Goal: Information Seeking & Learning: Learn about a topic

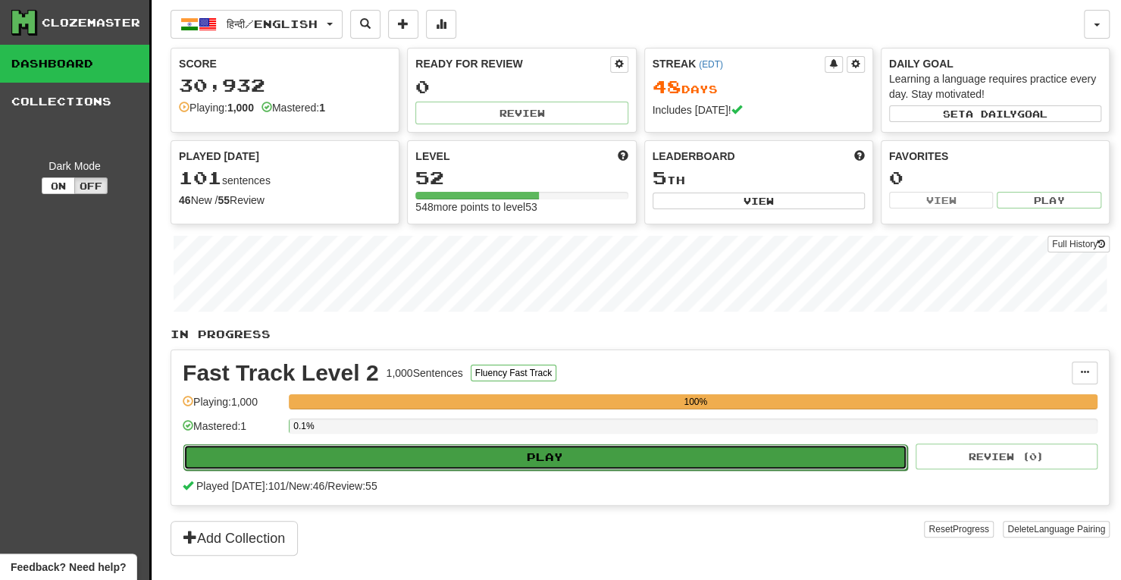
click at [529, 456] on button "Play" at bounding box center [545, 457] width 724 height 26
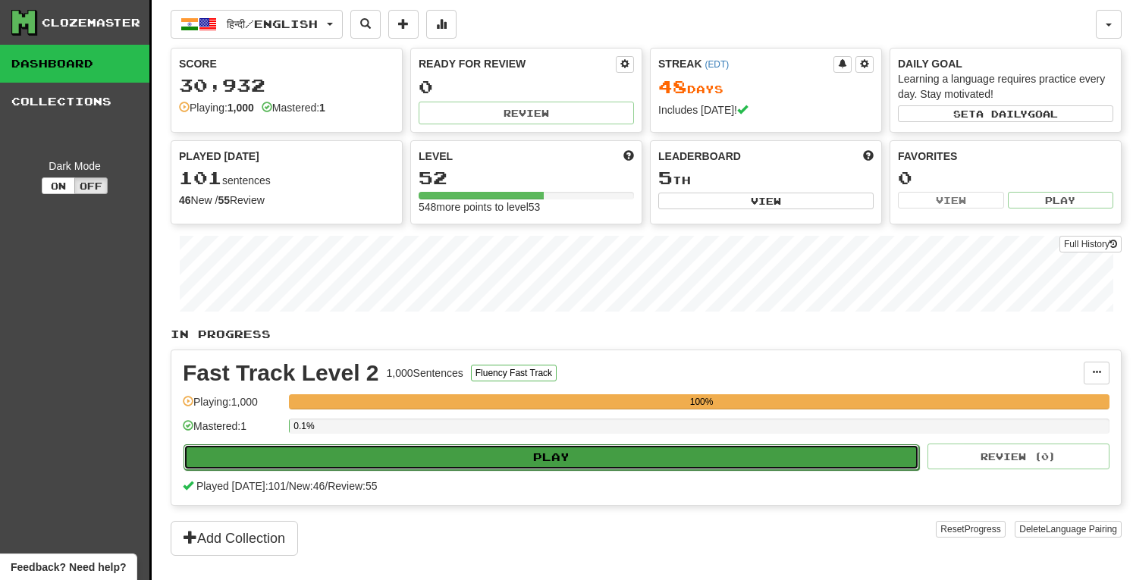
select select "**"
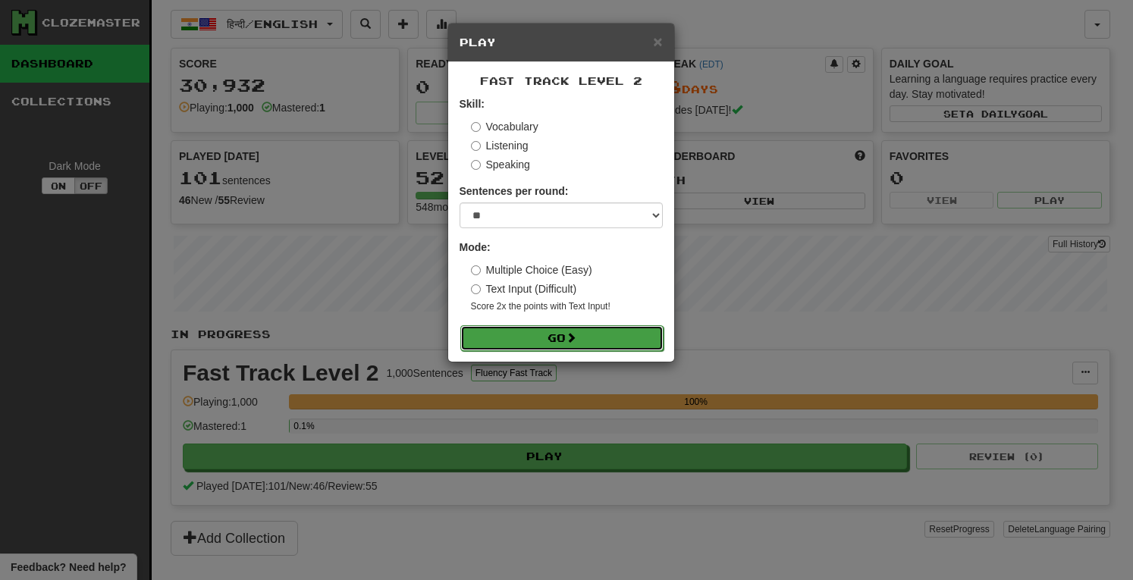
click at [547, 338] on button "Go" at bounding box center [561, 338] width 203 height 26
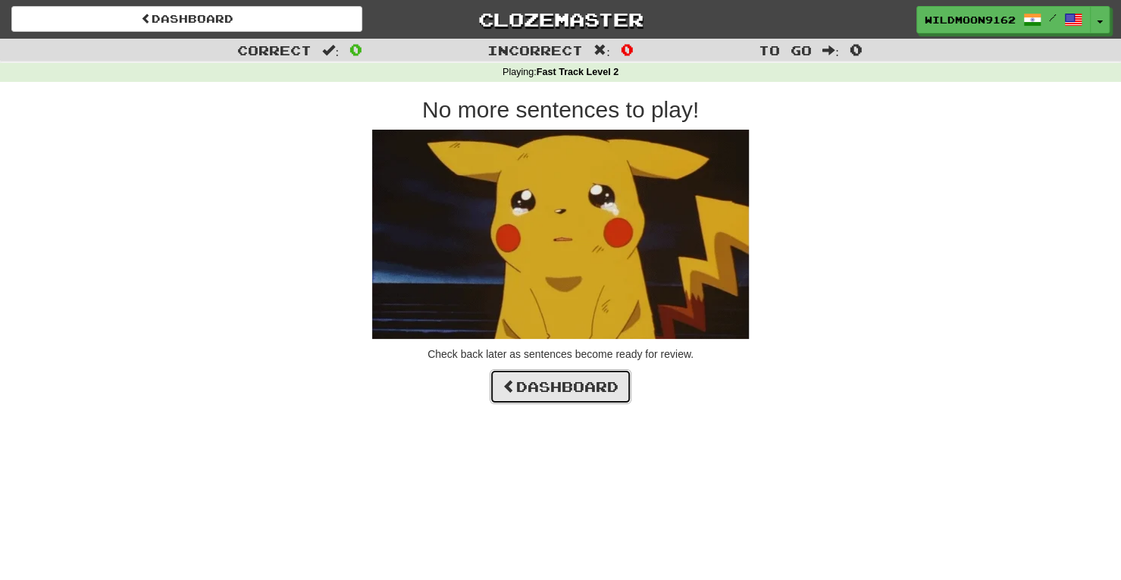
click at [604, 392] on link "Dashboard" at bounding box center [561, 386] width 142 height 35
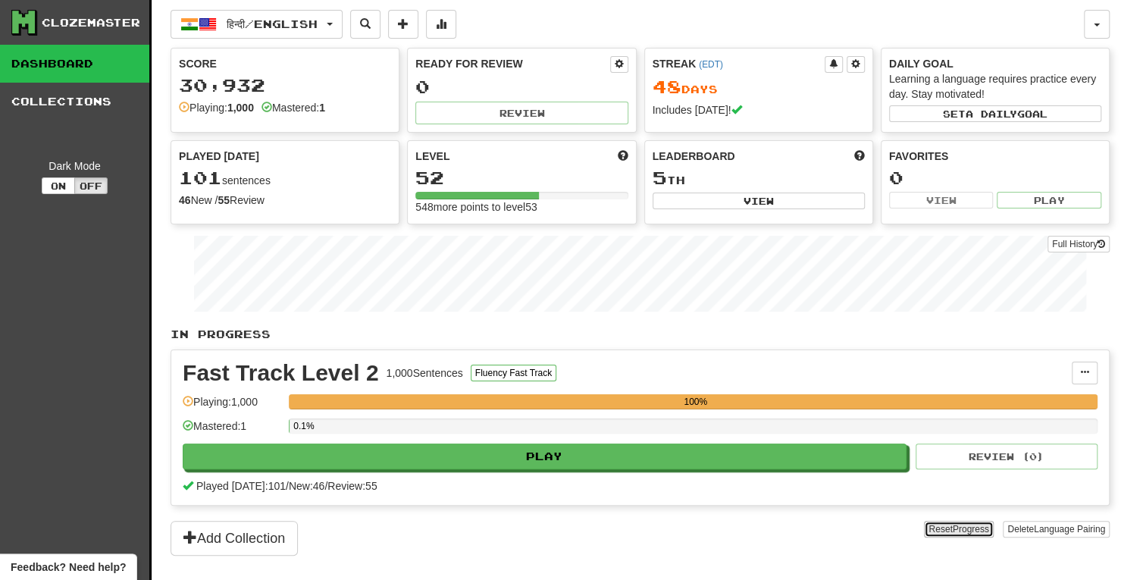
click at [961, 527] on span "Progress" at bounding box center [971, 529] width 36 height 11
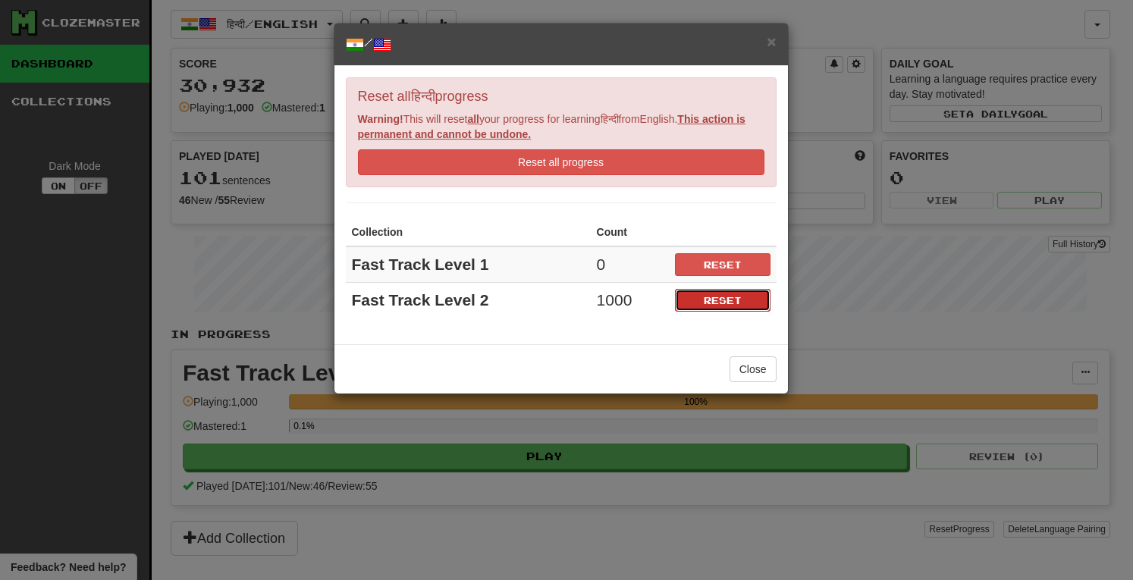
click at [742, 298] on button "Reset" at bounding box center [723, 300] width 96 height 23
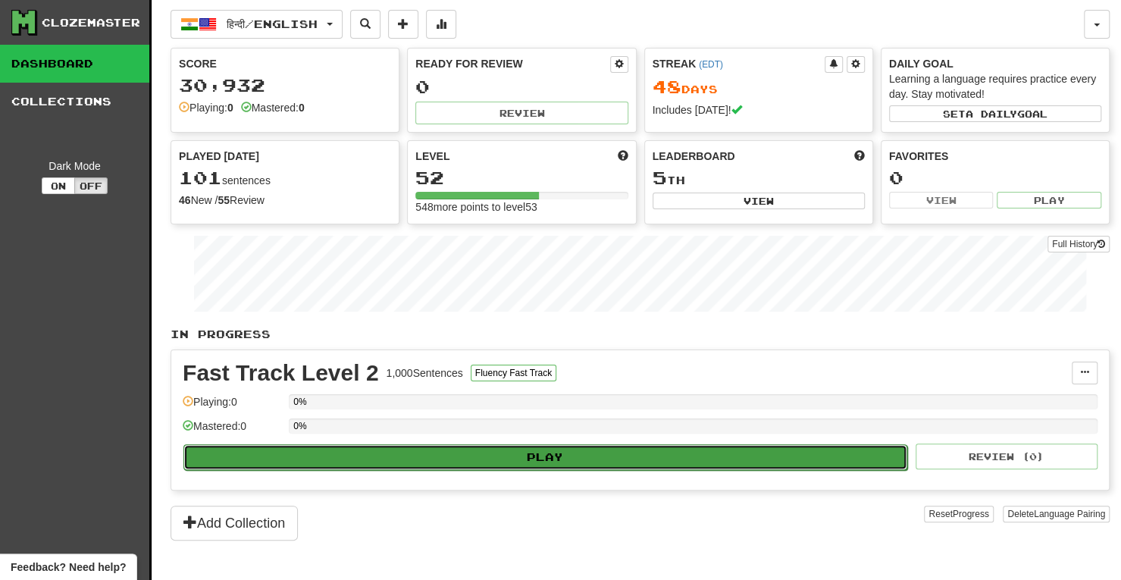
click at [612, 456] on button "Play" at bounding box center [545, 457] width 724 height 26
select select "**"
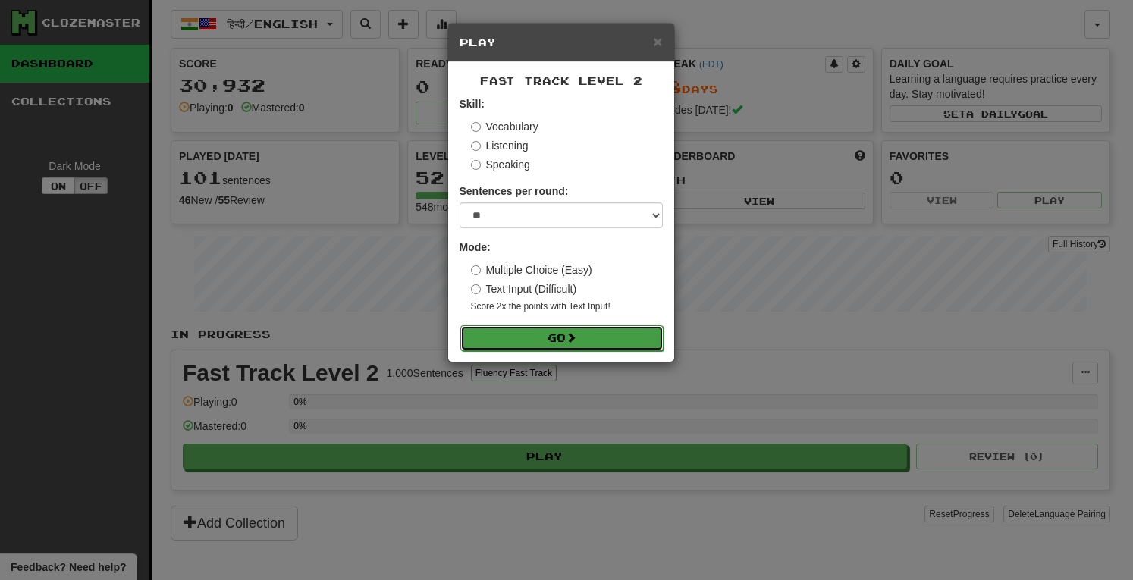
click at [553, 331] on button "Go" at bounding box center [561, 338] width 203 height 26
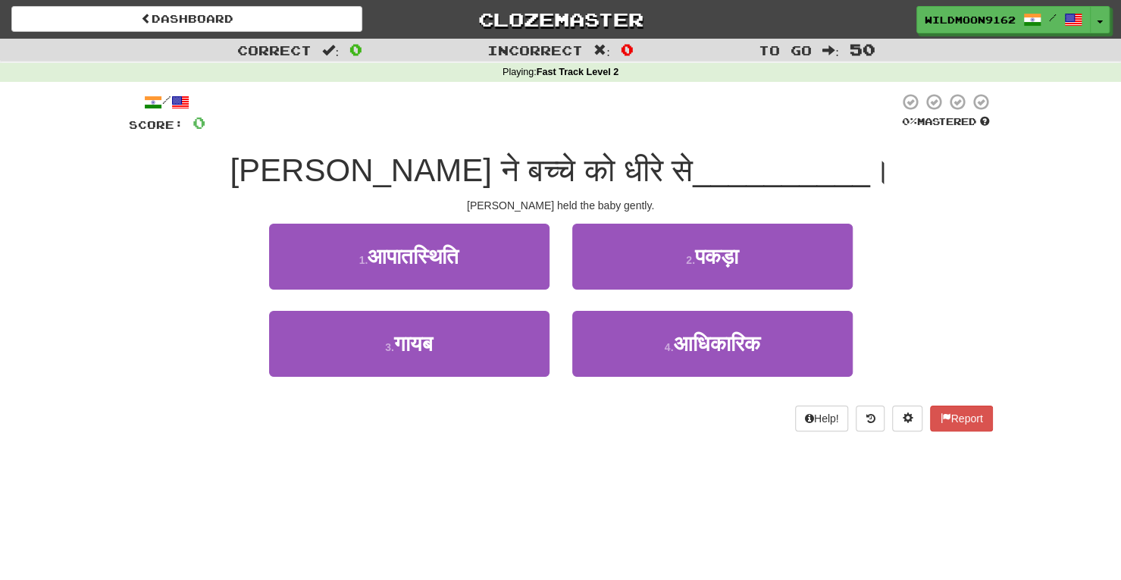
click at [646, 462] on div "Dashboard Clozemaster WildMoon9162 / Toggle Dropdown Dashboard Leaderboard Acti…" at bounding box center [560, 290] width 1121 height 580
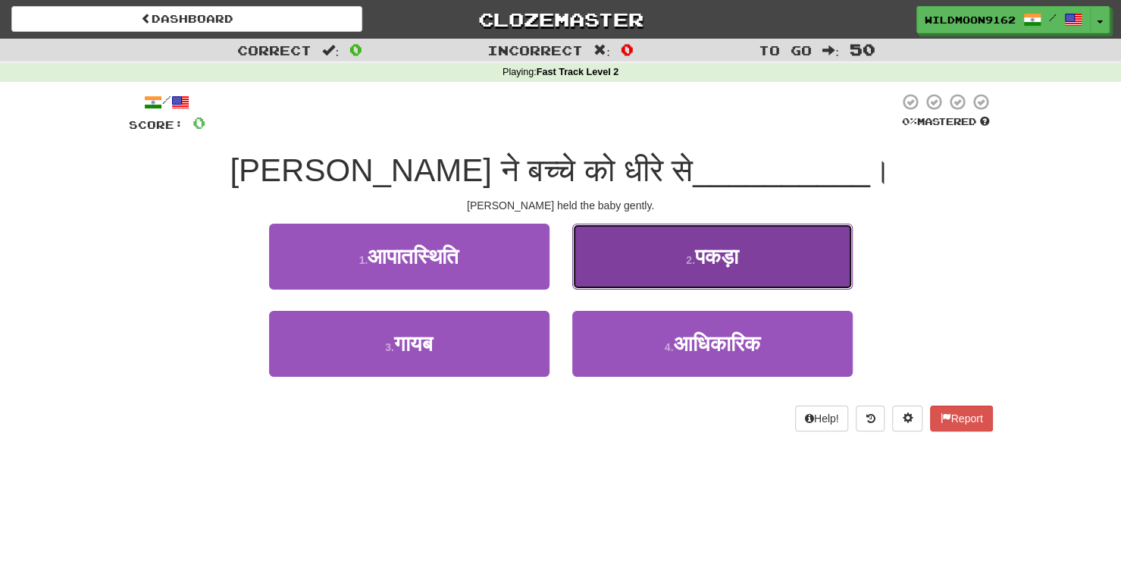
click at [699, 253] on span "पकड़ा" at bounding box center [716, 256] width 43 height 23
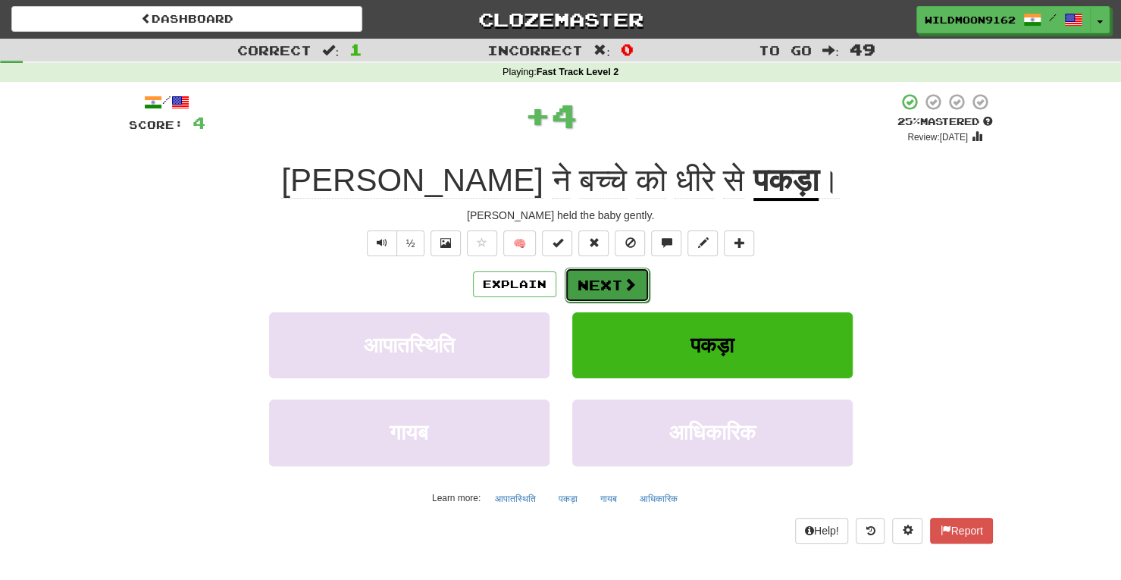
click at [607, 277] on button "Next" at bounding box center [607, 285] width 85 height 35
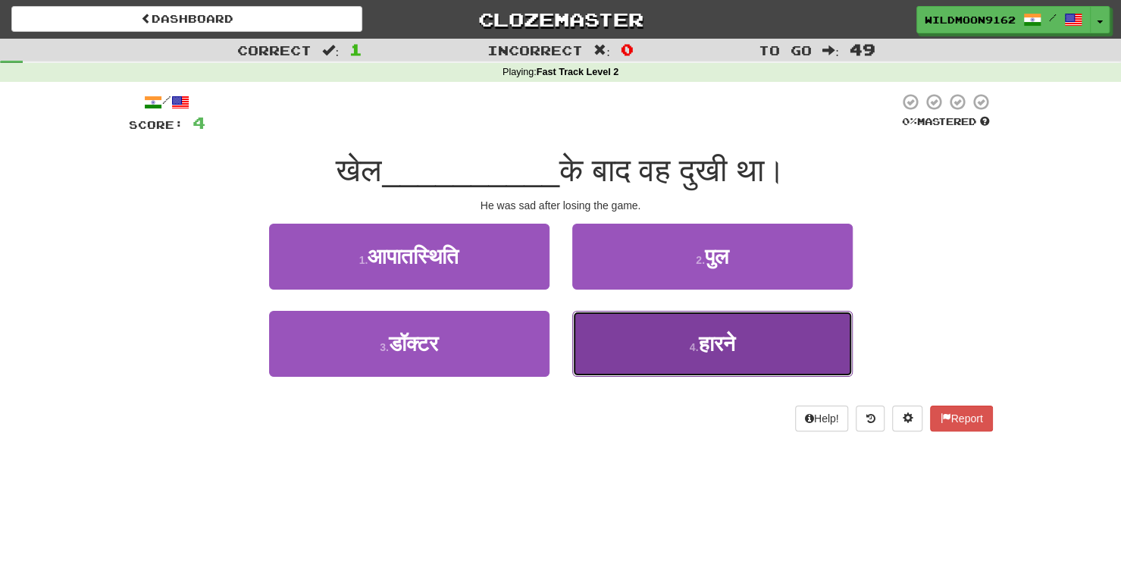
click at [682, 346] on button "4 . हारने" at bounding box center [712, 344] width 280 height 66
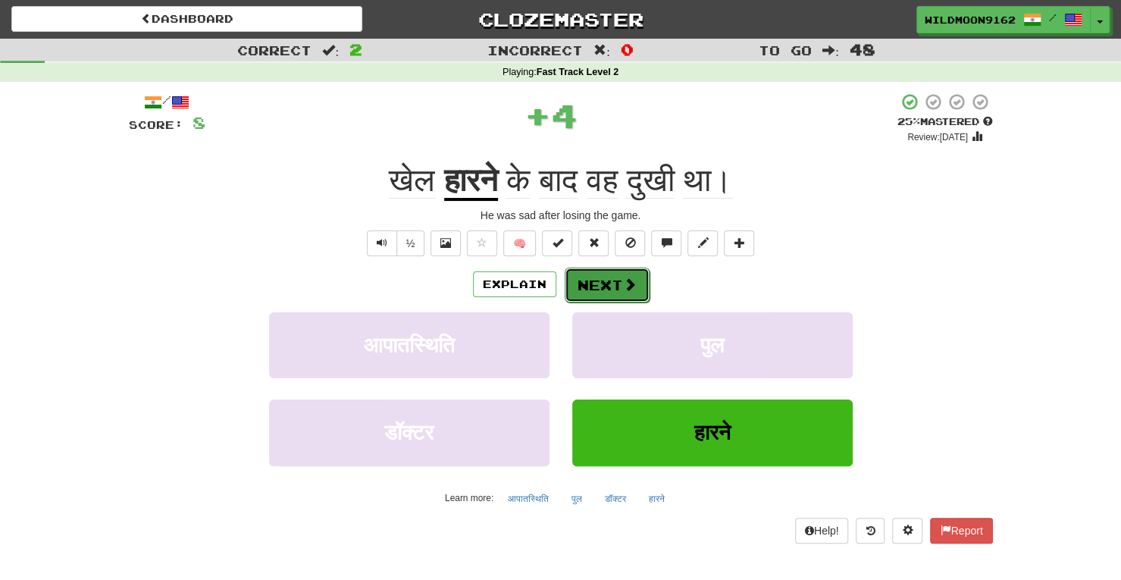
click at [619, 283] on button "Next" at bounding box center [607, 285] width 85 height 35
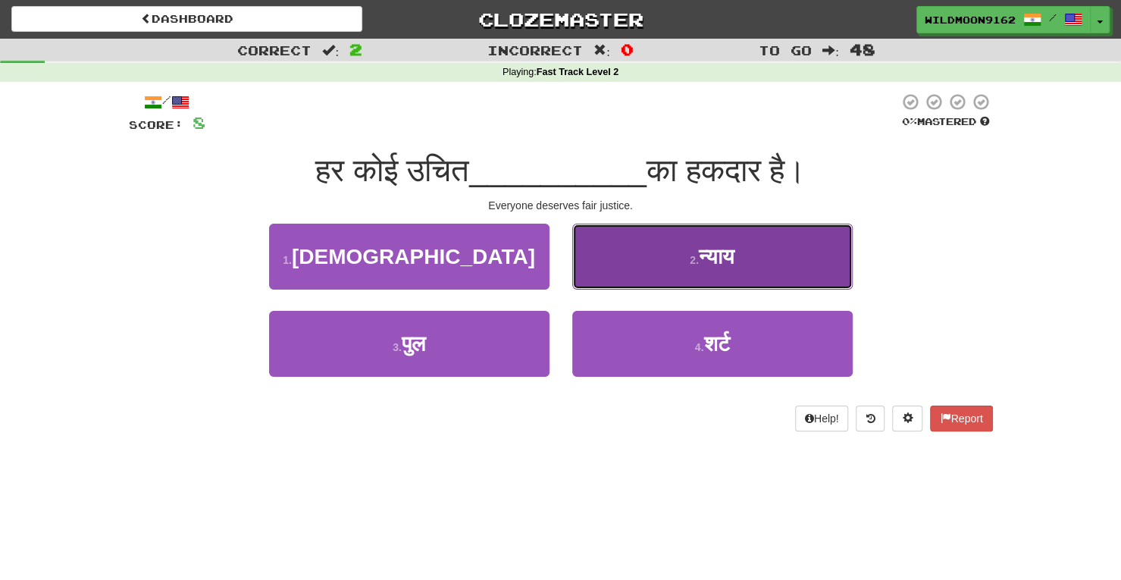
click at [716, 261] on span "न्याय" at bounding box center [717, 256] width 36 height 23
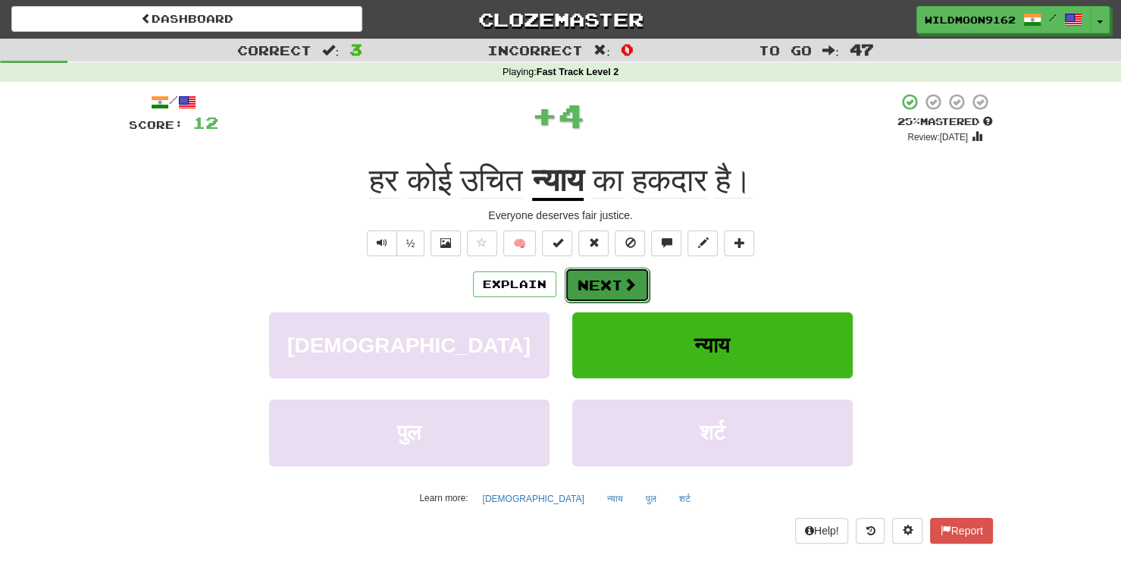
click at [612, 287] on button "Next" at bounding box center [607, 285] width 85 height 35
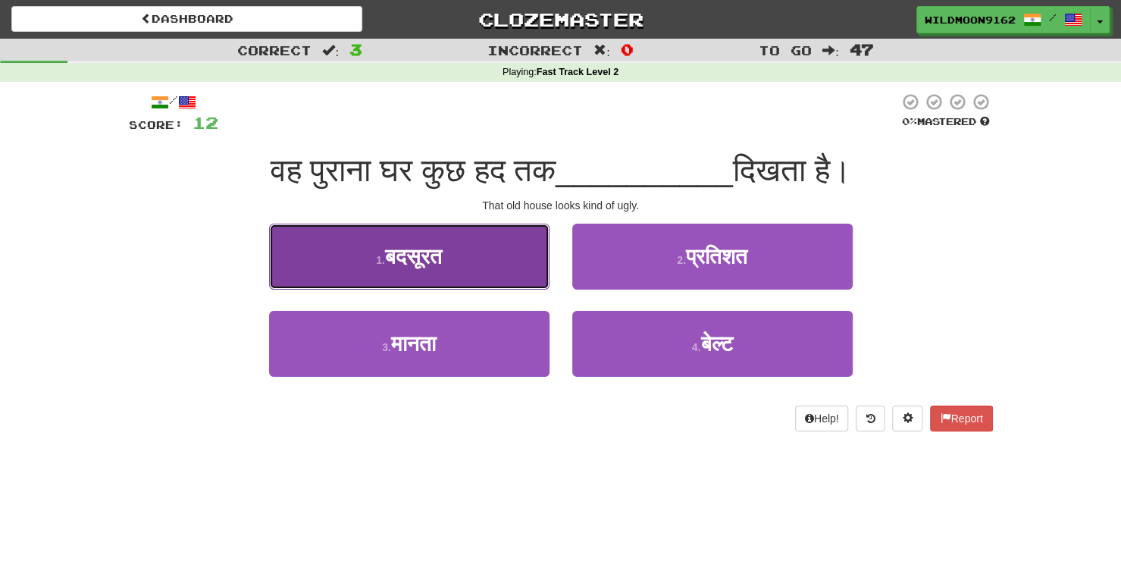
click at [506, 260] on button "1 . बदसूरत" at bounding box center [409, 257] width 280 height 66
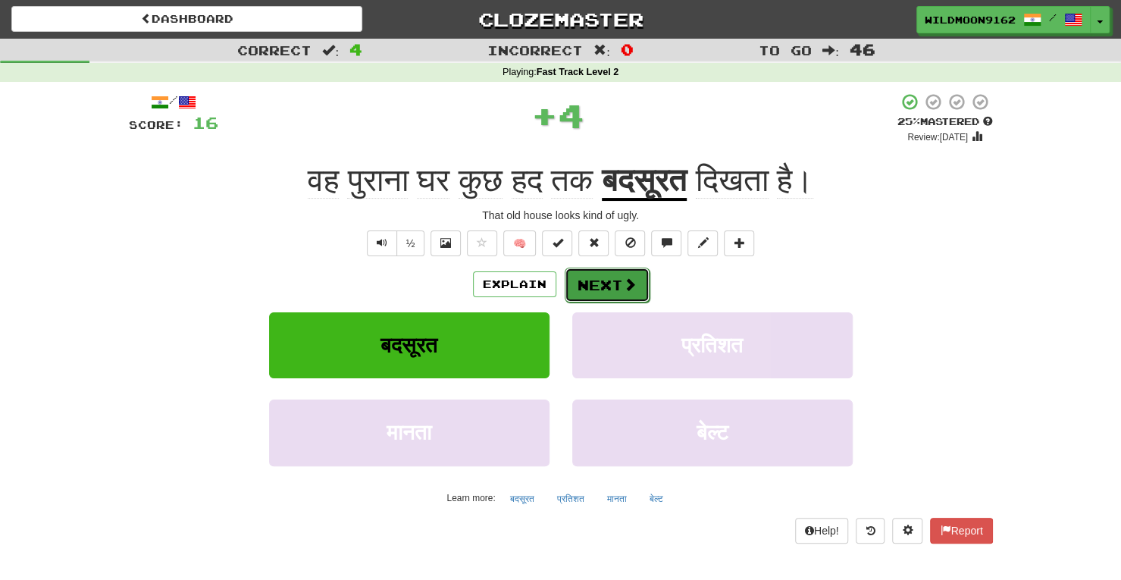
click at [594, 281] on button "Next" at bounding box center [607, 285] width 85 height 35
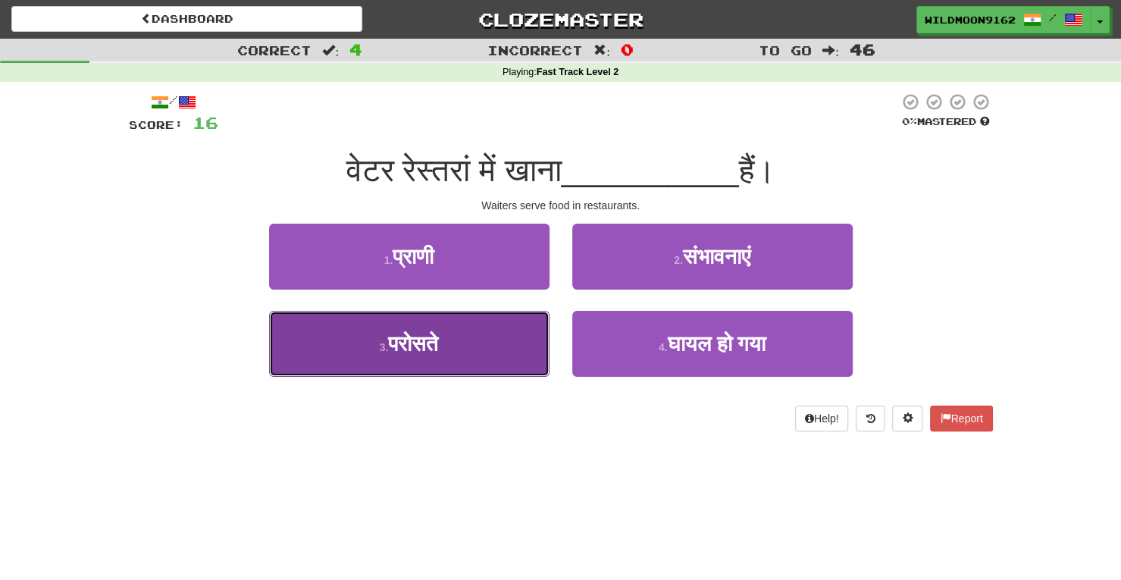
click at [497, 348] on button "3 . परोसते" at bounding box center [409, 344] width 280 height 66
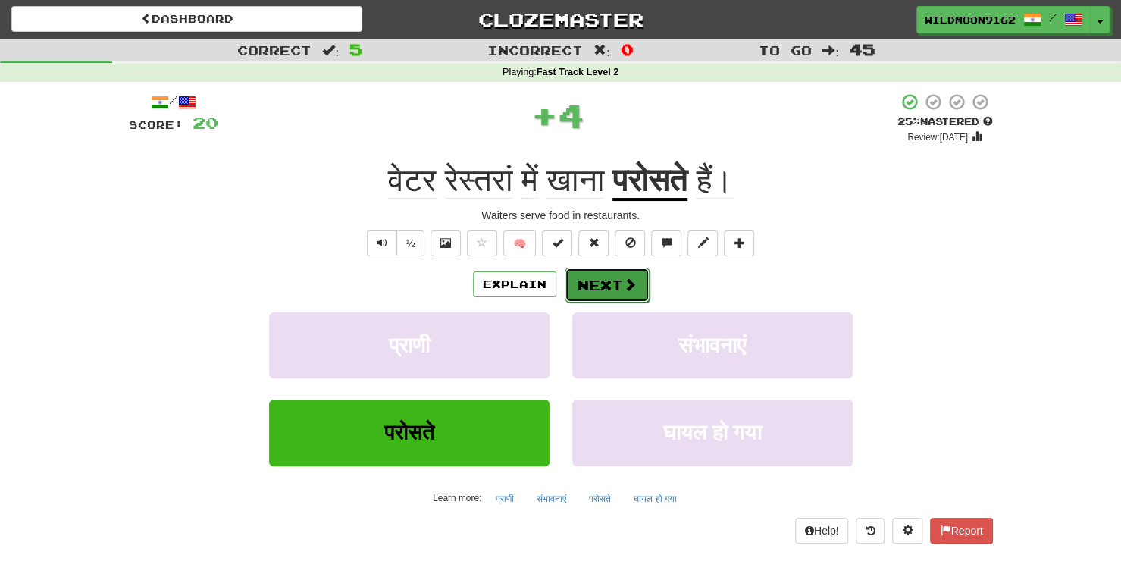
click at [603, 275] on button "Next" at bounding box center [607, 285] width 85 height 35
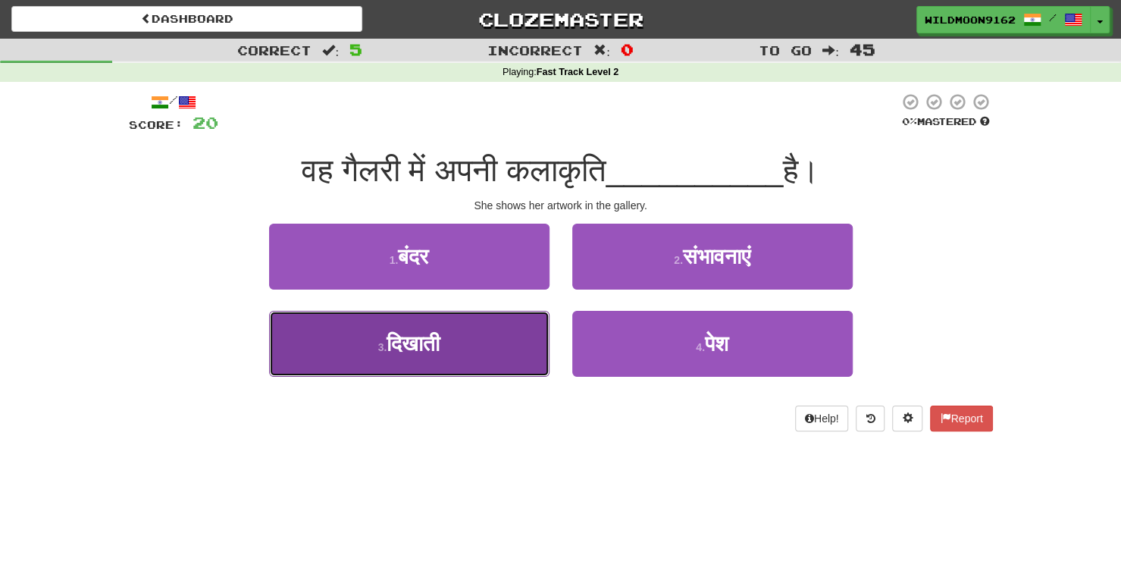
click at [482, 340] on button "3 . दिखाती" at bounding box center [409, 344] width 280 height 66
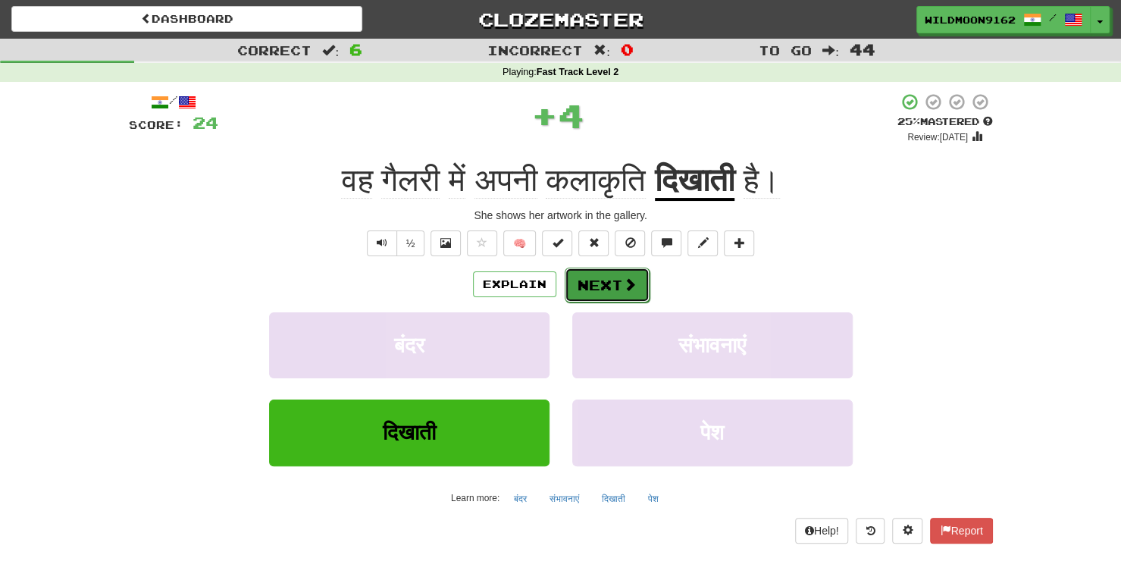
click at [594, 281] on button "Next" at bounding box center [607, 285] width 85 height 35
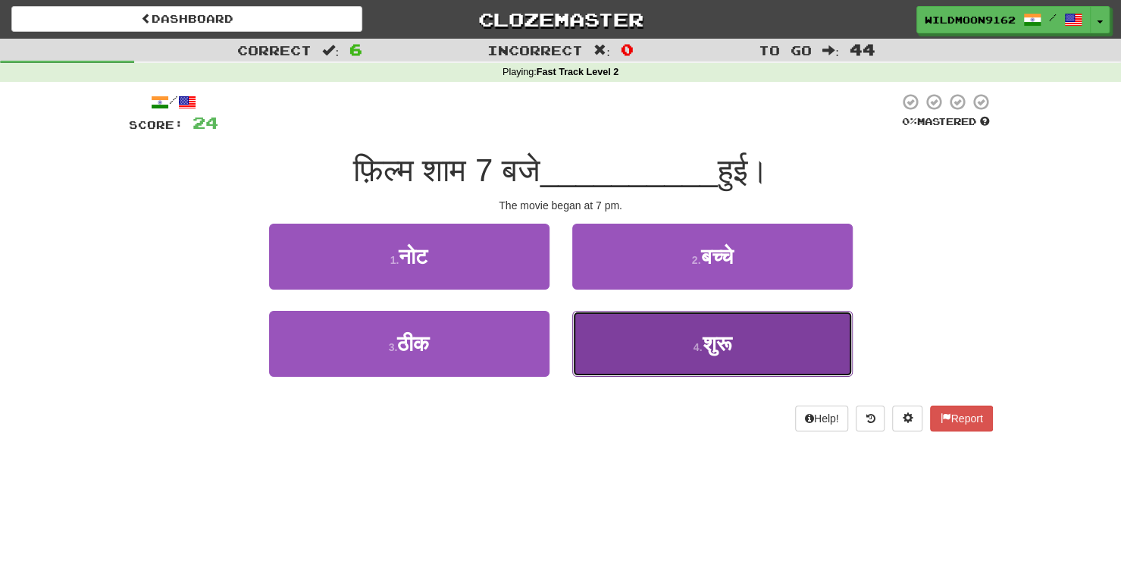
click at [682, 351] on button "4 . शुरू" at bounding box center [712, 344] width 280 height 66
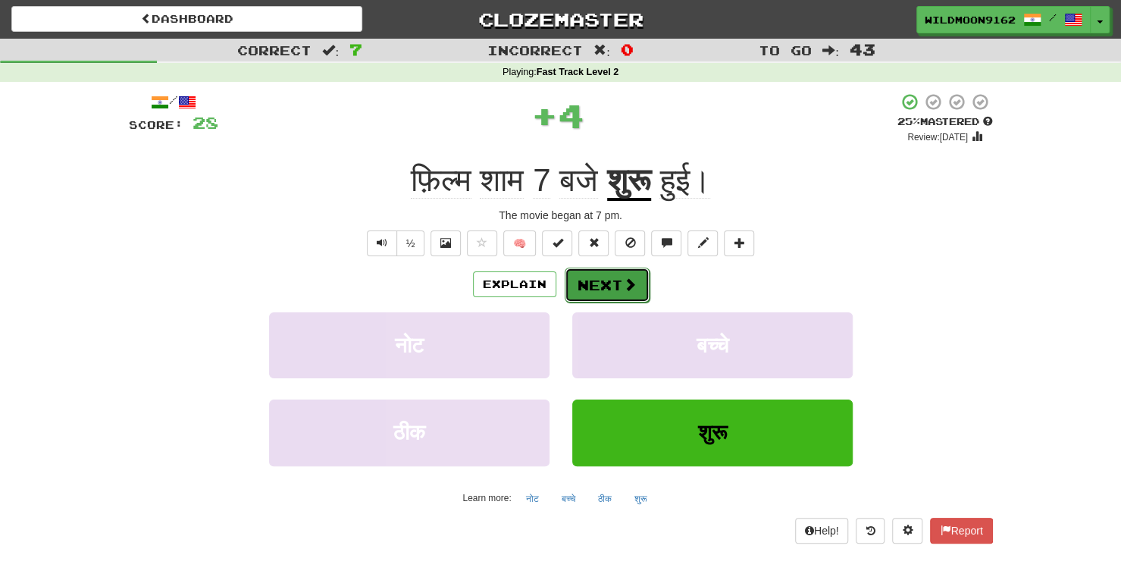
click at [600, 283] on button "Next" at bounding box center [607, 285] width 85 height 35
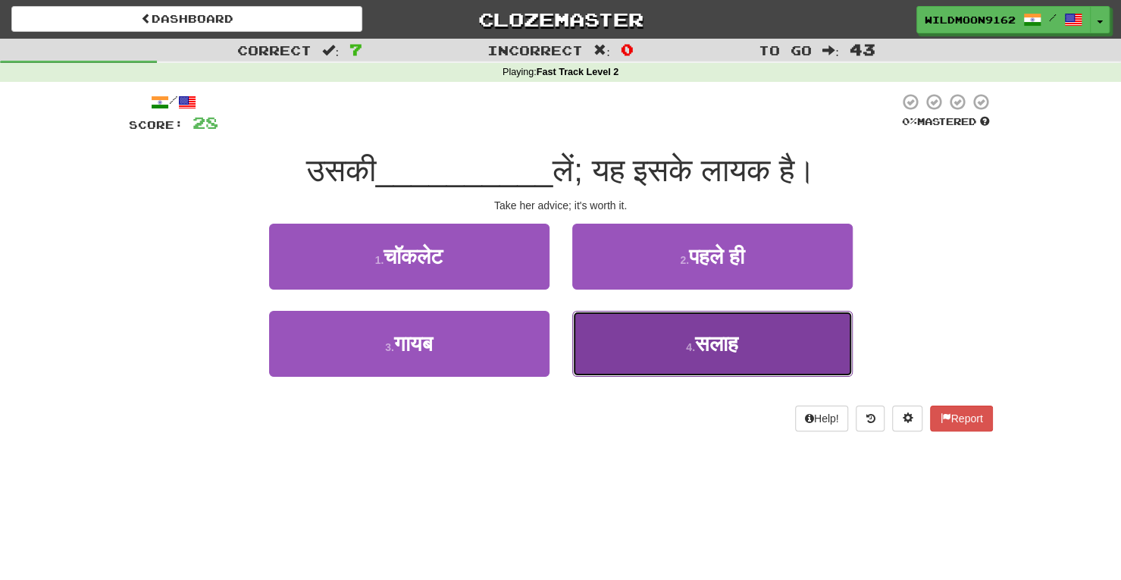
click at [705, 342] on span "सलाह" at bounding box center [716, 343] width 43 height 23
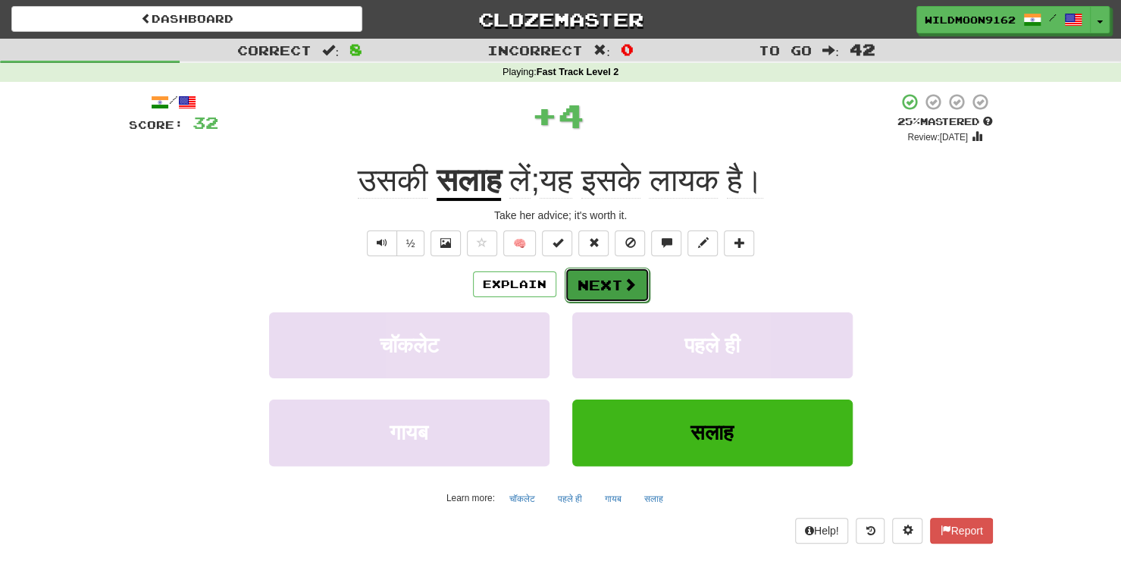
click at [602, 287] on button "Next" at bounding box center [607, 285] width 85 height 35
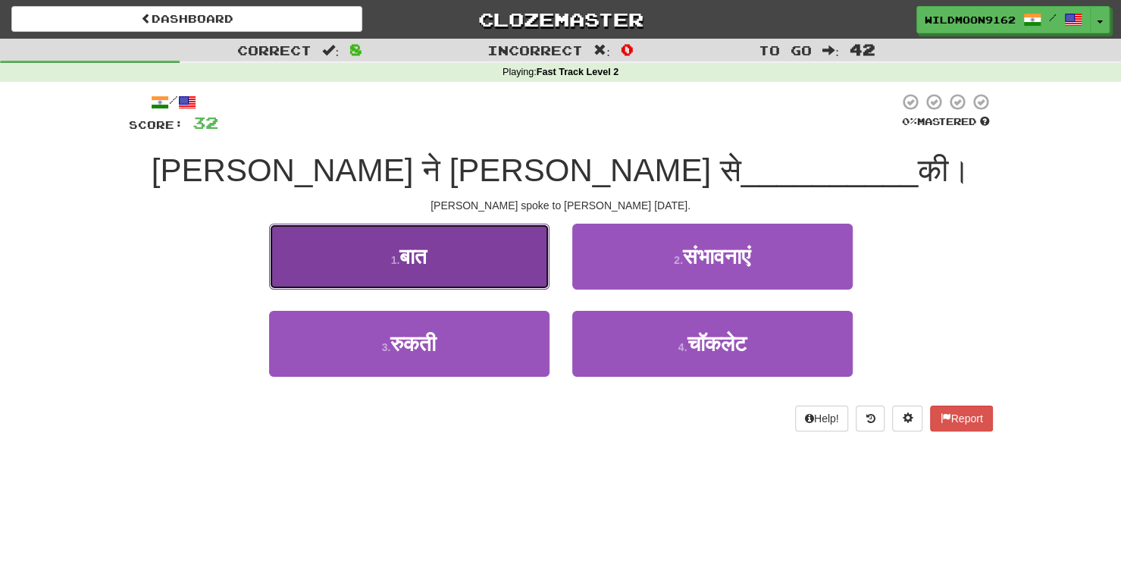
click at [499, 262] on button "1 . बात" at bounding box center [409, 257] width 280 height 66
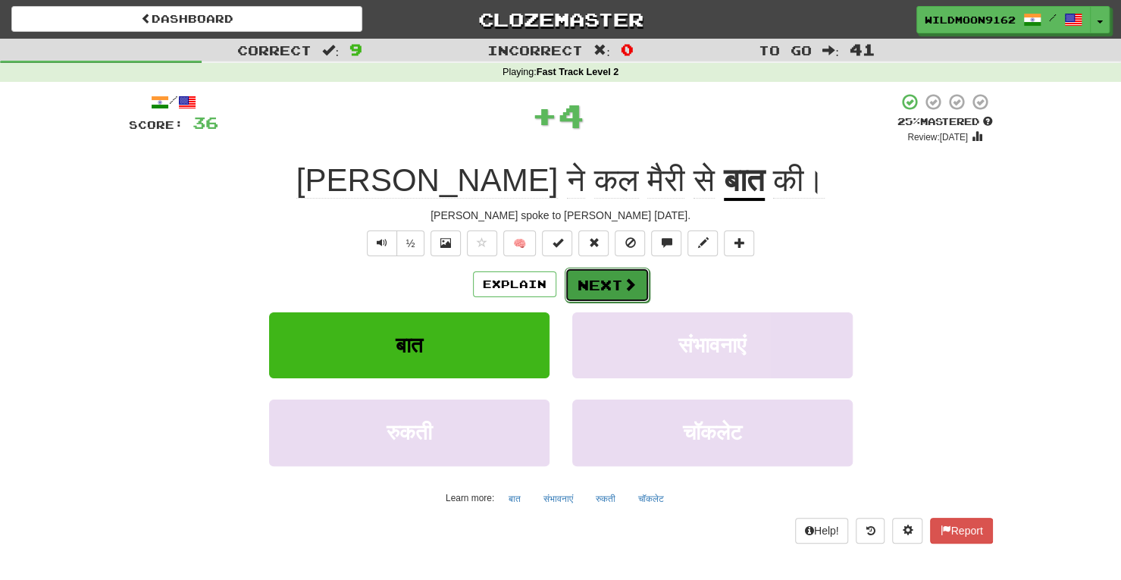
click at [597, 282] on button "Next" at bounding box center [607, 285] width 85 height 35
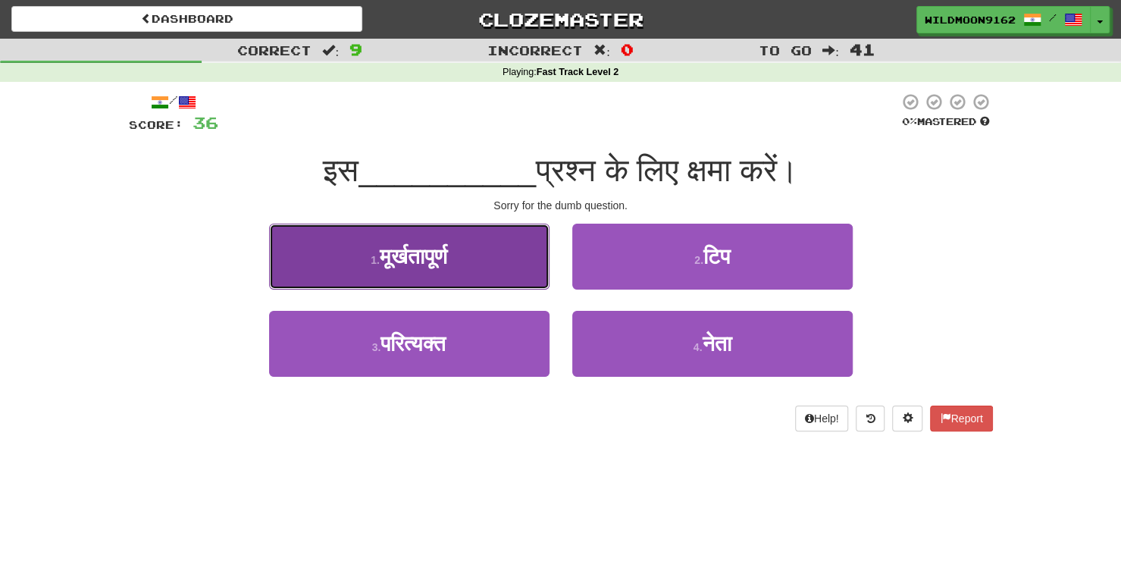
click at [494, 249] on button "1 . मूर्खतापूर्ण" at bounding box center [409, 257] width 280 height 66
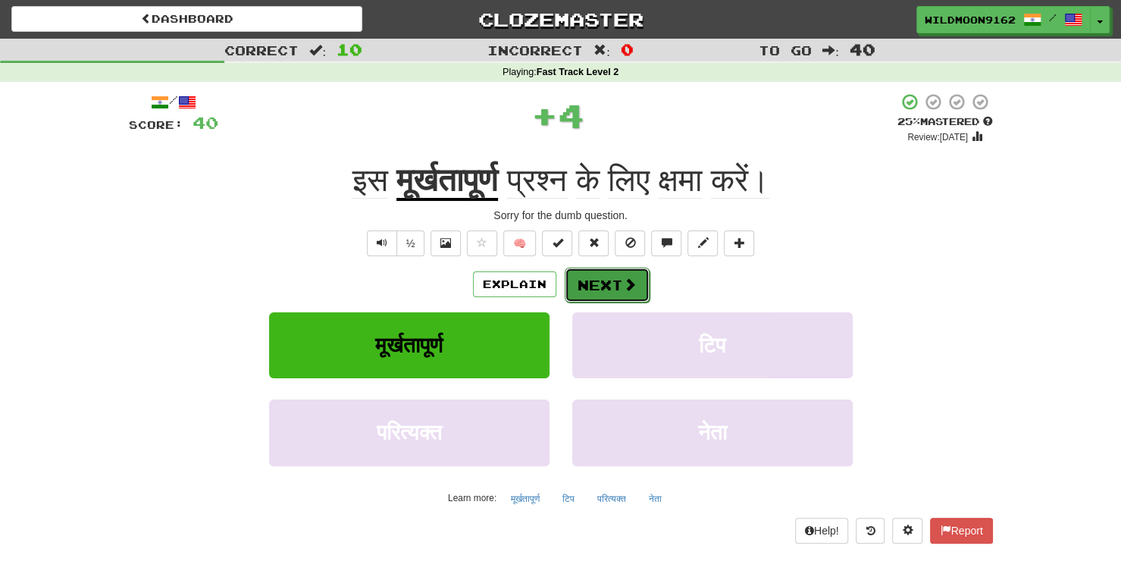
click at [596, 287] on button "Next" at bounding box center [607, 285] width 85 height 35
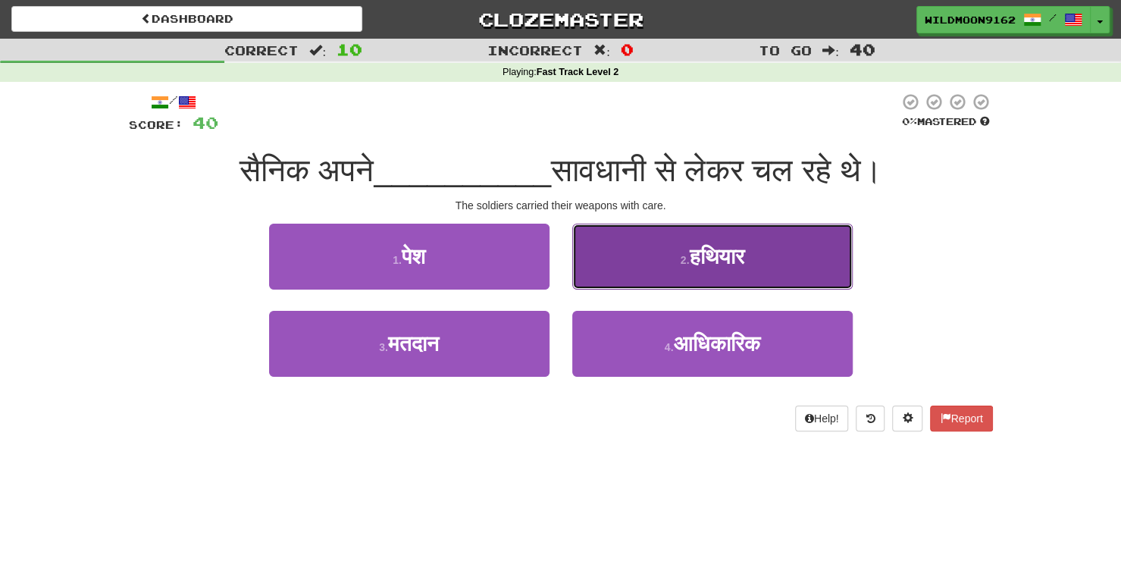
click at [681, 255] on small "2 ." at bounding box center [685, 260] width 9 height 12
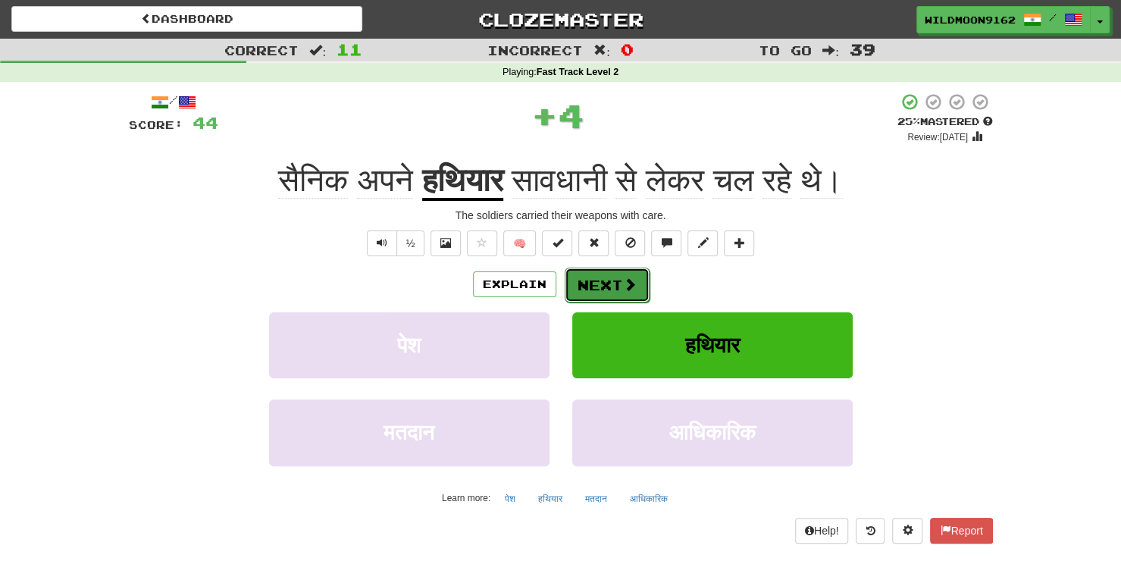
click at [602, 272] on button "Next" at bounding box center [607, 285] width 85 height 35
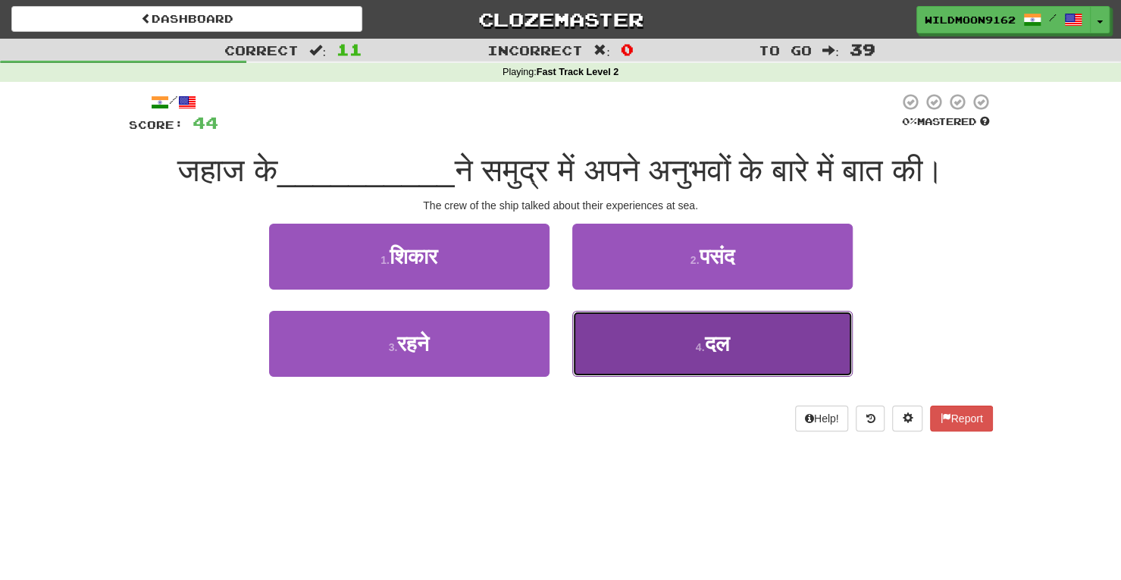
click at [686, 337] on button "4 . दल" at bounding box center [712, 344] width 280 height 66
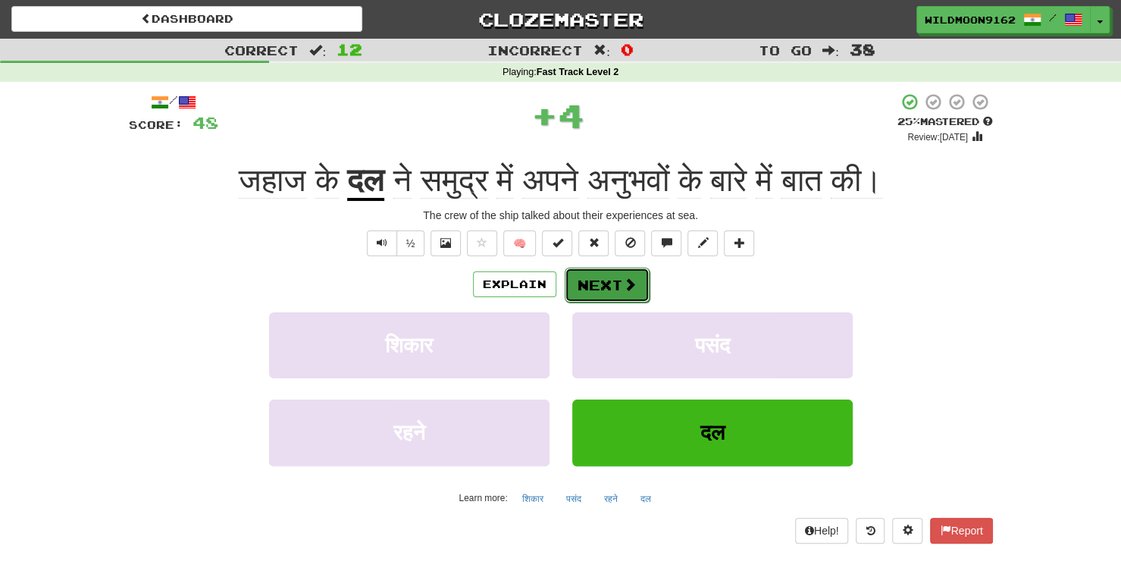
click at [628, 278] on span at bounding box center [630, 284] width 14 height 14
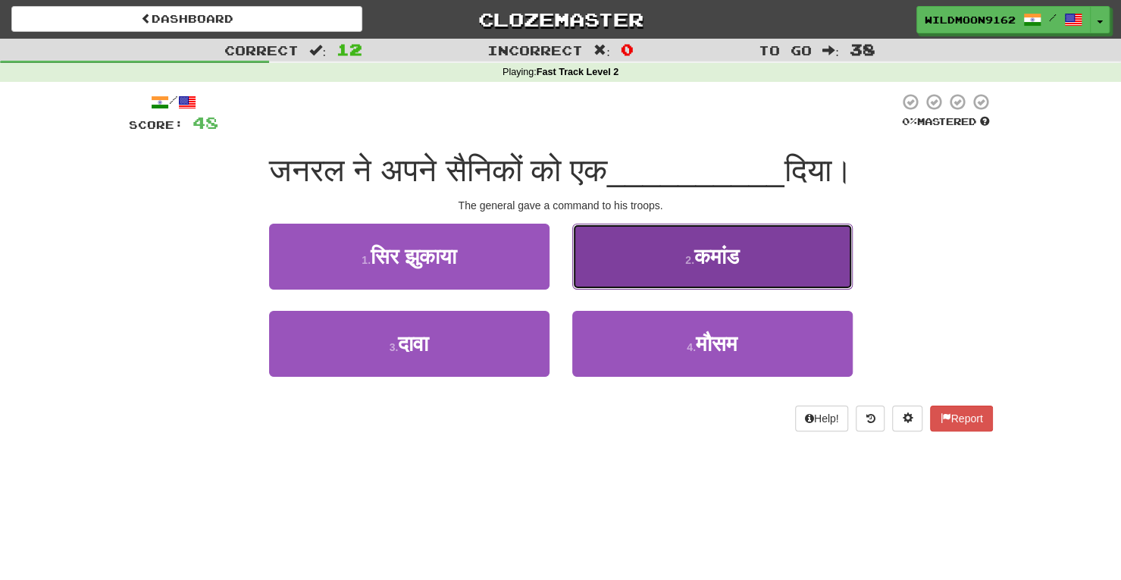
click at [703, 256] on span "कमांड" at bounding box center [716, 256] width 45 height 23
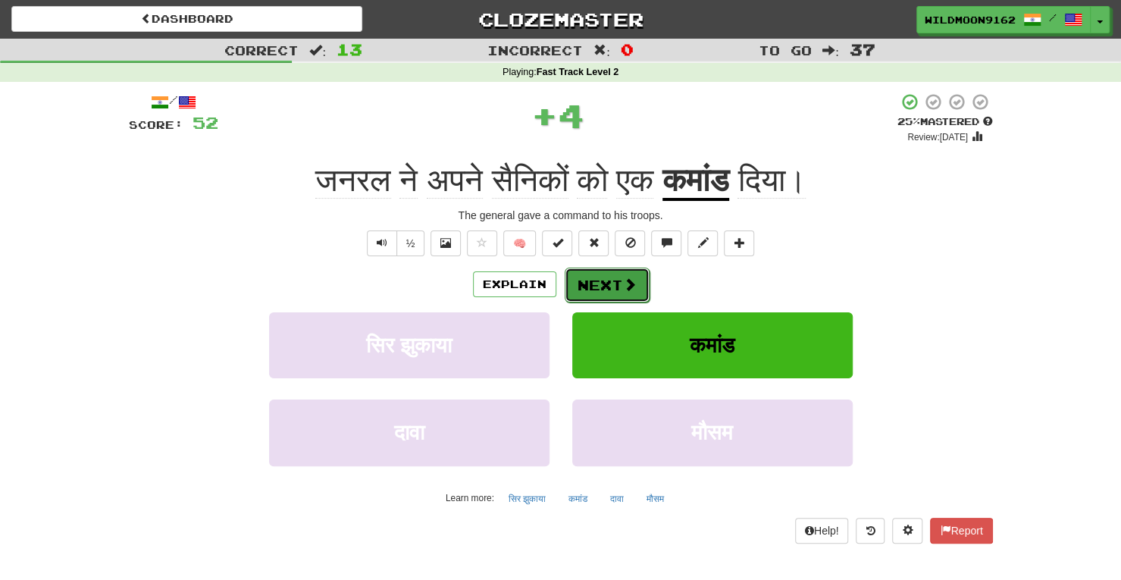
click at [616, 282] on button "Next" at bounding box center [607, 285] width 85 height 35
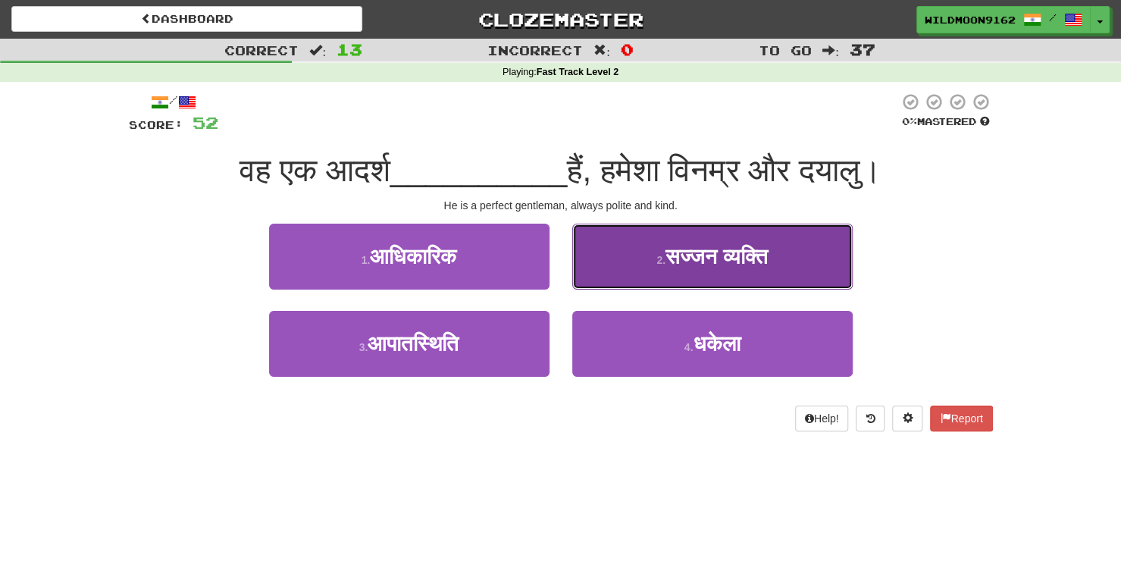
click at [718, 252] on span "सज्जन व्यक्ति" at bounding box center [717, 256] width 102 height 23
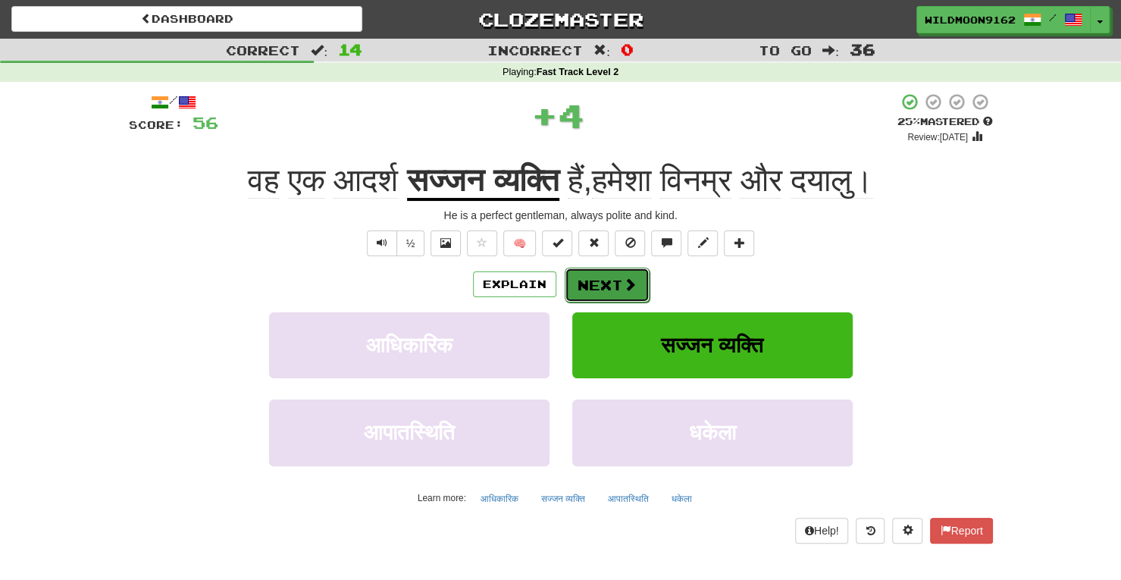
click at [623, 280] on span at bounding box center [630, 284] width 14 height 14
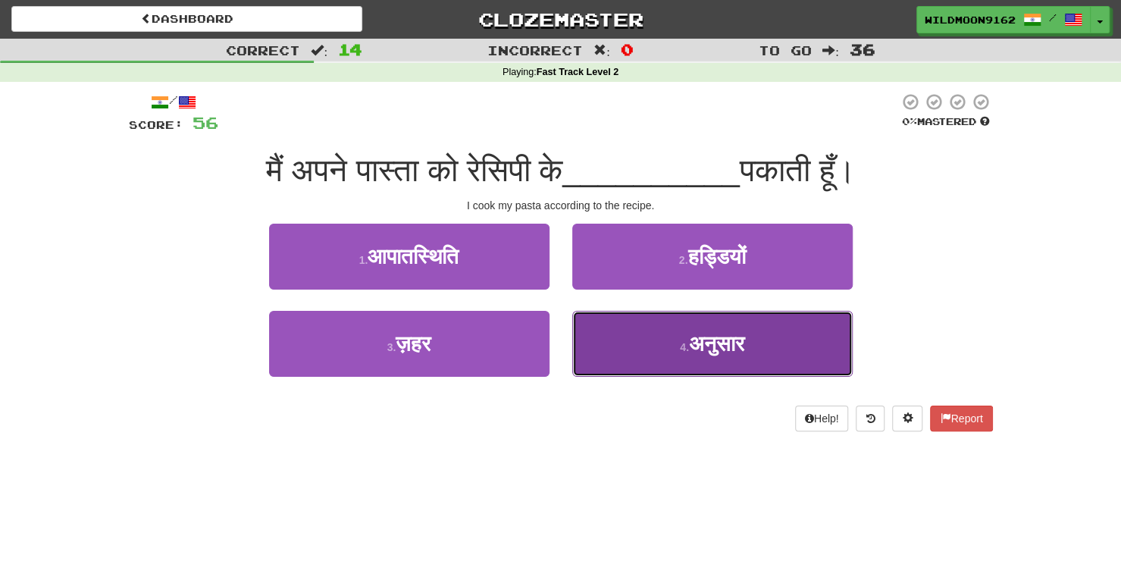
click at [689, 340] on span "अनुसार" at bounding box center [716, 343] width 55 height 23
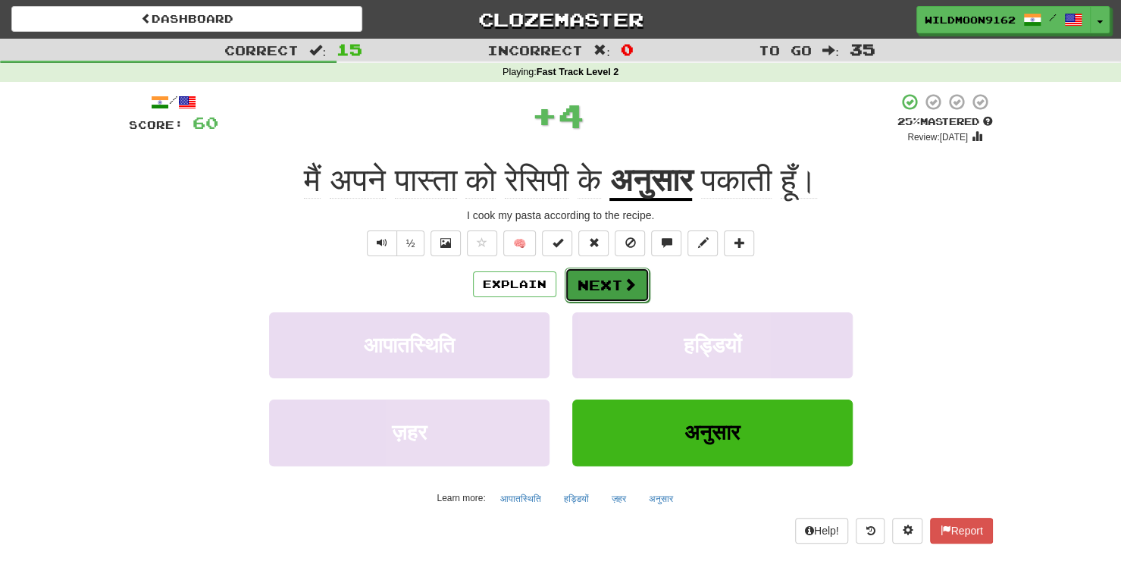
click at [609, 289] on button "Next" at bounding box center [607, 285] width 85 height 35
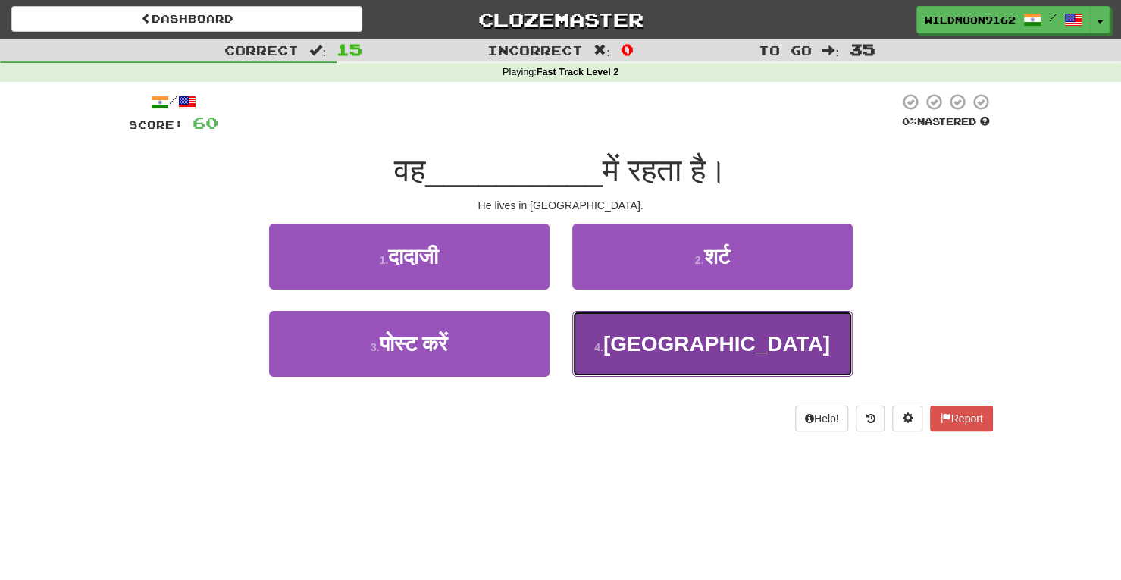
click at [714, 346] on span "इंग्लैंड" at bounding box center [716, 343] width 227 height 23
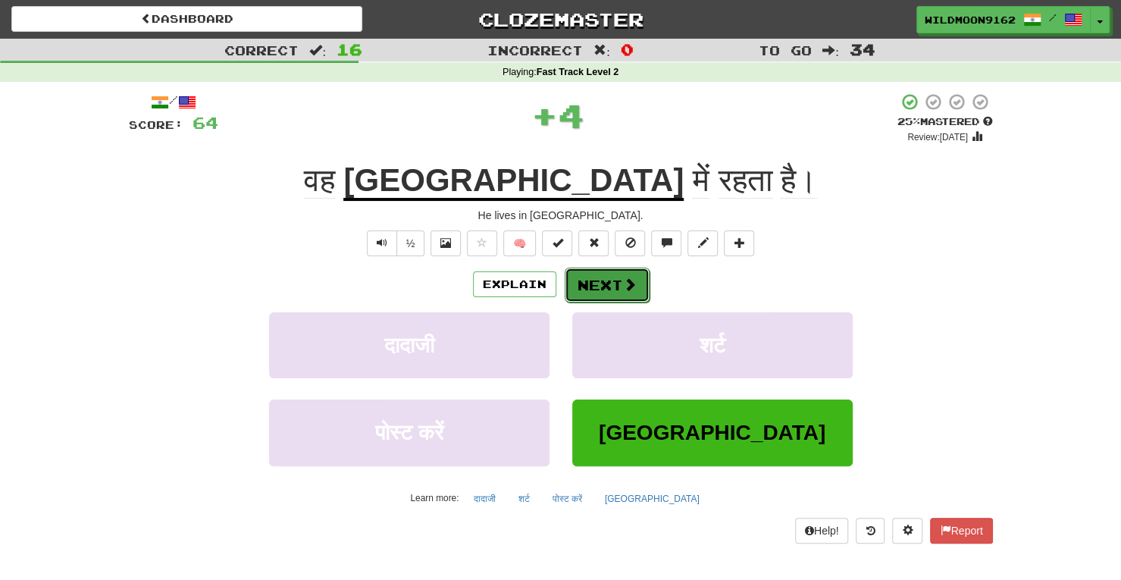
click at [595, 291] on button "Next" at bounding box center [607, 285] width 85 height 35
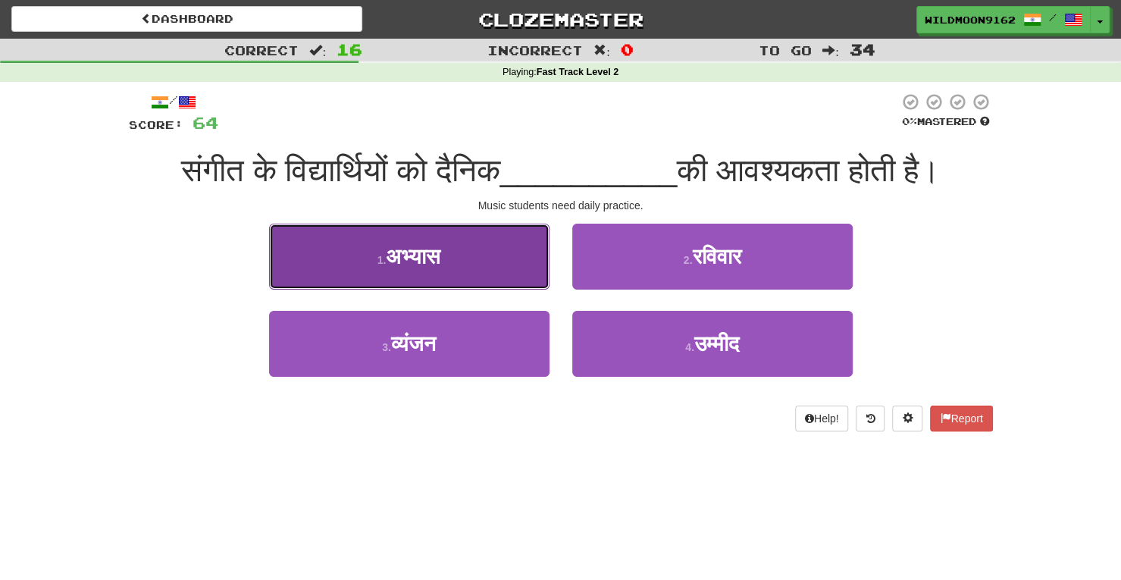
click at [503, 274] on button "1 . अभ्यास" at bounding box center [409, 257] width 280 height 66
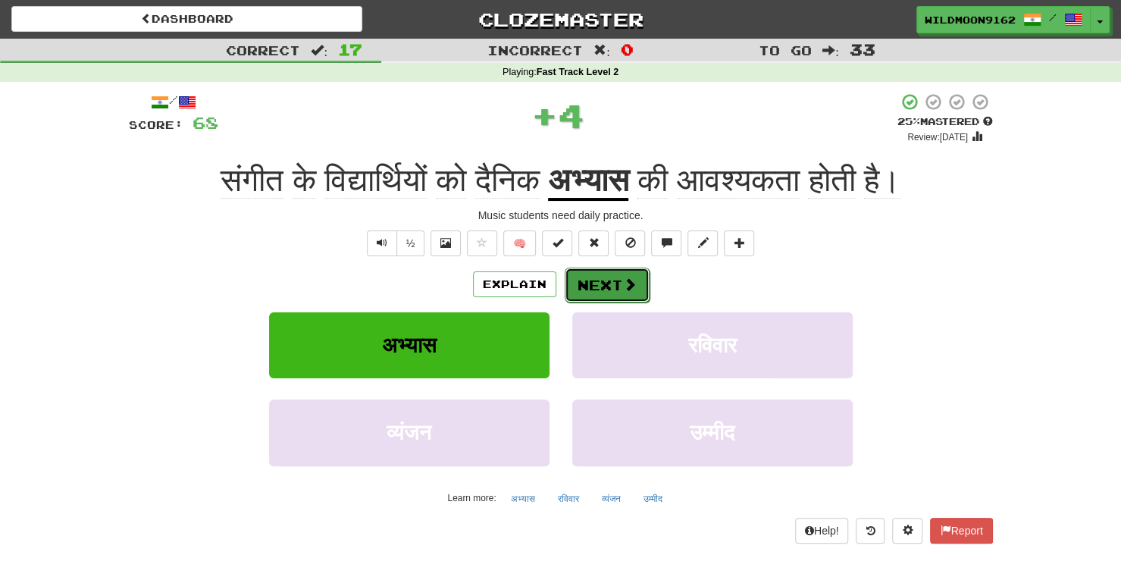
click at [588, 290] on button "Next" at bounding box center [607, 285] width 85 height 35
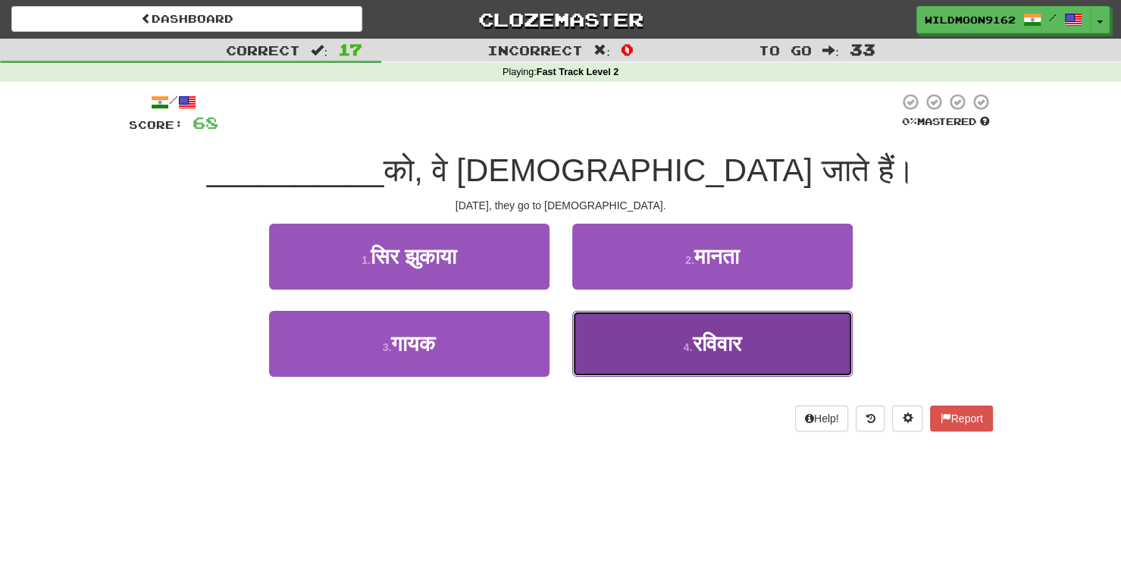
click at [649, 344] on button "4 . रविवार" at bounding box center [712, 344] width 280 height 66
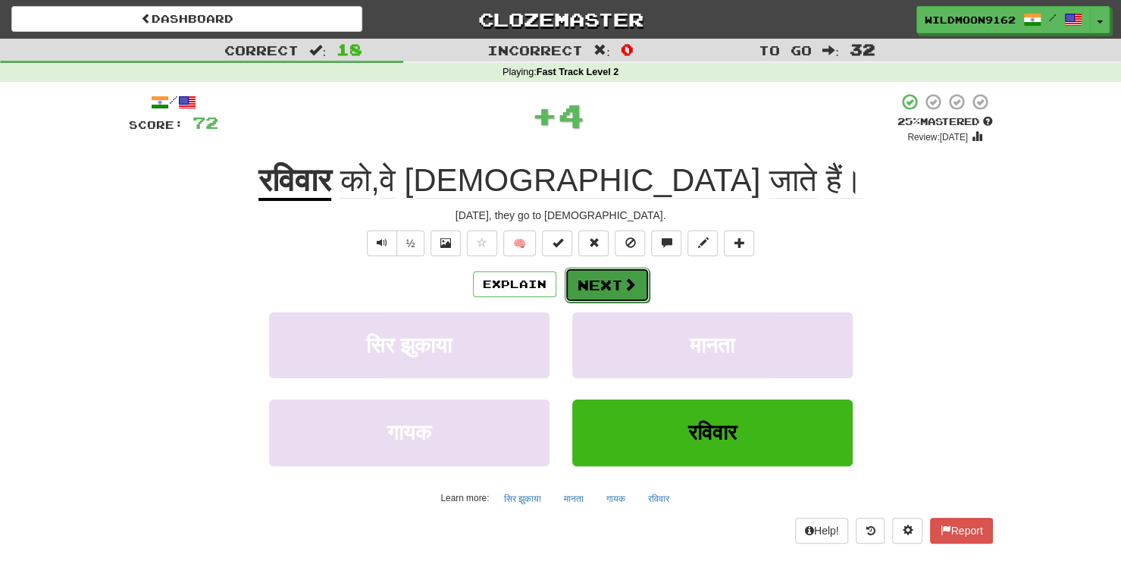
click at [585, 291] on button "Next" at bounding box center [607, 285] width 85 height 35
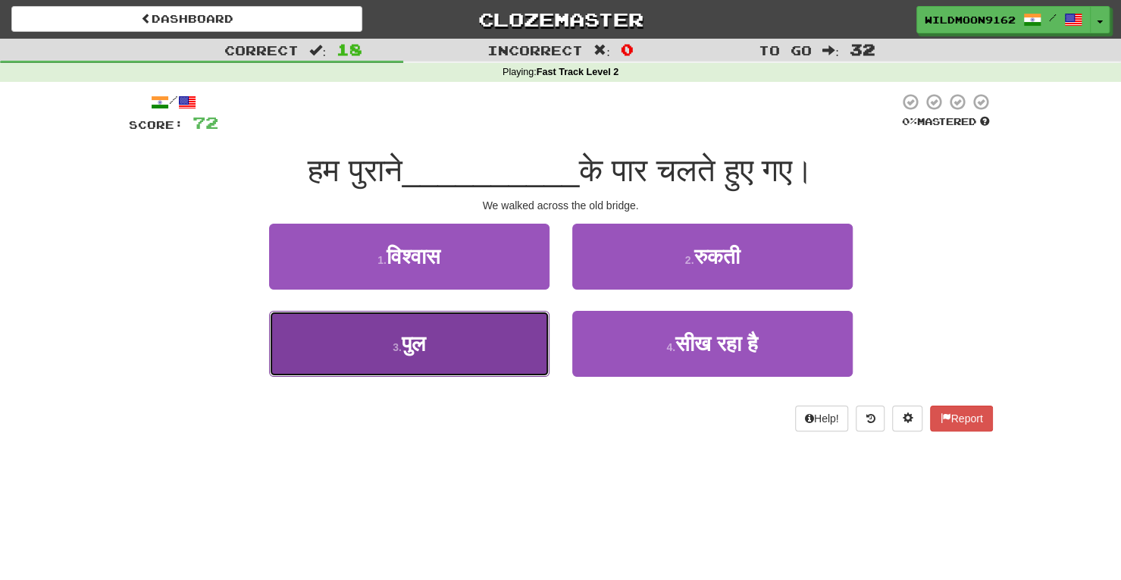
click at [518, 343] on button "3 . पुल" at bounding box center [409, 344] width 280 height 66
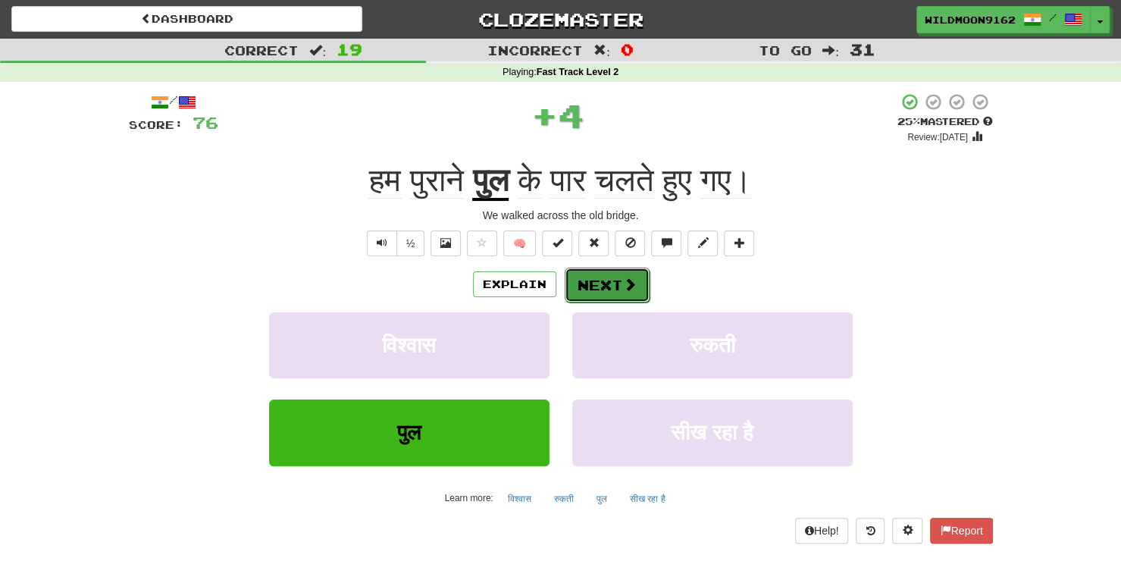
click at [606, 274] on button "Next" at bounding box center [607, 285] width 85 height 35
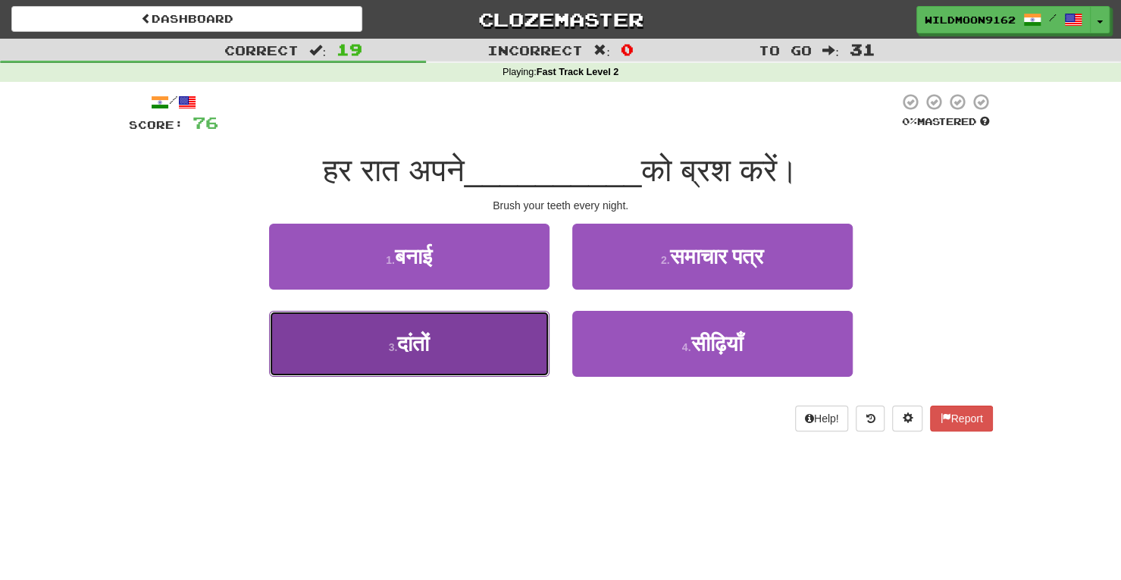
click at [494, 351] on button "3 . दांतों" at bounding box center [409, 344] width 280 height 66
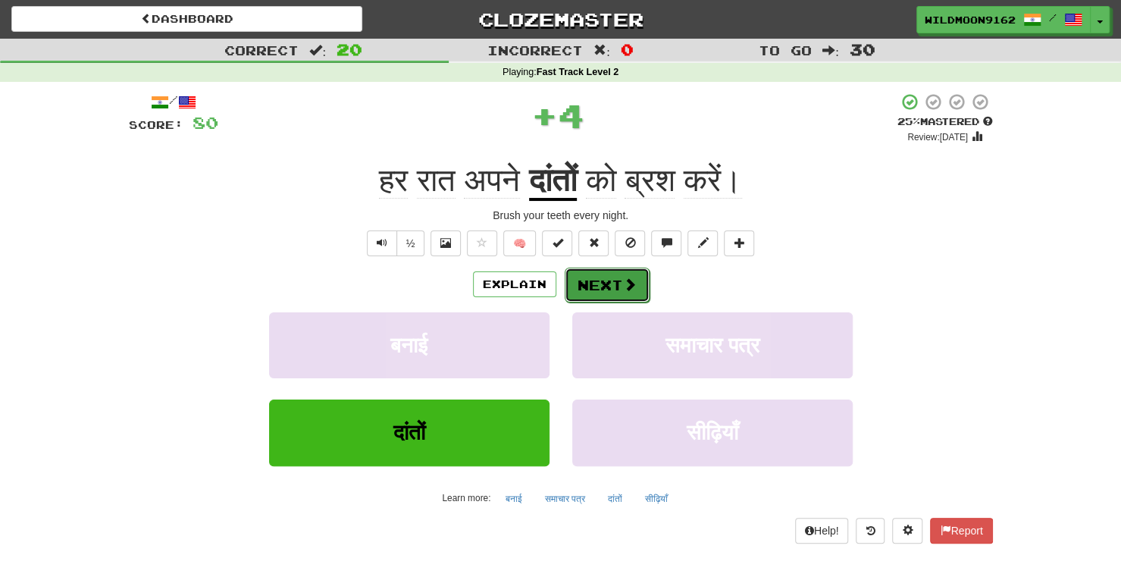
click at [584, 286] on button "Next" at bounding box center [607, 285] width 85 height 35
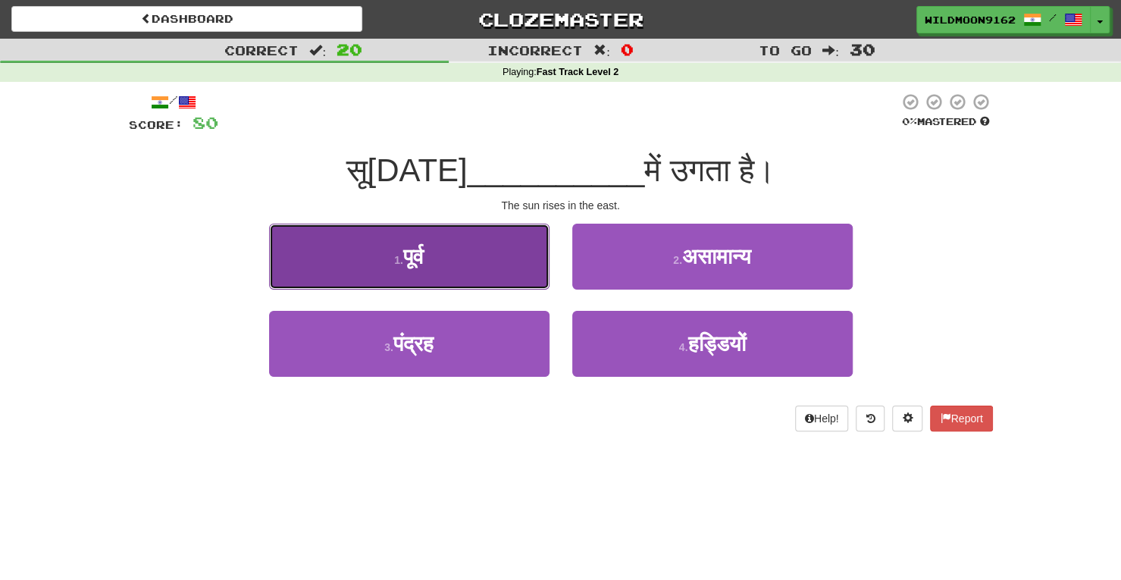
click at [521, 260] on button "1 . पूर्व" at bounding box center [409, 257] width 280 height 66
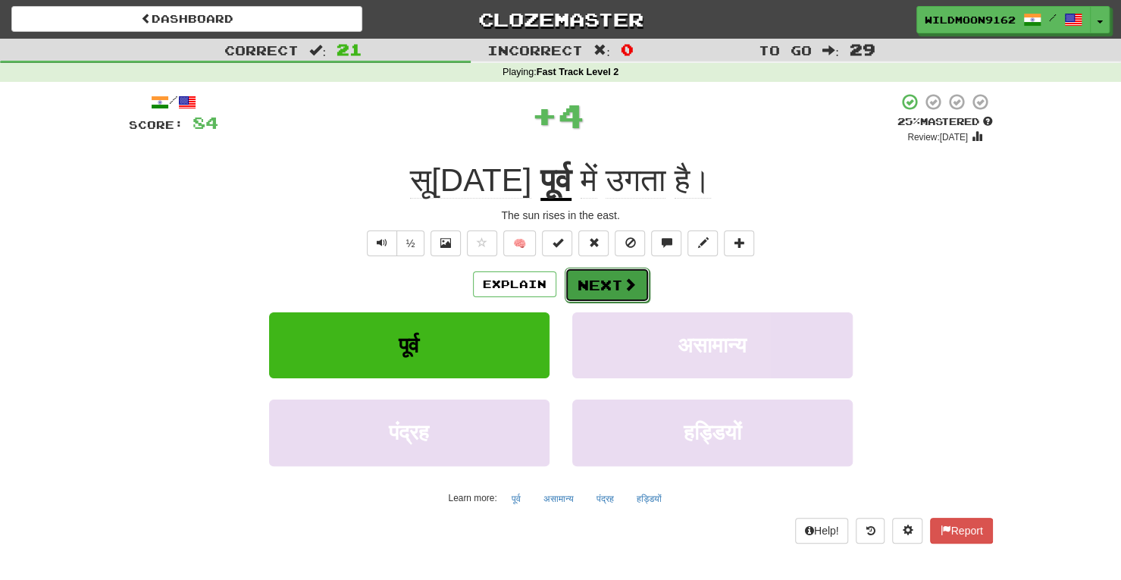
click at [587, 281] on button "Next" at bounding box center [607, 285] width 85 height 35
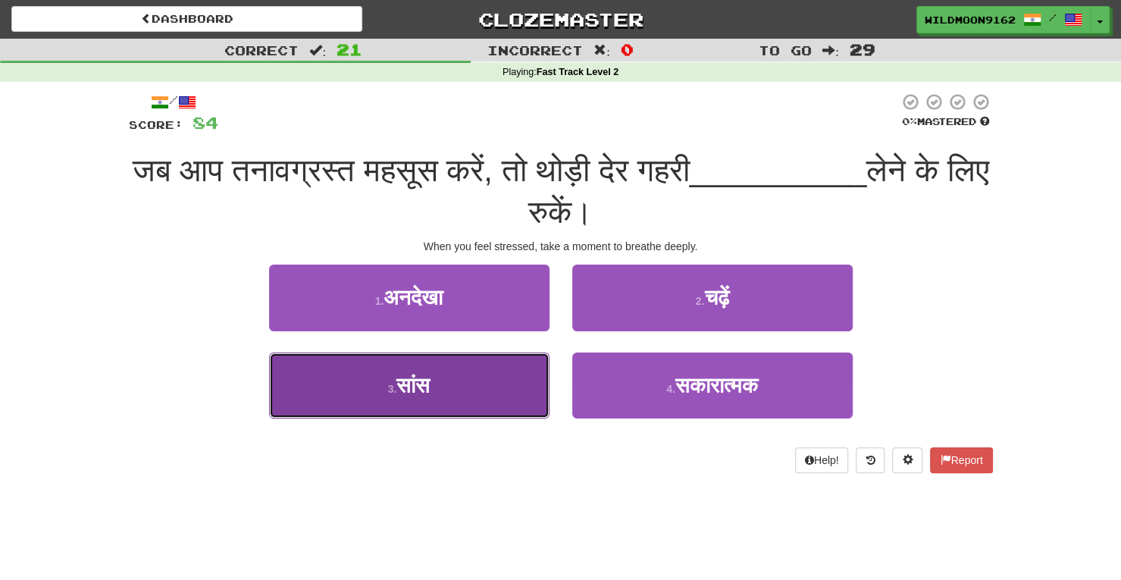
click at [467, 383] on button "3 . सांस" at bounding box center [409, 385] width 280 height 66
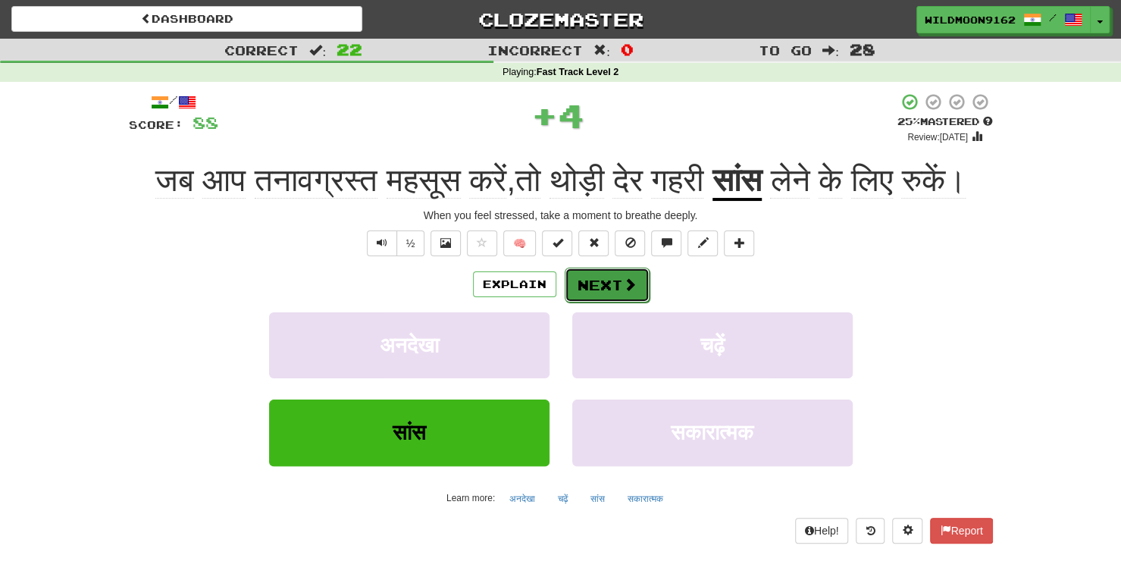
click at [591, 302] on button "Next" at bounding box center [607, 285] width 85 height 35
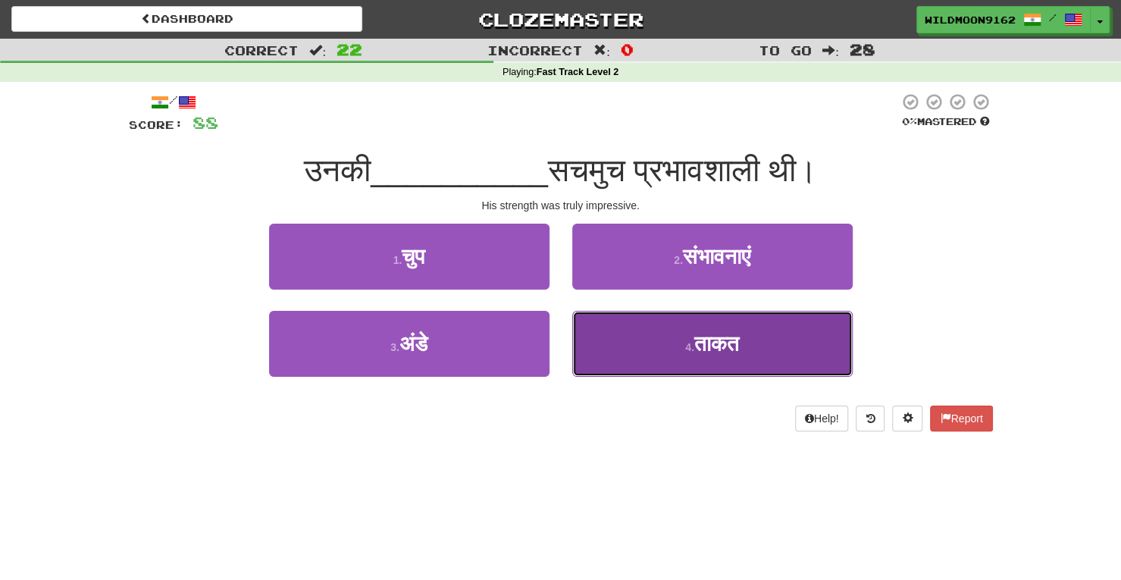
click at [667, 352] on button "4 . ताकत" at bounding box center [712, 344] width 280 height 66
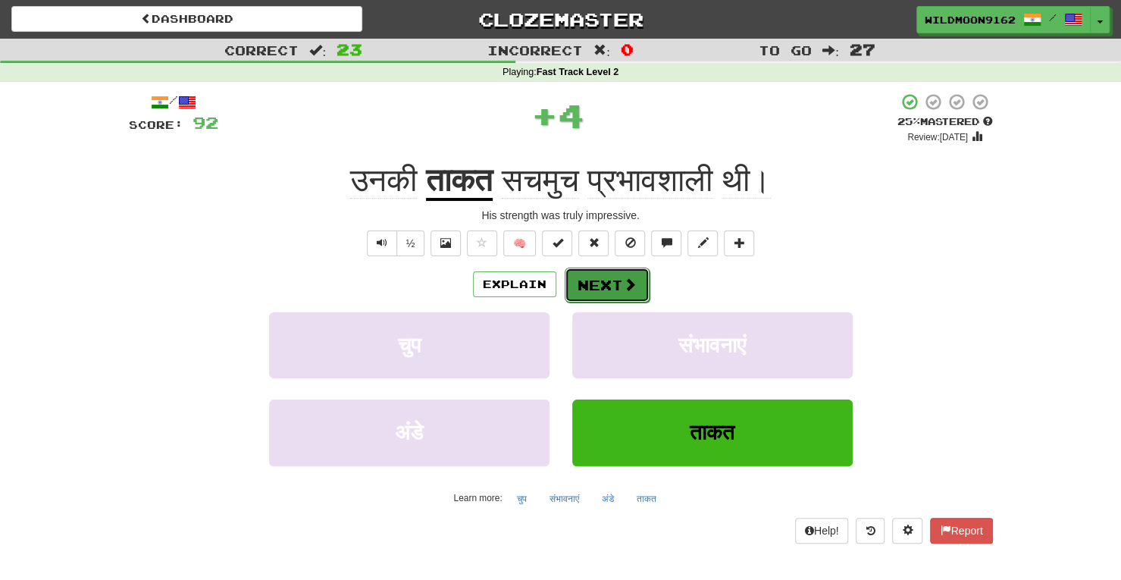
click at [614, 286] on button "Next" at bounding box center [607, 285] width 85 height 35
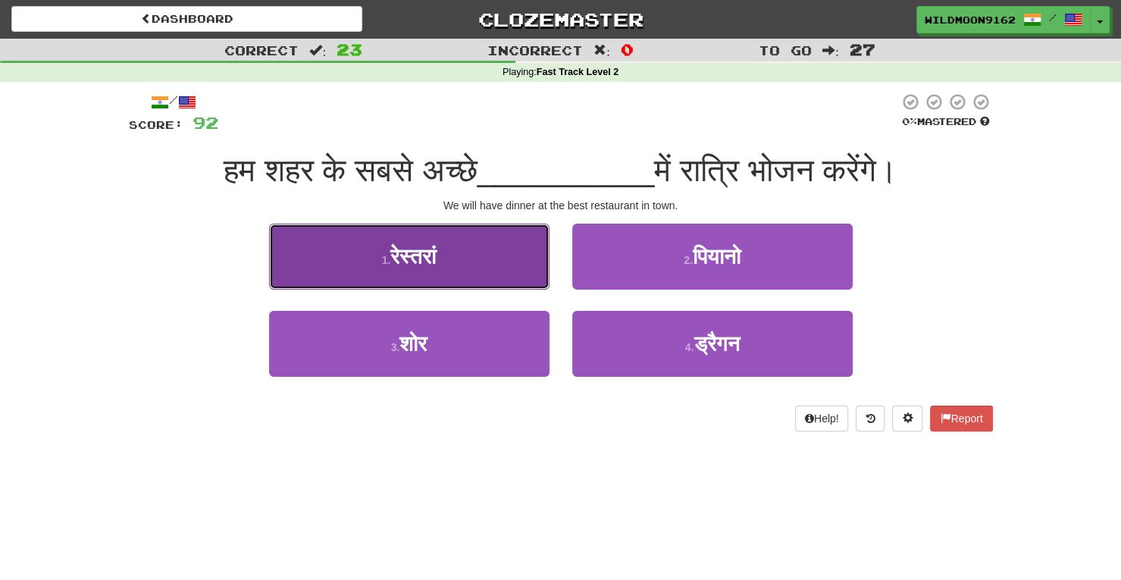
click at [518, 258] on button "1 . रेस्तरां" at bounding box center [409, 257] width 280 height 66
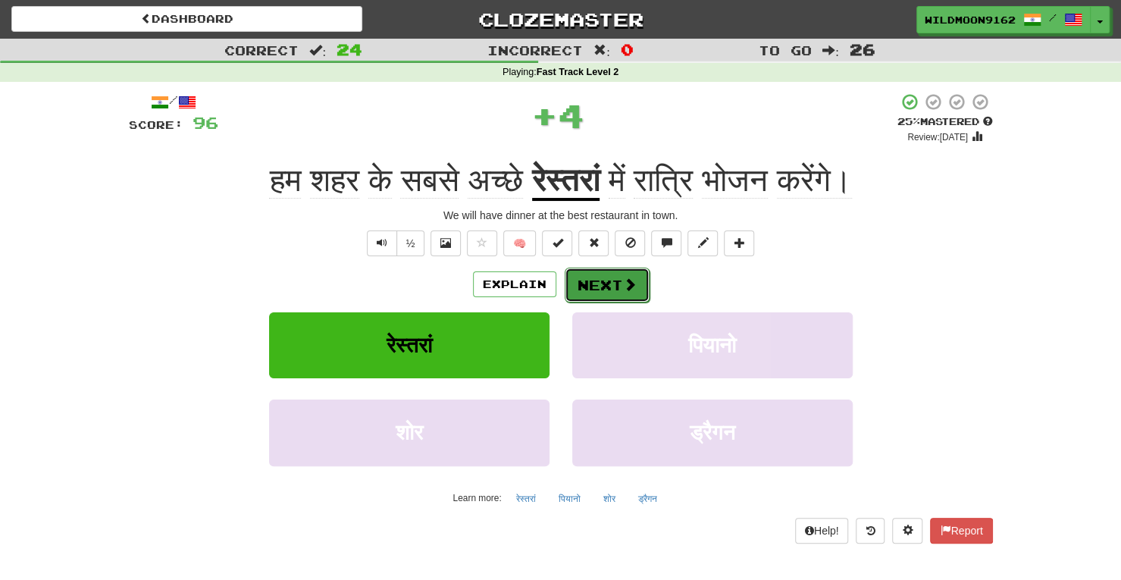
click at [623, 290] on span at bounding box center [630, 284] width 14 height 14
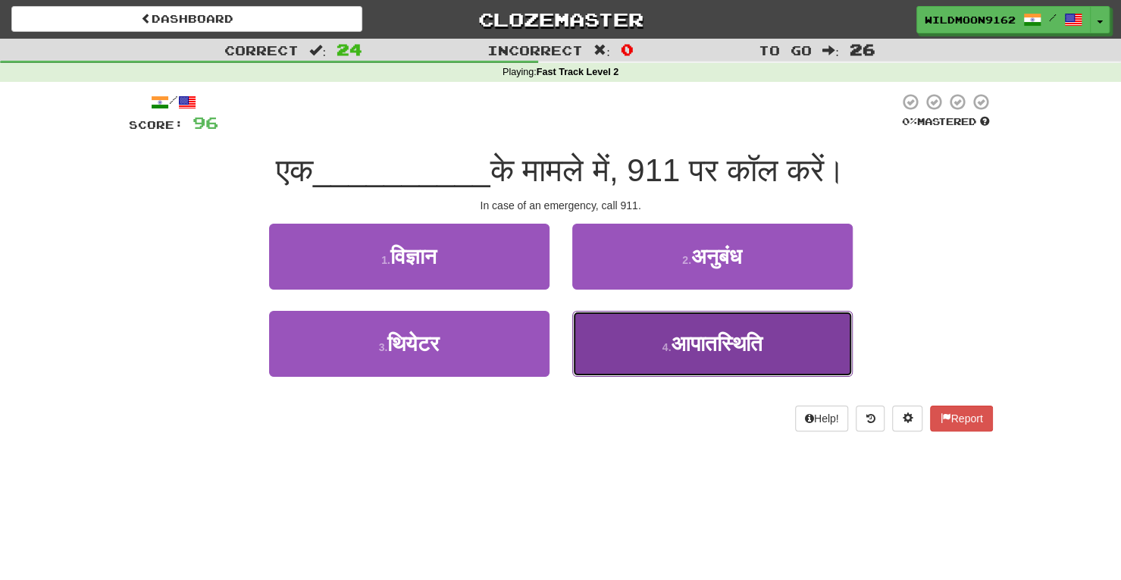
click at [663, 345] on small "4 ." at bounding box center [667, 347] width 9 height 12
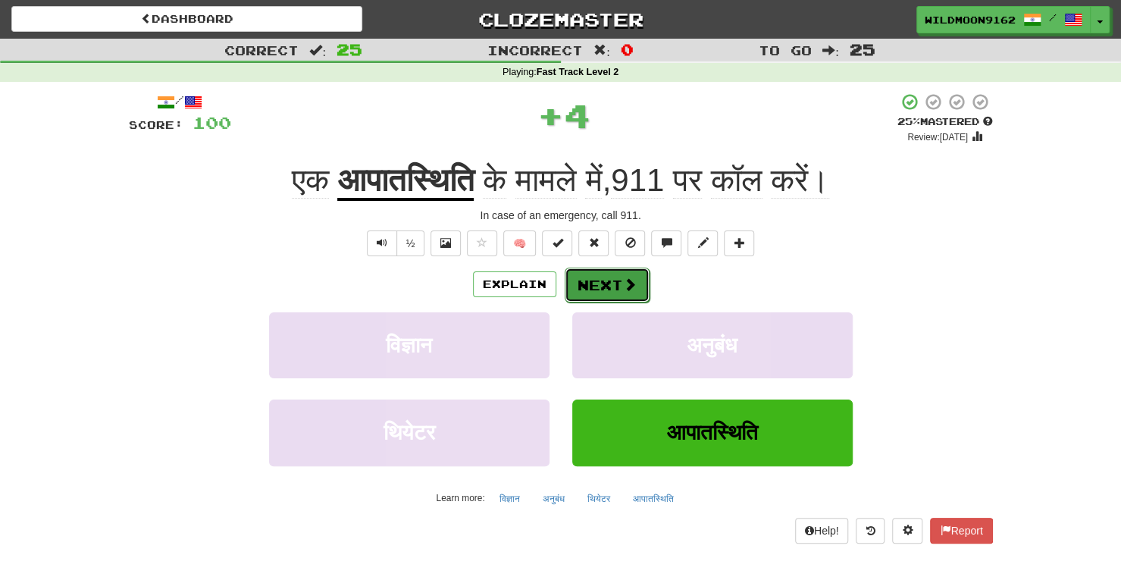
click at [625, 283] on span at bounding box center [630, 284] width 14 height 14
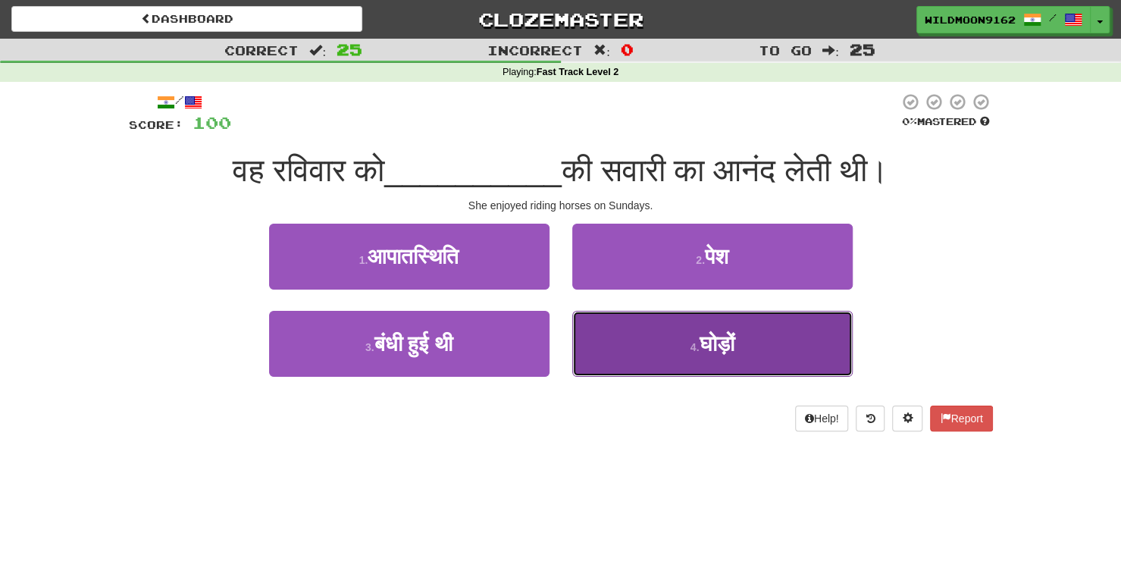
click at [664, 346] on button "4 . घोड़ों" at bounding box center [712, 344] width 280 height 66
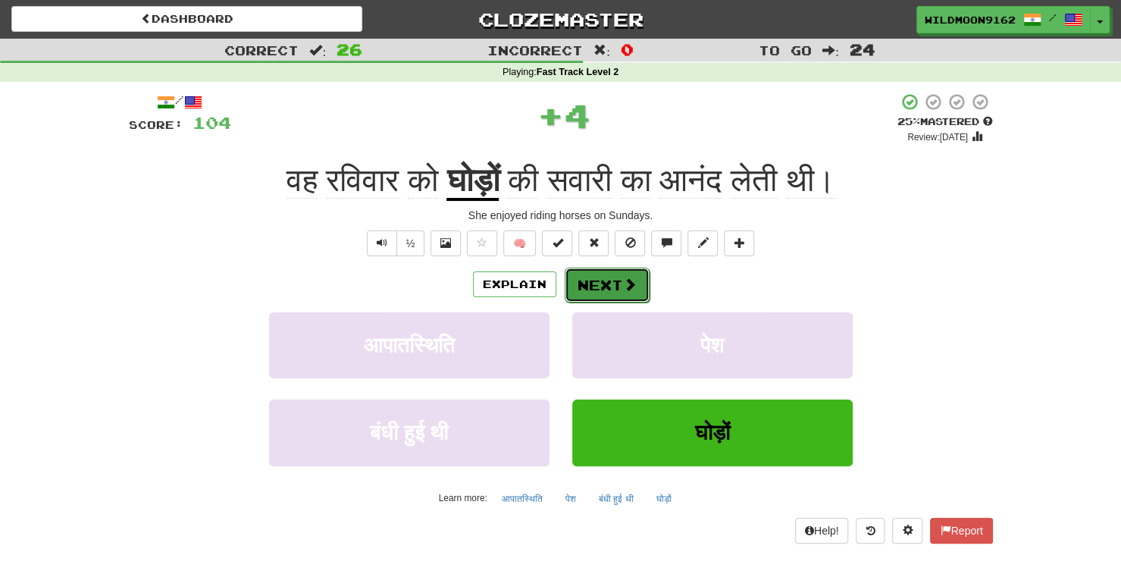
click at [616, 281] on button "Next" at bounding box center [607, 285] width 85 height 35
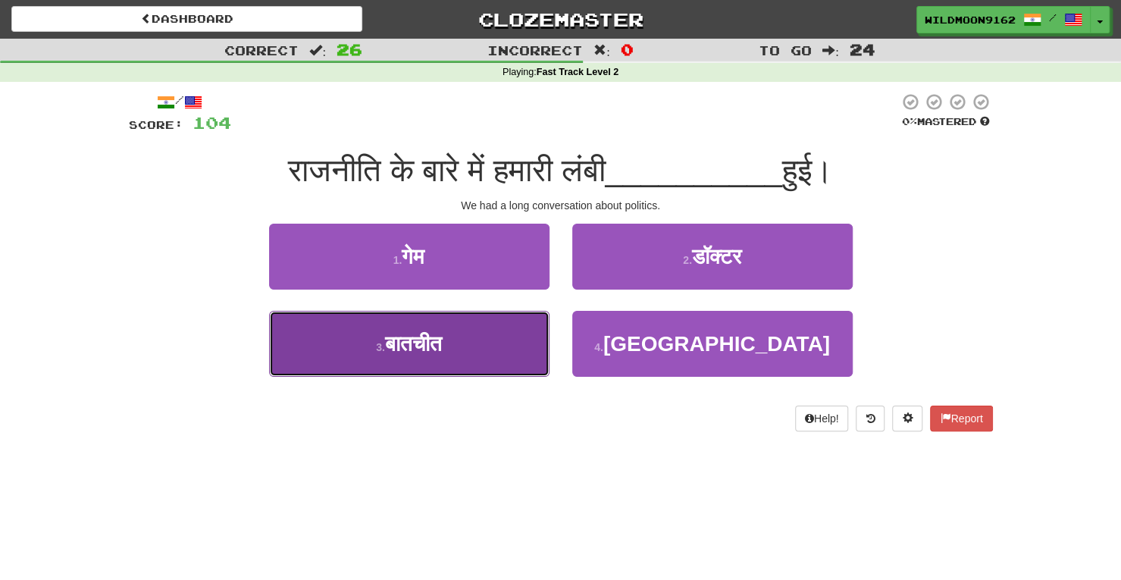
click at [459, 346] on button "3 . बातचीत" at bounding box center [409, 344] width 280 height 66
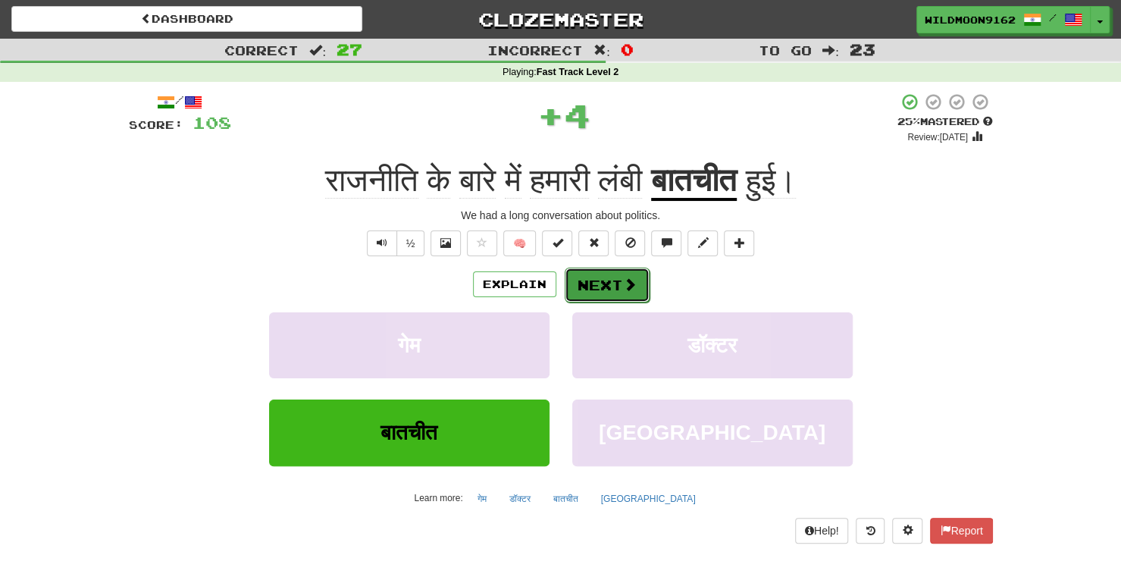
click at [616, 284] on button "Next" at bounding box center [607, 285] width 85 height 35
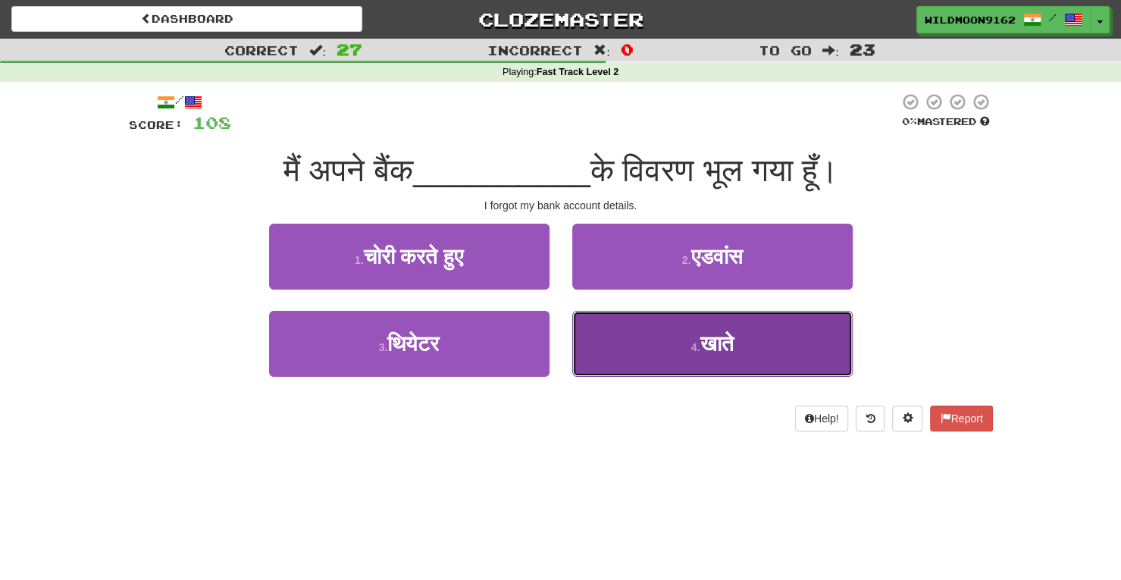
click at [632, 335] on button "4 . खाते" at bounding box center [712, 344] width 280 height 66
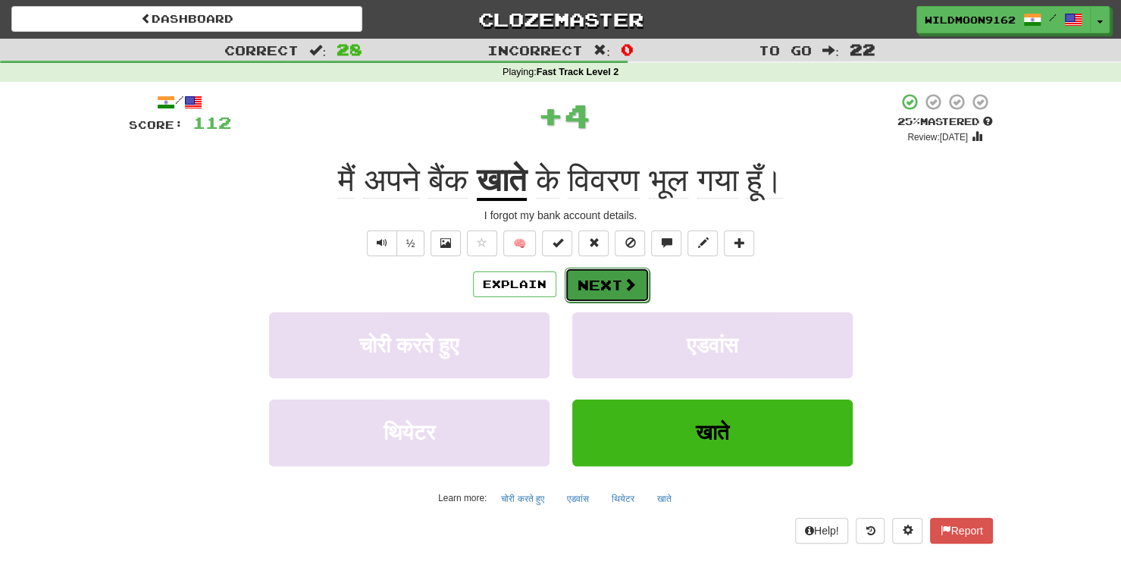
click at [591, 277] on button "Next" at bounding box center [607, 285] width 85 height 35
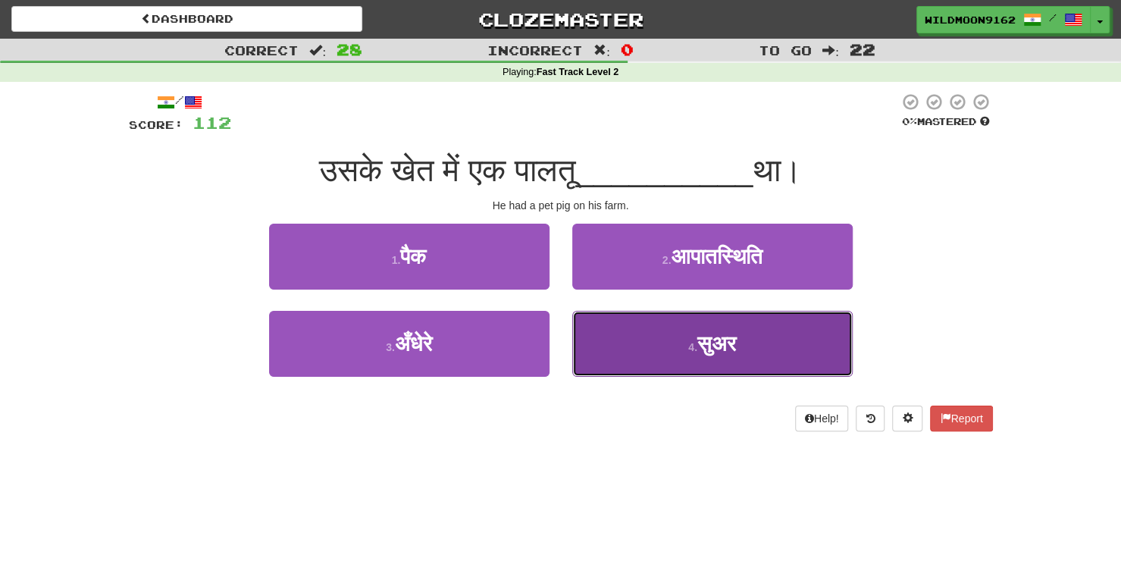
click at [663, 356] on button "4 . सुअर" at bounding box center [712, 344] width 280 height 66
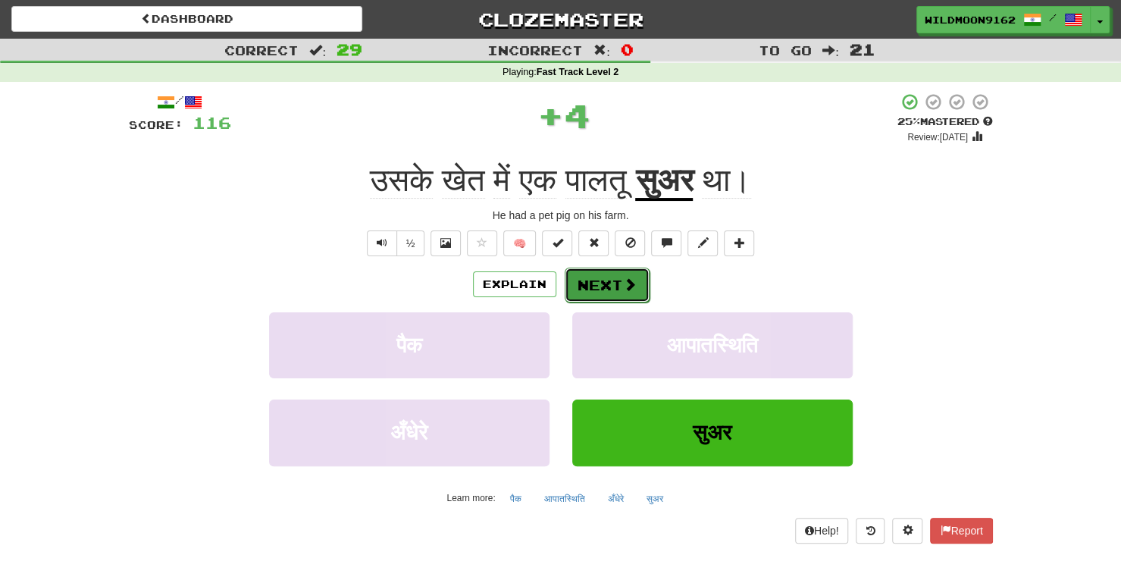
click at [623, 279] on span at bounding box center [630, 284] width 14 height 14
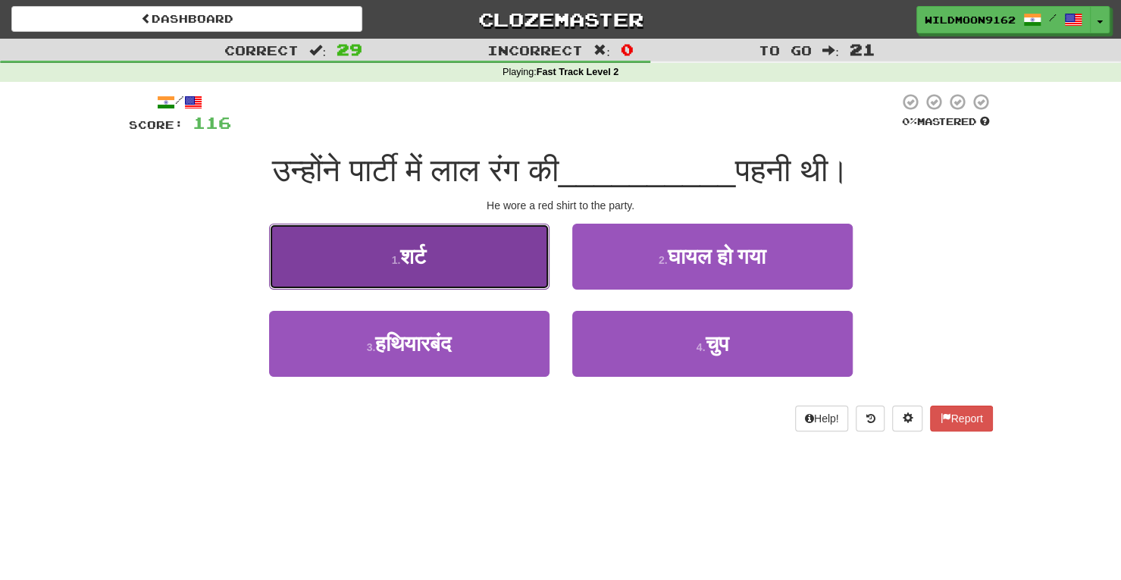
click at [478, 260] on button "1 . शर्ट" at bounding box center [409, 257] width 280 height 66
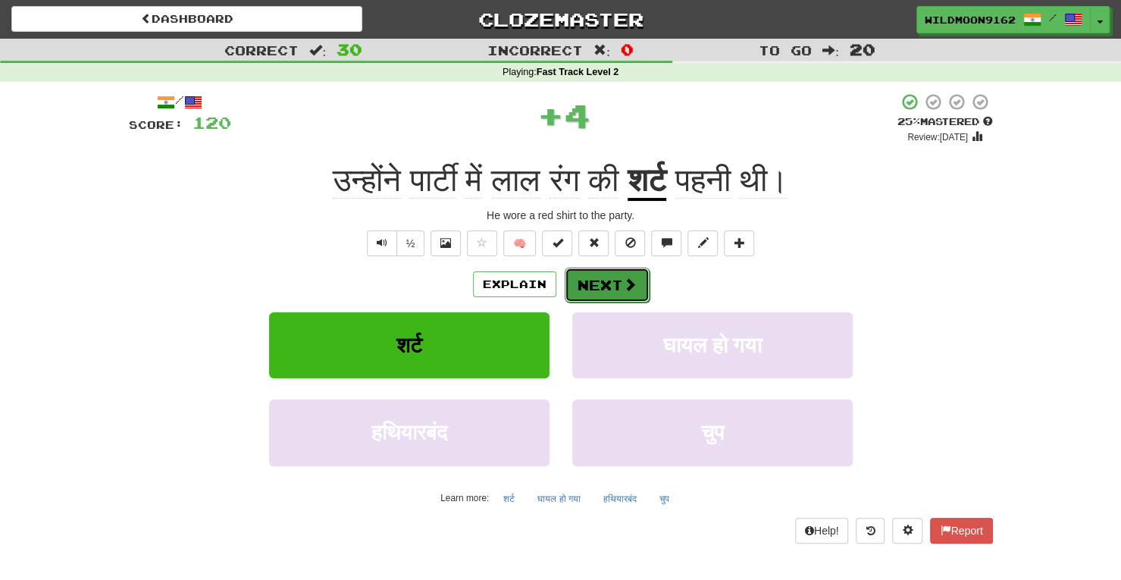
click at [590, 280] on button "Next" at bounding box center [607, 285] width 85 height 35
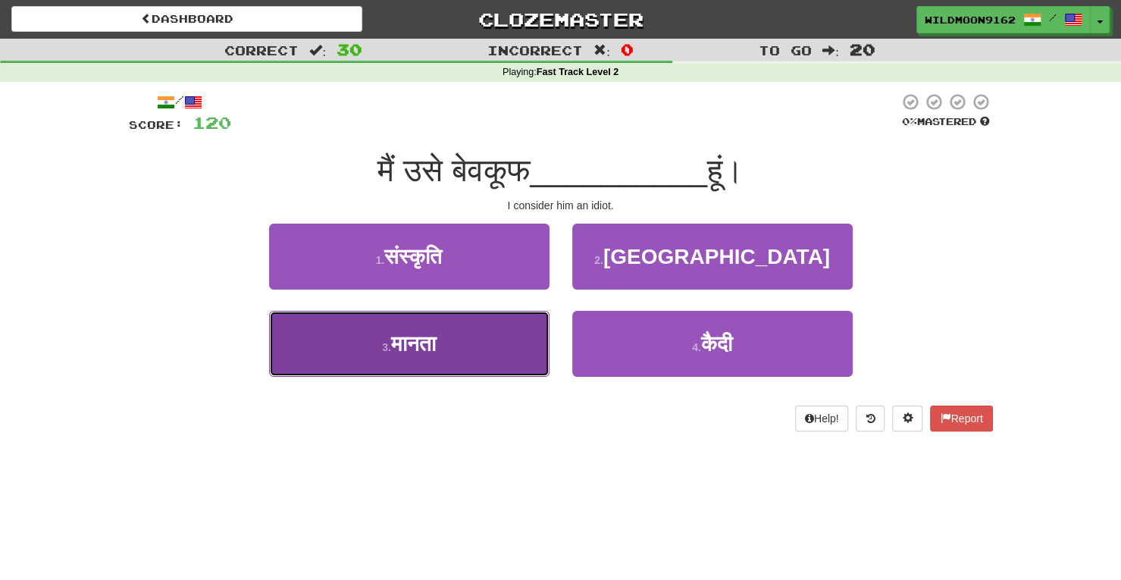
click at [522, 351] on button "3 . मानता" at bounding box center [409, 344] width 280 height 66
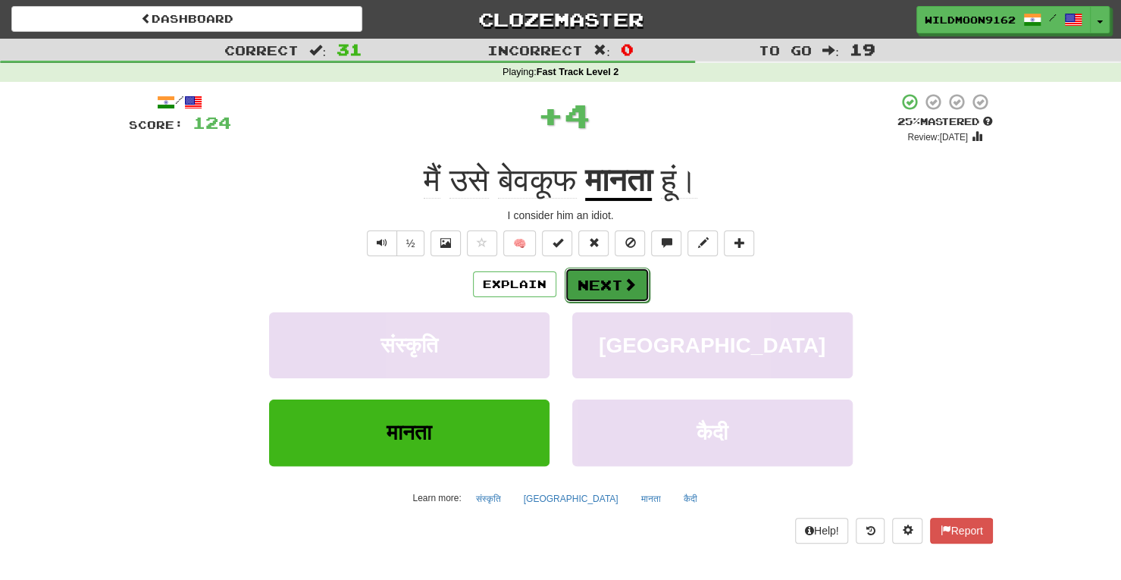
click at [597, 286] on button "Next" at bounding box center [607, 285] width 85 height 35
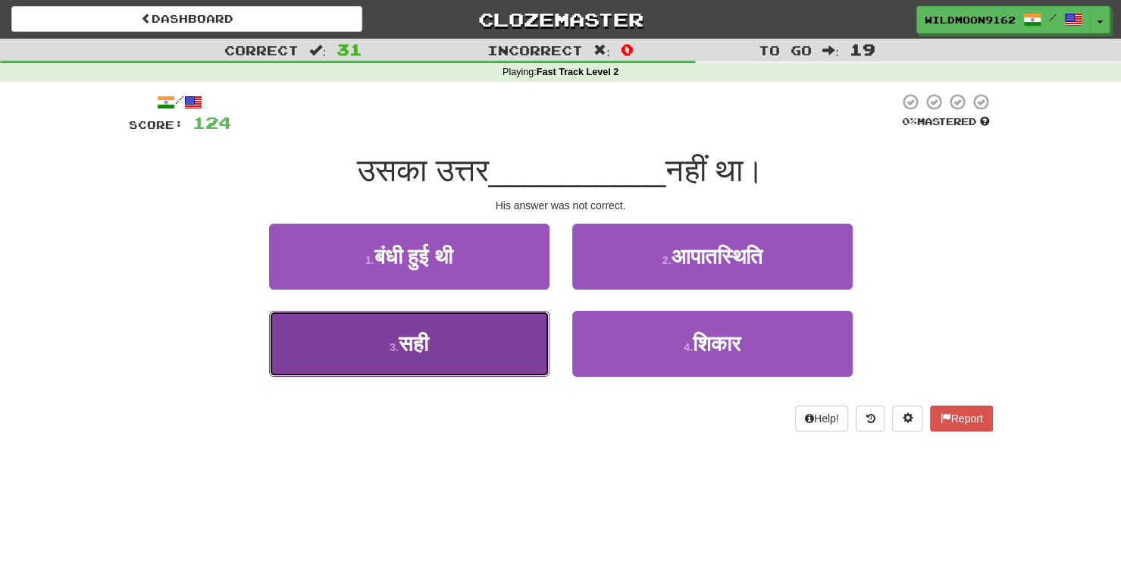
click at [482, 334] on button "3 . सही" at bounding box center [409, 344] width 280 height 66
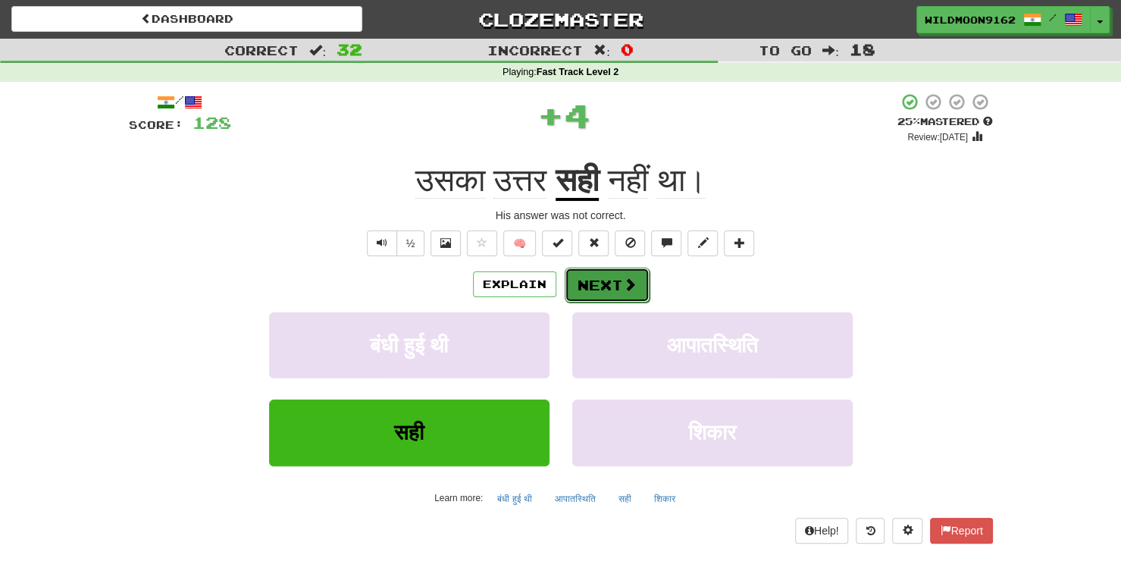
click at [579, 276] on button "Next" at bounding box center [607, 285] width 85 height 35
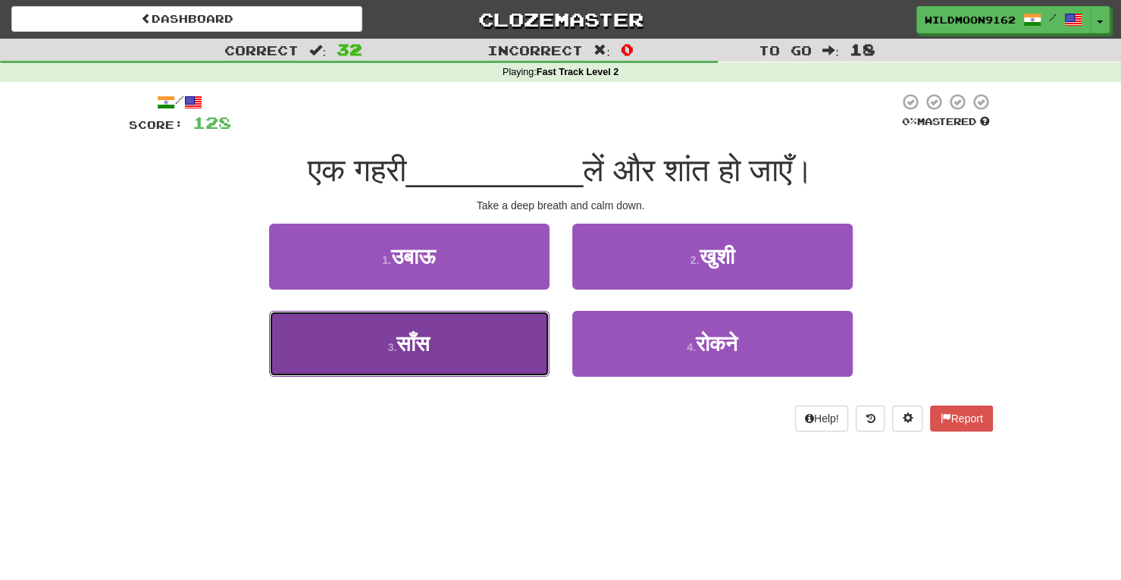
click at [507, 352] on button "3 . साँस" at bounding box center [409, 344] width 280 height 66
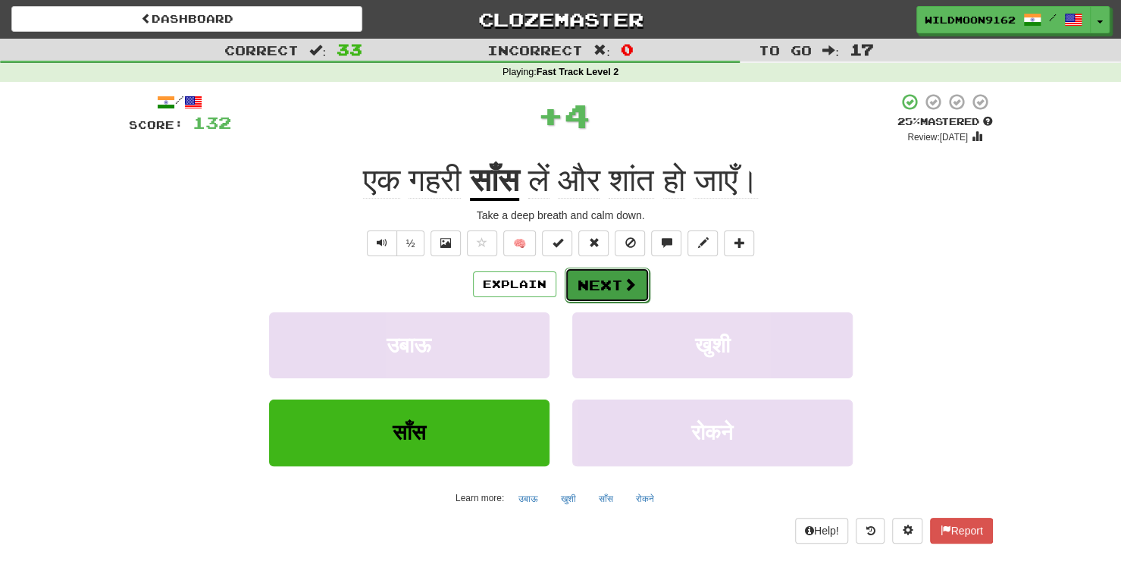
click at [603, 283] on button "Next" at bounding box center [607, 285] width 85 height 35
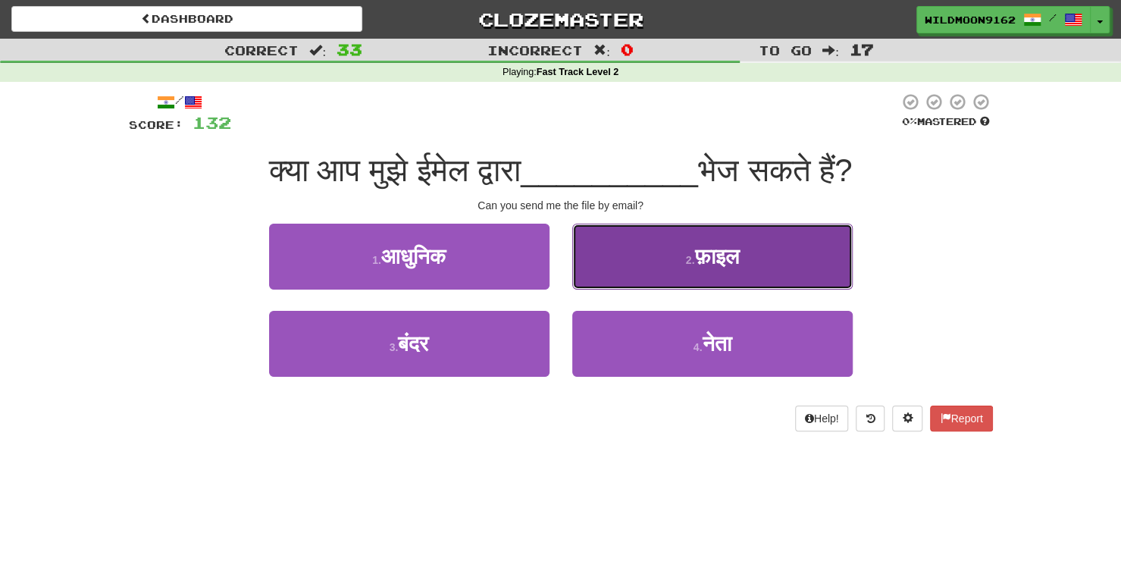
click at [646, 252] on button "2 . फ़ाइल" at bounding box center [712, 257] width 280 height 66
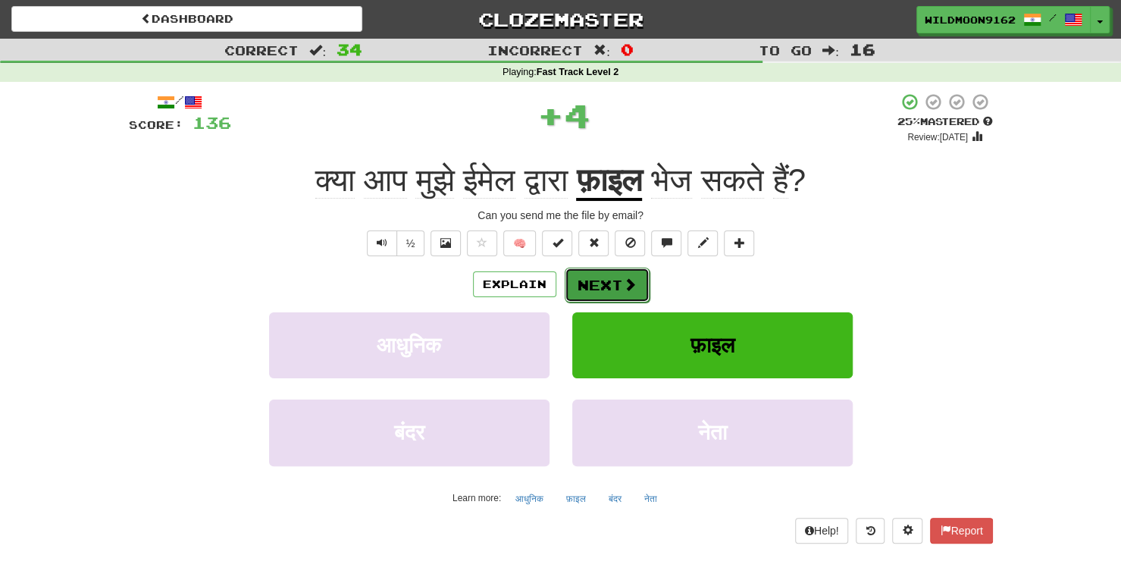
click at [589, 283] on button "Next" at bounding box center [607, 285] width 85 height 35
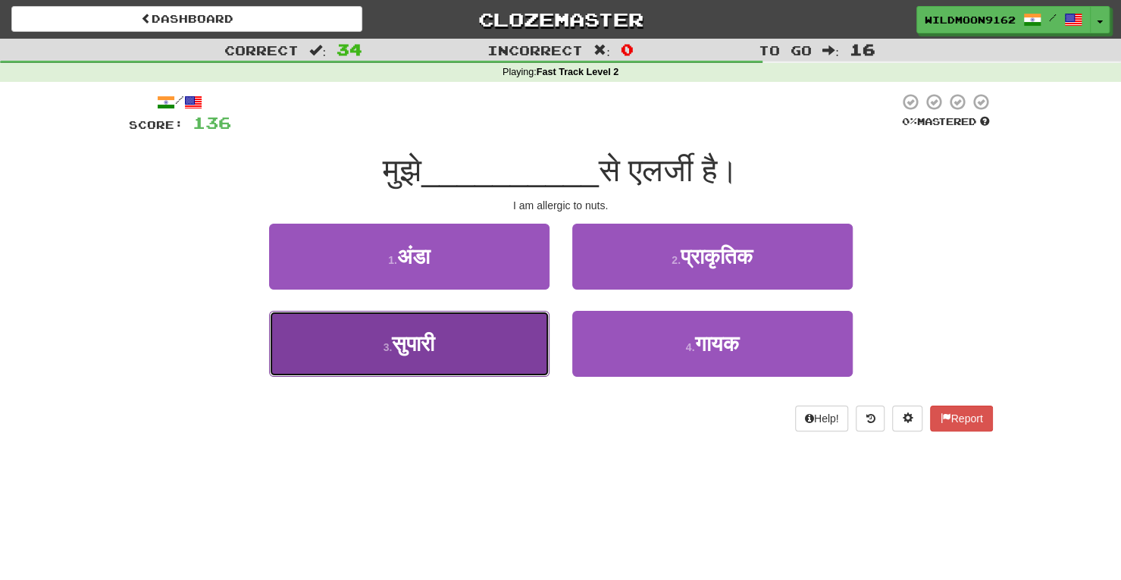
click at [501, 340] on button "3 . सुपारी" at bounding box center [409, 344] width 280 height 66
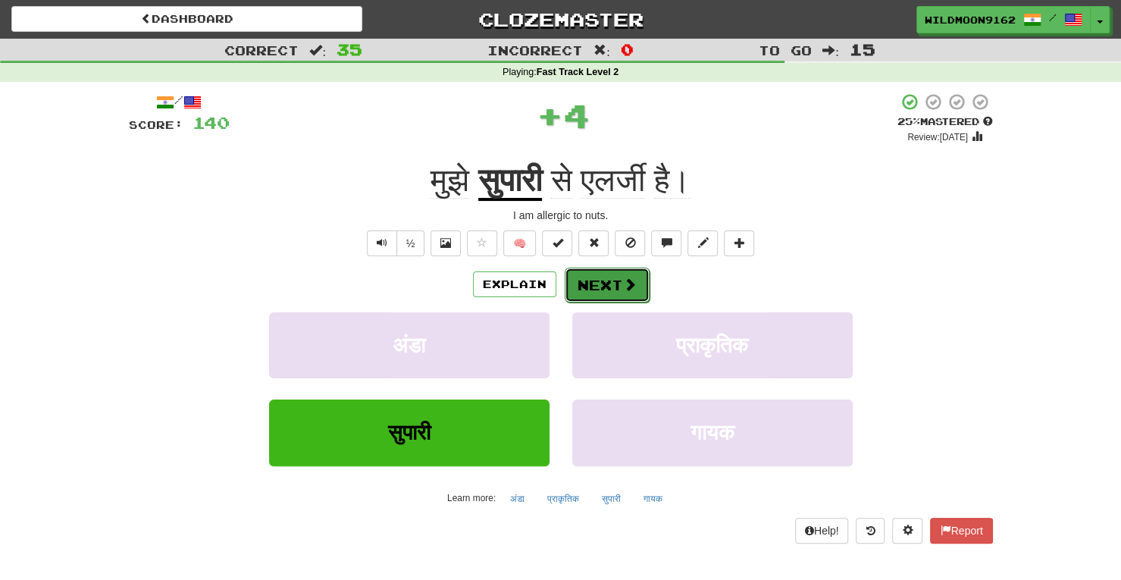
click at [599, 280] on button "Next" at bounding box center [607, 285] width 85 height 35
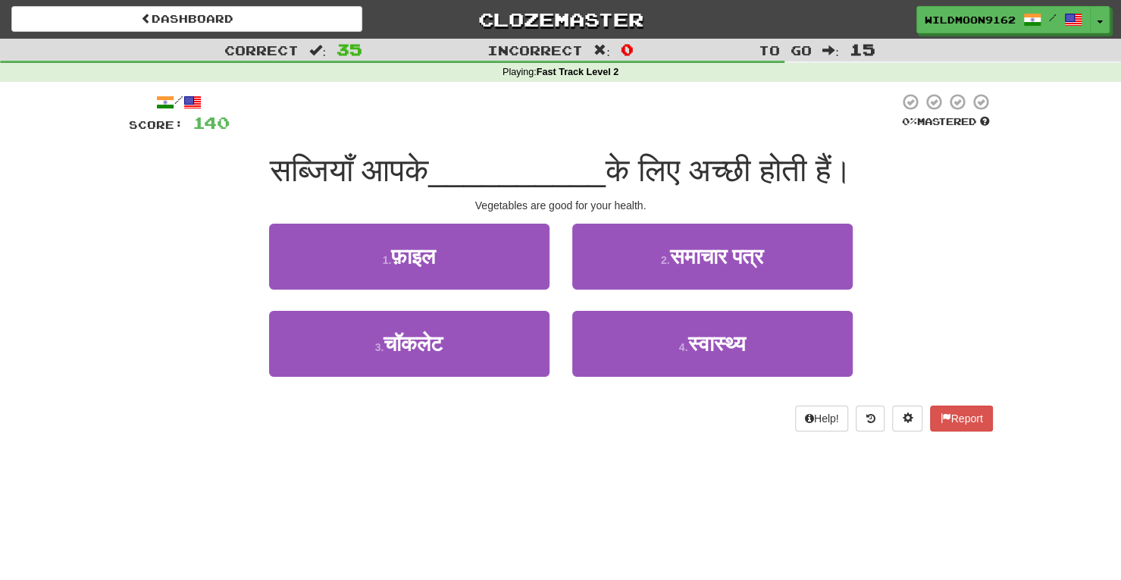
click at [559, 446] on div "/ Score: 140 0 % Mastered सब्जियाँ आपके __________ के लिए अच्छी होती हैं। Veget…" at bounding box center [561, 267] width 864 height 371
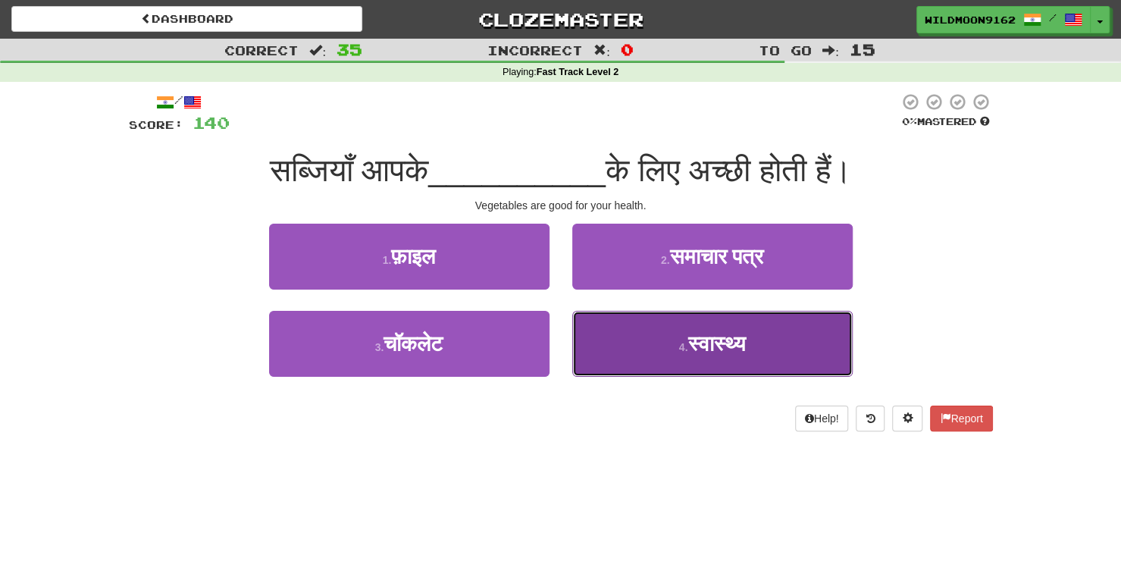
click at [691, 348] on span "स्वास्थ्य" at bounding box center [717, 343] width 58 height 23
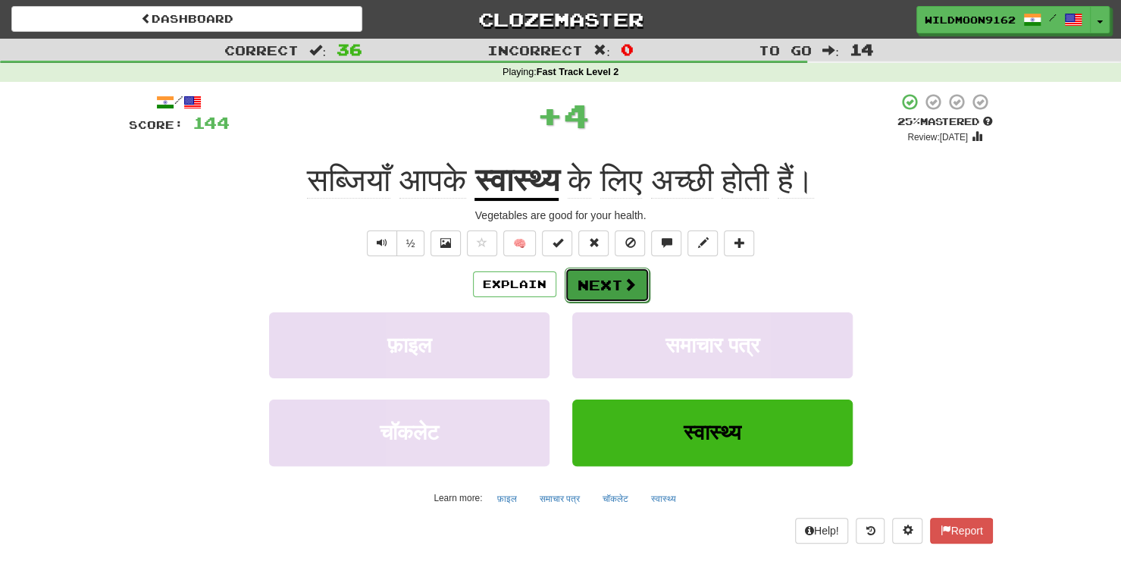
click at [623, 285] on span at bounding box center [630, 284] width 14 height 14
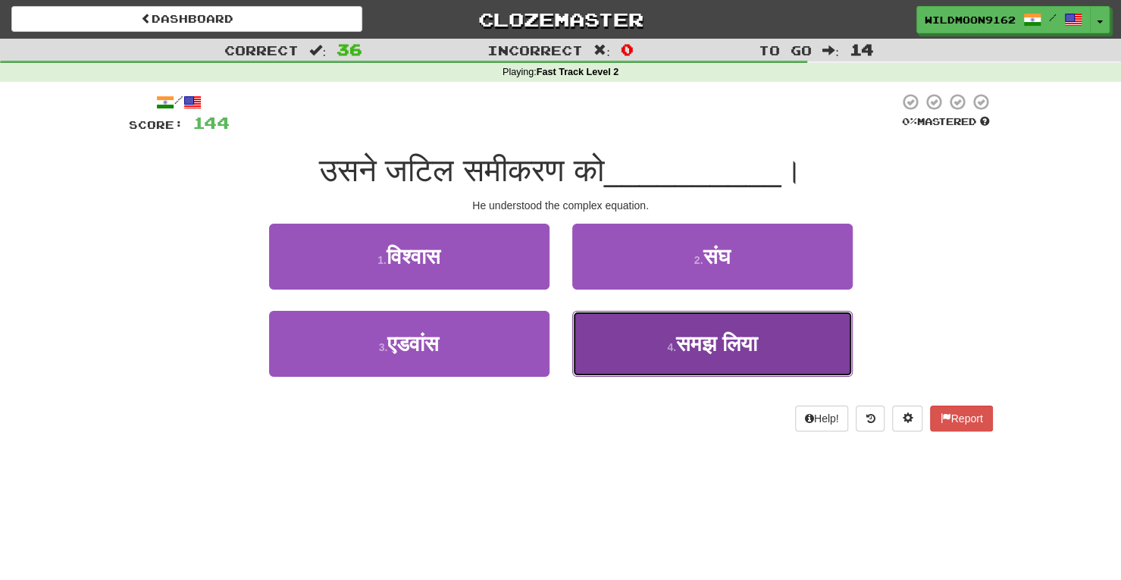
click at [690, 346] on span "समझ लिया" at bounding box center [716, 343] width 81 height 23
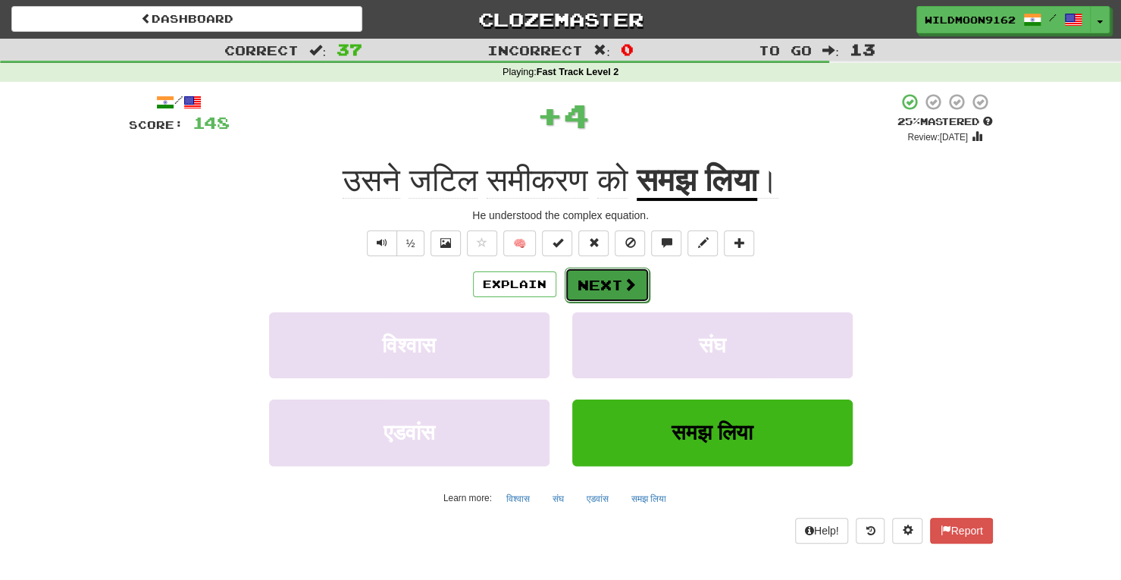
click at [628, 278] on span at bounding box center [630, 284] width 14 height 14
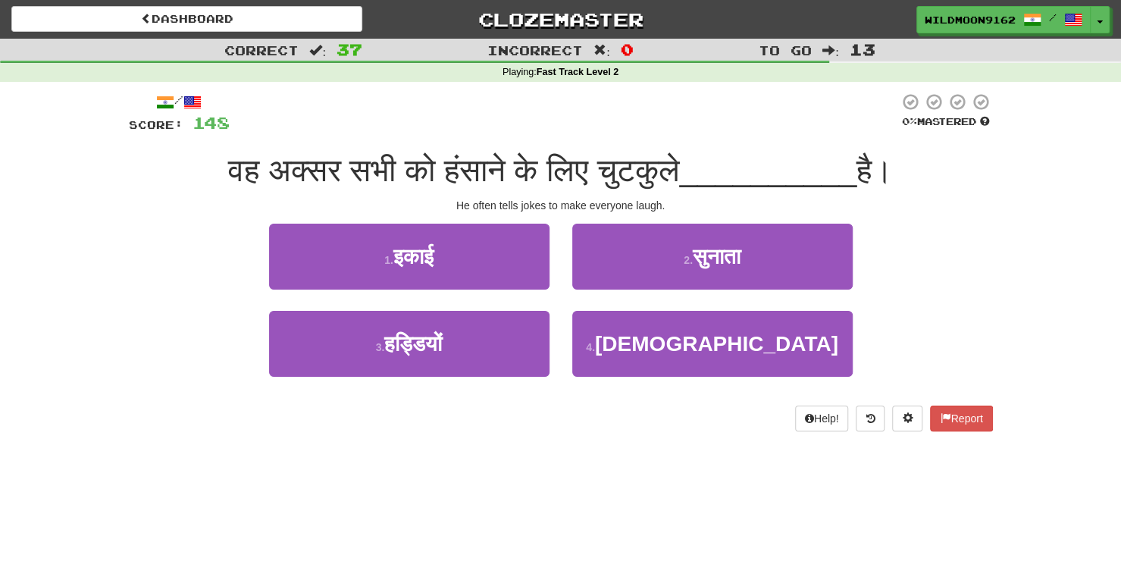
click at [626, 418] on div "Help! Report" at bounding box center [561, 419] width 864 height 26
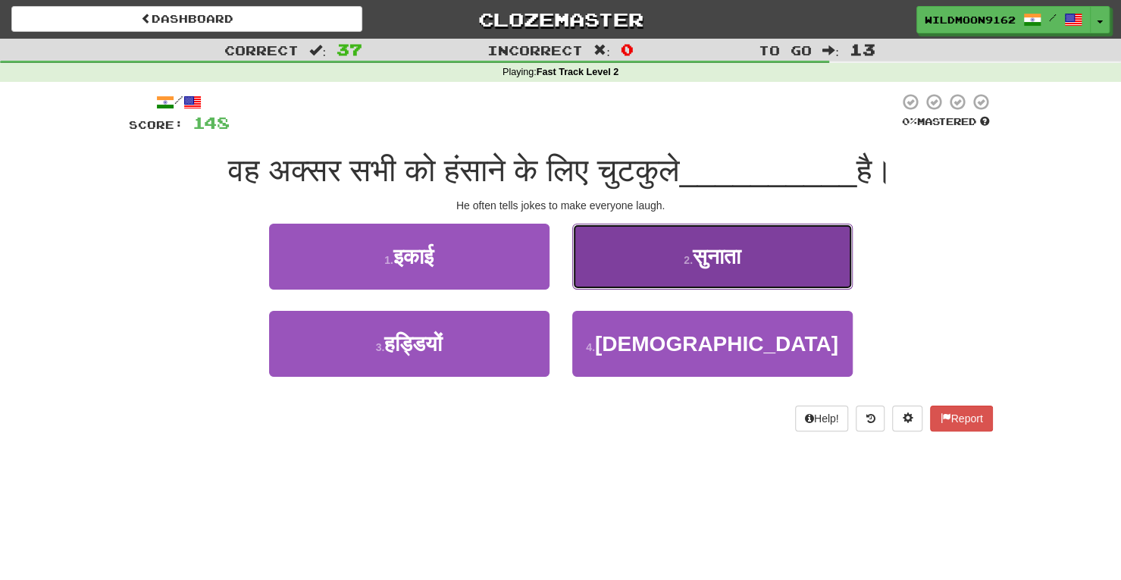
click at [651, 250] on button "2 . सुनाता" at bounding box center [712, 257] width 280 height 66
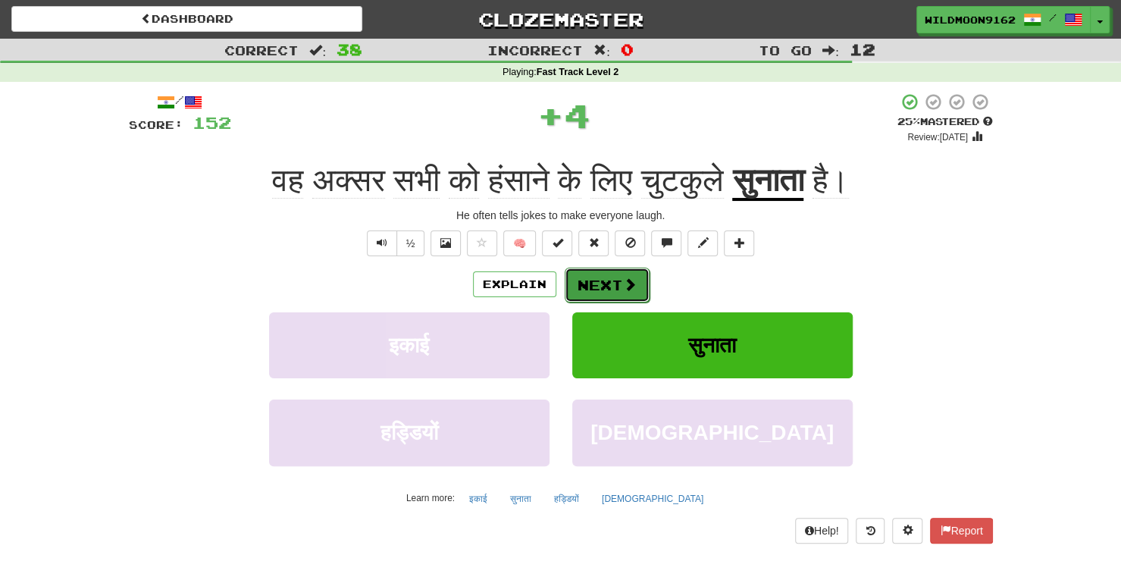
click at [610, 275] on button "Next" at bounding box center [607, 285] width 85 height 35
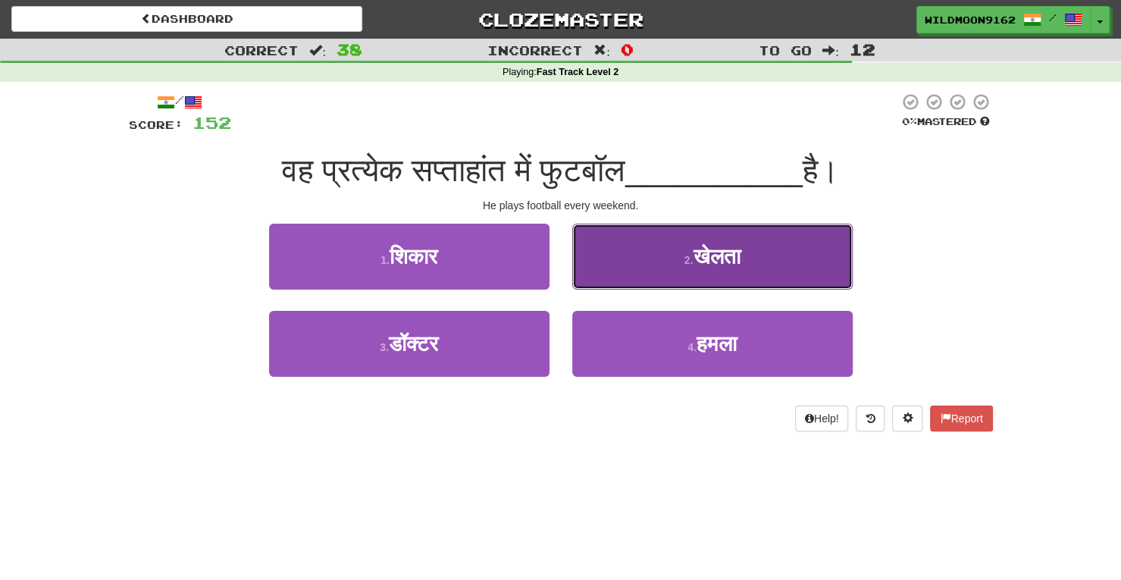
click at [669, 263] on button "2 . खेलता" at bounding box center [712, 257] width 280 height 66
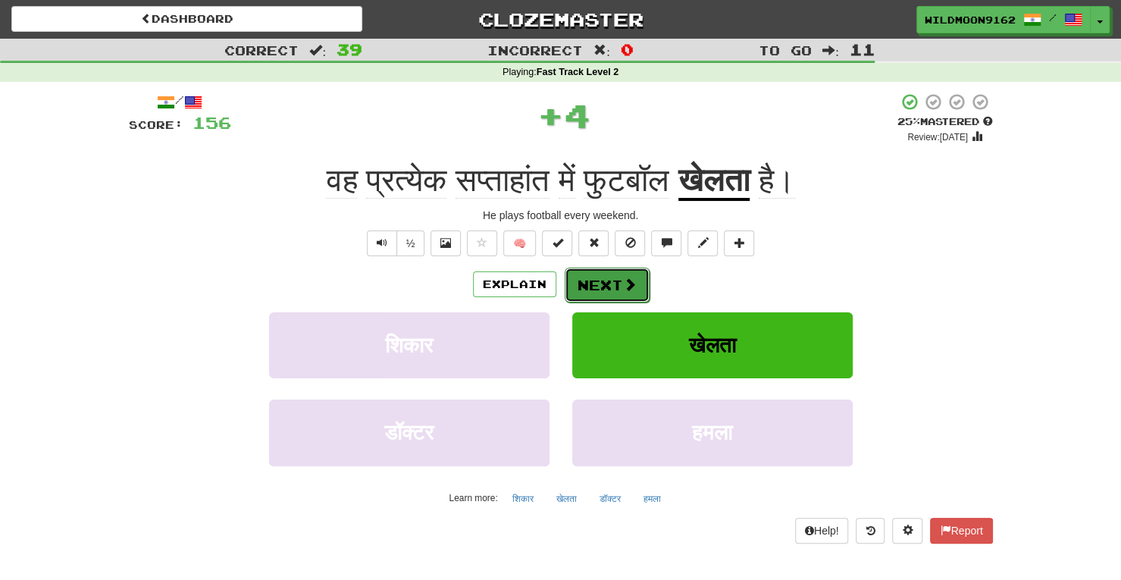
click at [614, 286] on button "Next" at bounding box center [607, 285] width 85 height 35
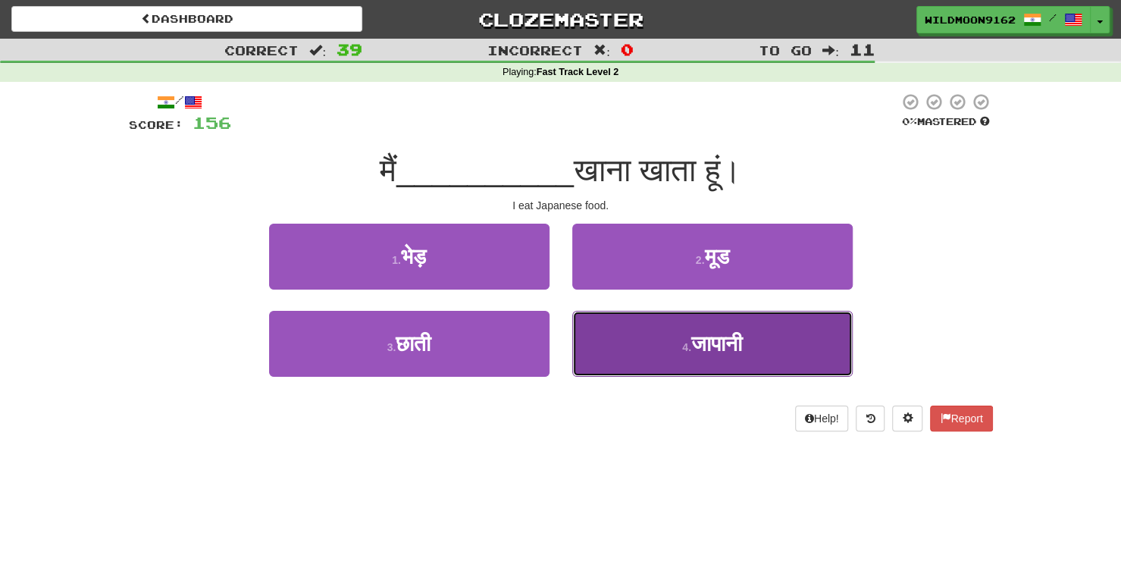
click at [669, 340] on button "4 . जापानी" at bounding box center [712, 344] width 280 height 66
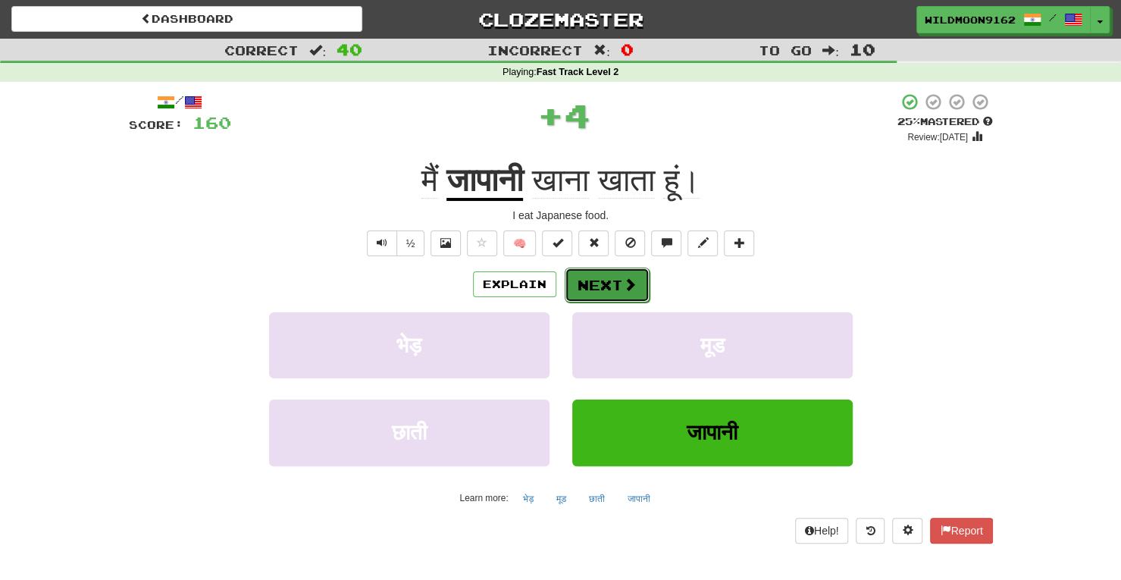
click at [609, 290] on button "Next" at bounding box center [607, 285] width 85 height 35
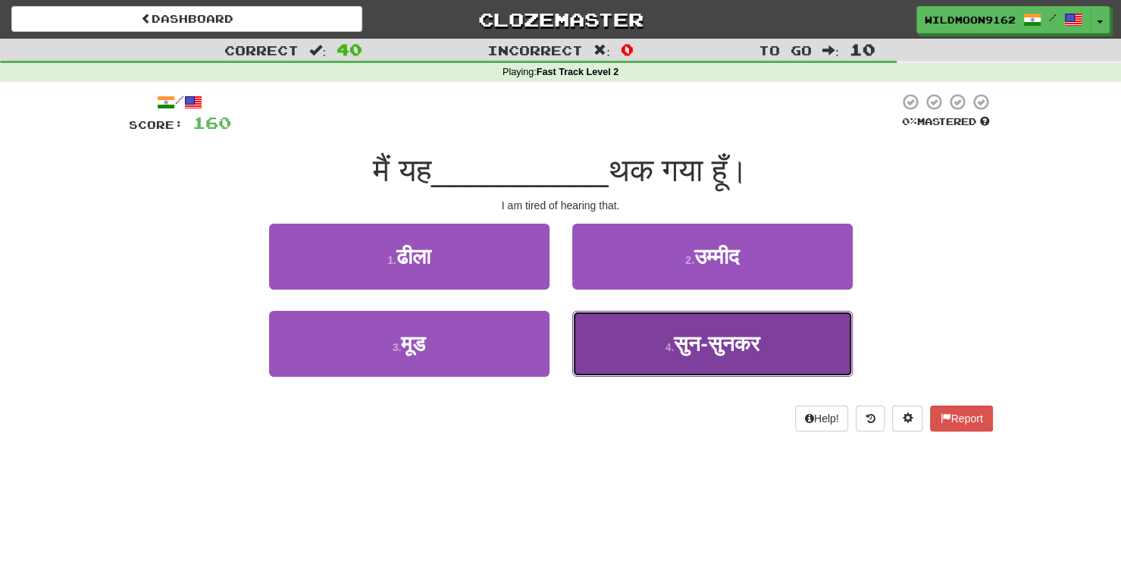
click at [674, 349] on span "सुन-सुनकर" at bounding box center [716, 343] width 85 height 23
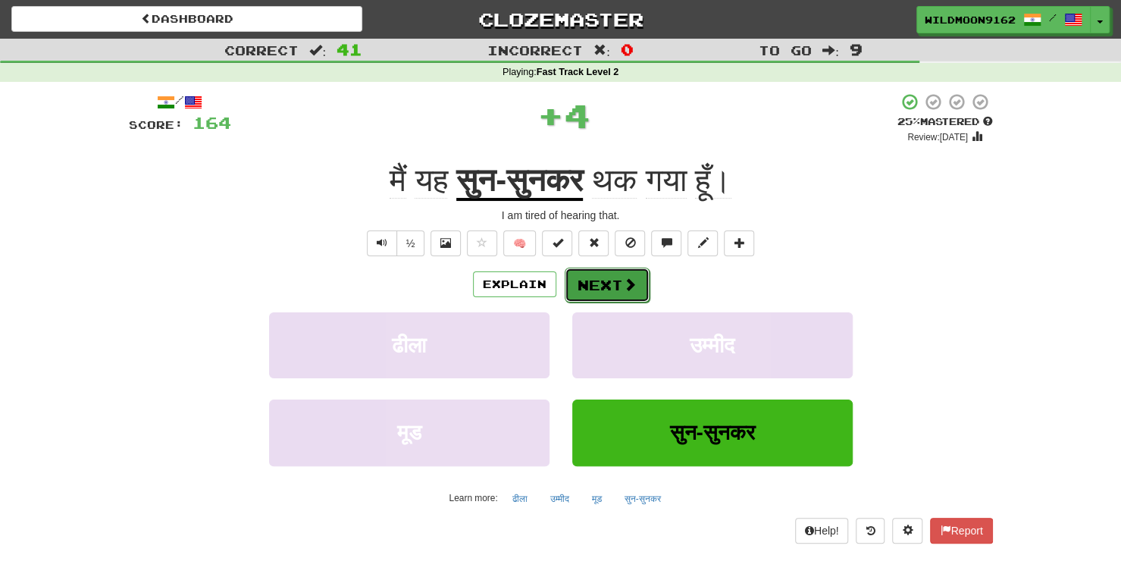
click at [614, 287] on button "Next" at bounding box center [607, 285] width 85 height 35
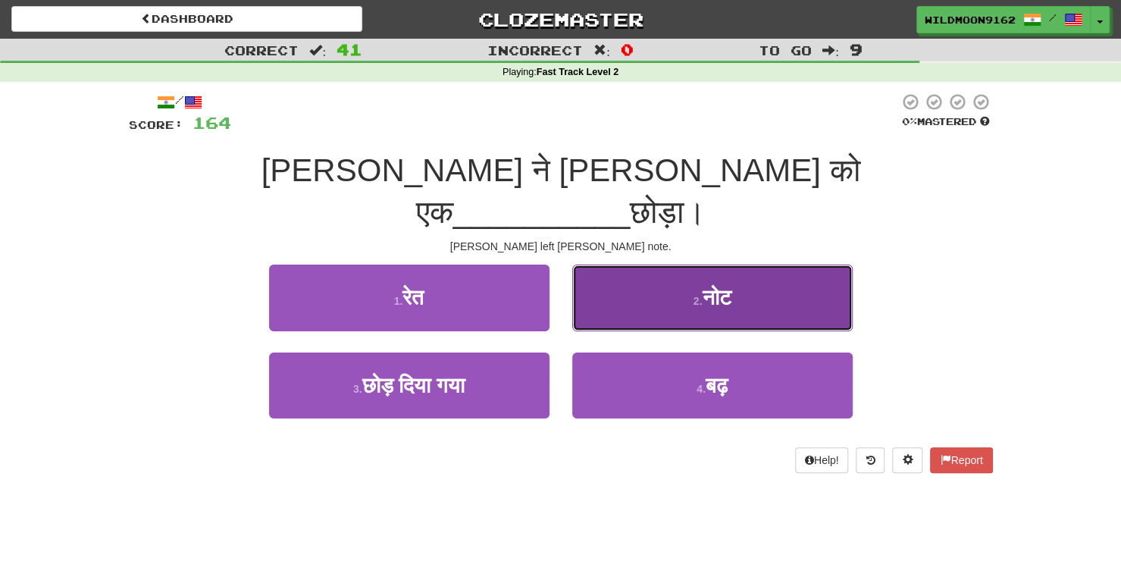
click at [638, 265] on button "2 . नोट" at bounding box center [712, 298] width 280 height 66
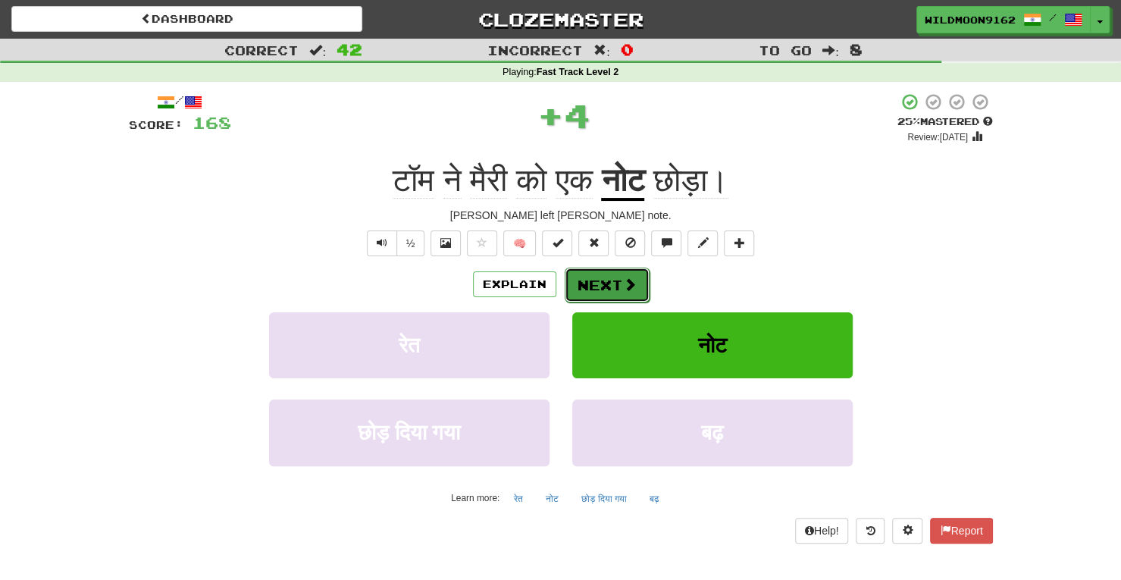
click at [600, 283] on button "Next" at bounding box center [607, 285] width 85 height 35
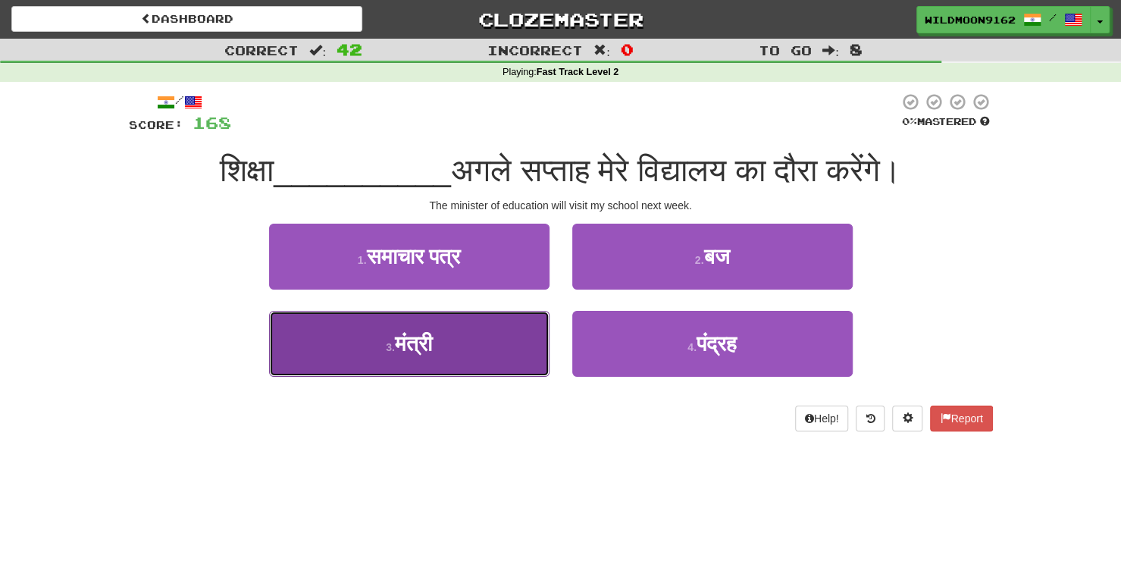
click at [458, 345] on button "3 . मंत्री" at bounding box center [409, 344] width 280 height 66
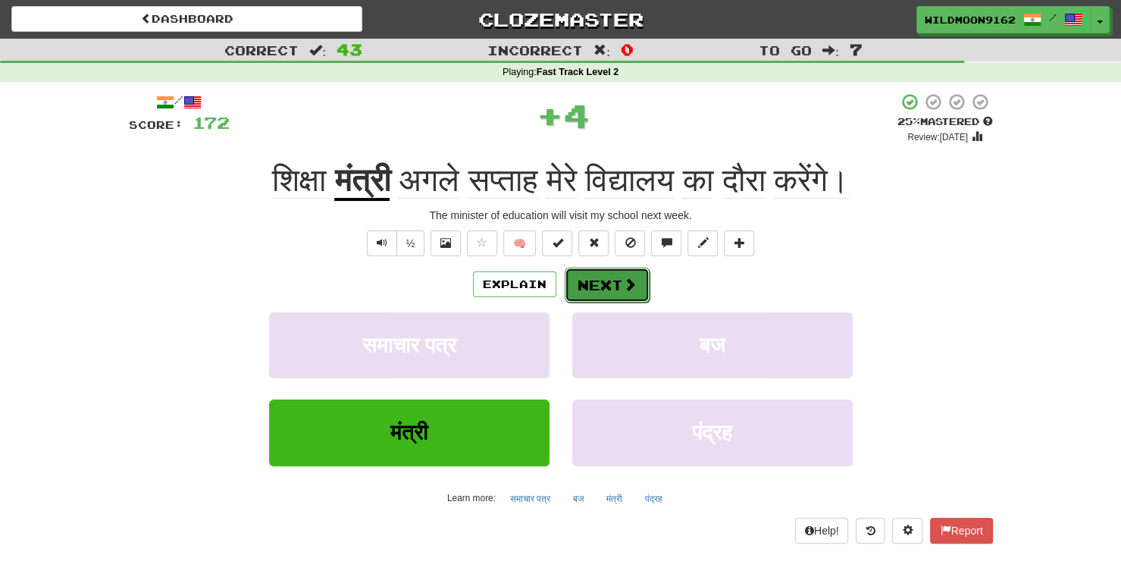
click at [593, 286] on button "Next" at bounding box center [607, 285] width 85 height 35
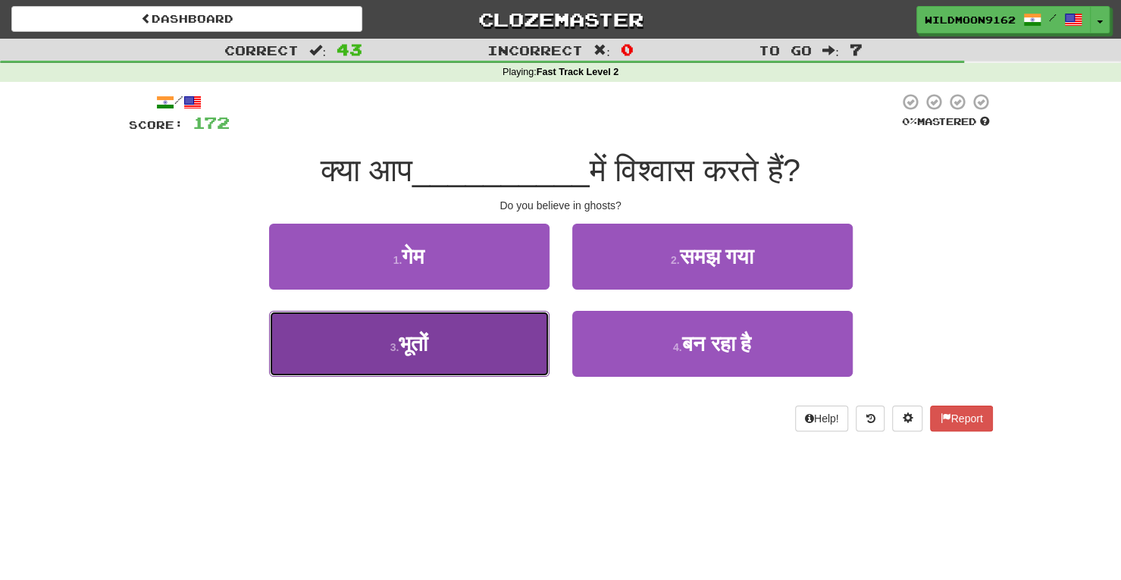
click at [458, 346] on button "3 . भूतों" at bounding box center [409, 344] width 280 height 66
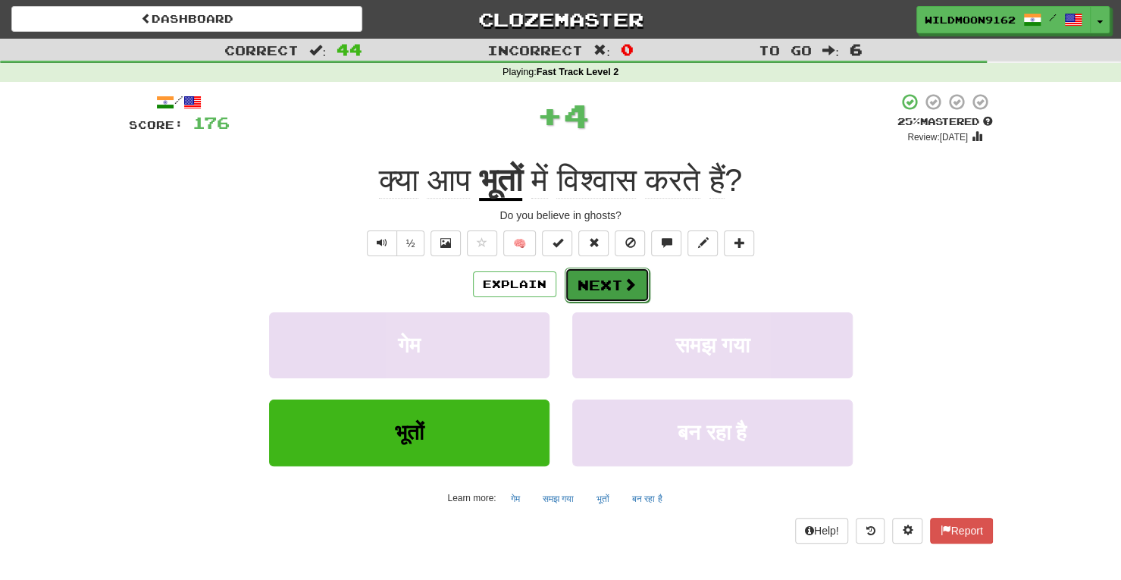
click at [599, 284] on button "Next" at bounding box center [607, 285] width 85 height 35
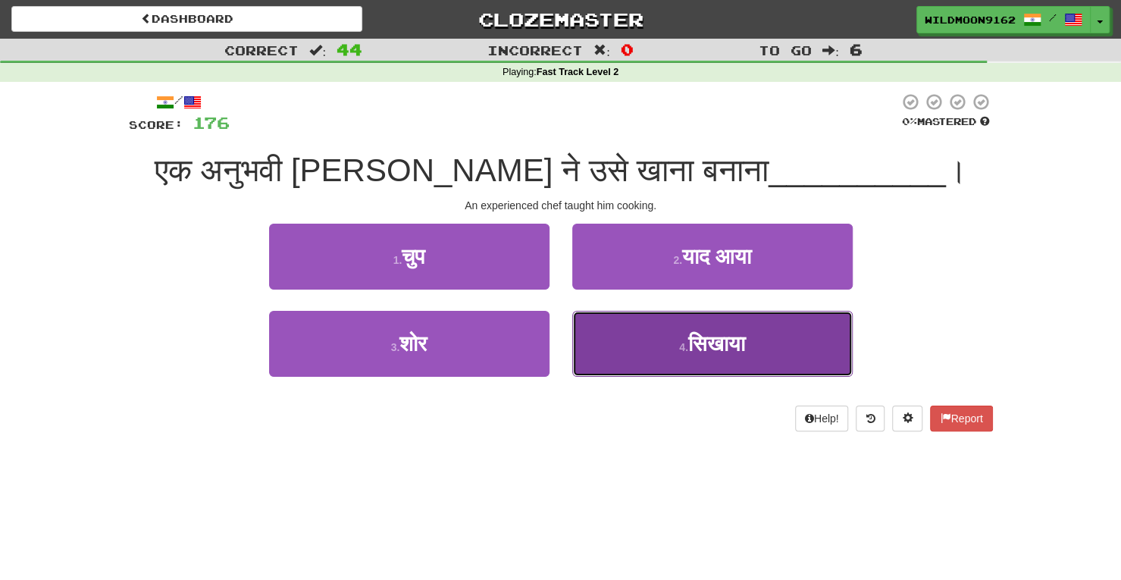
click at [699, 348] on span "सिखाया" at bounding box center [716, 343] width 57 height 23
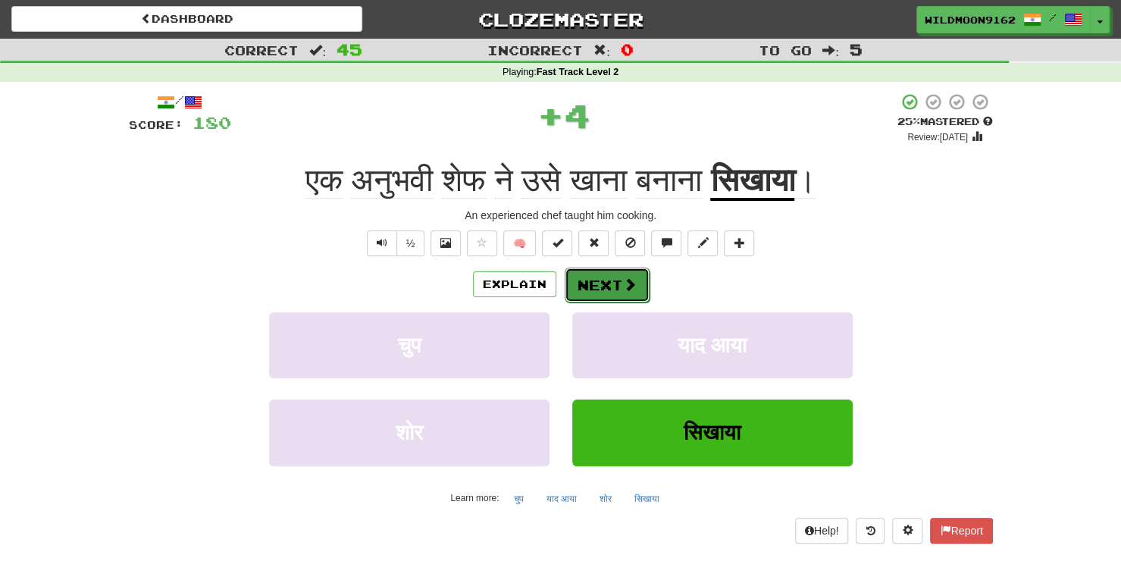
click at [599, 286] on button "Next" at bounding box center [607, 285] width 85 height 35
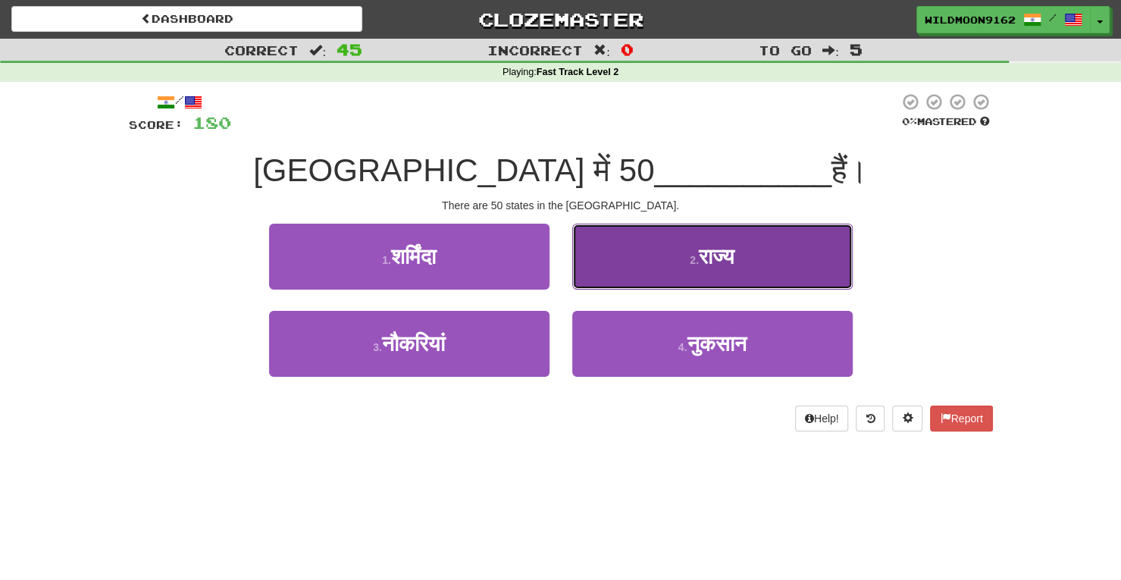
click at [662, 251] on button "2 . राज्य" at bounding box center [712, 257] width 280 height 66
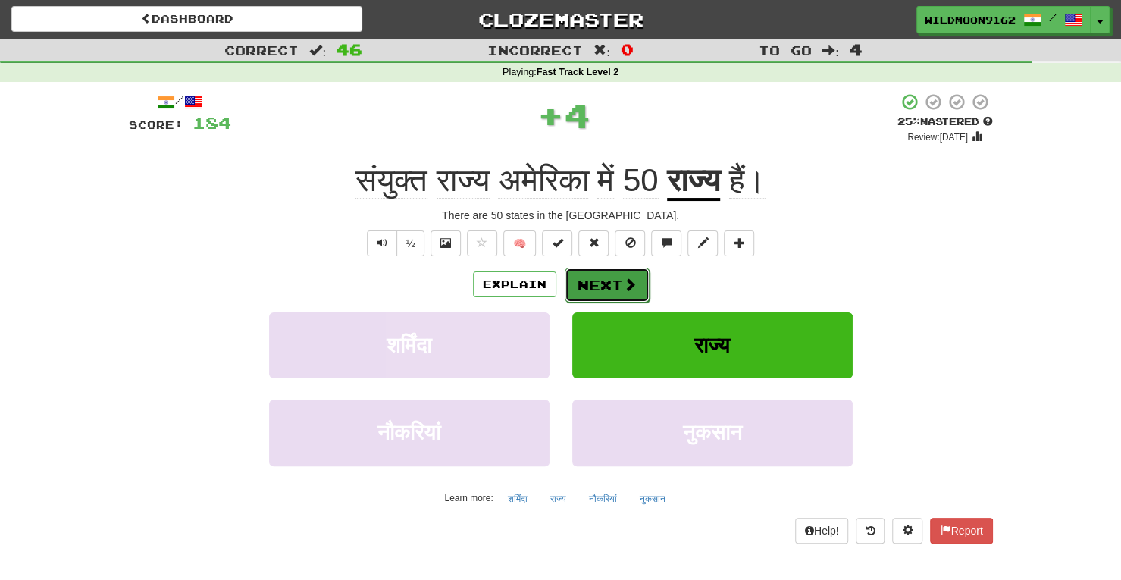
click at [600, 283] on button "Next" at bounding box center [607, 285] width 85 height 35
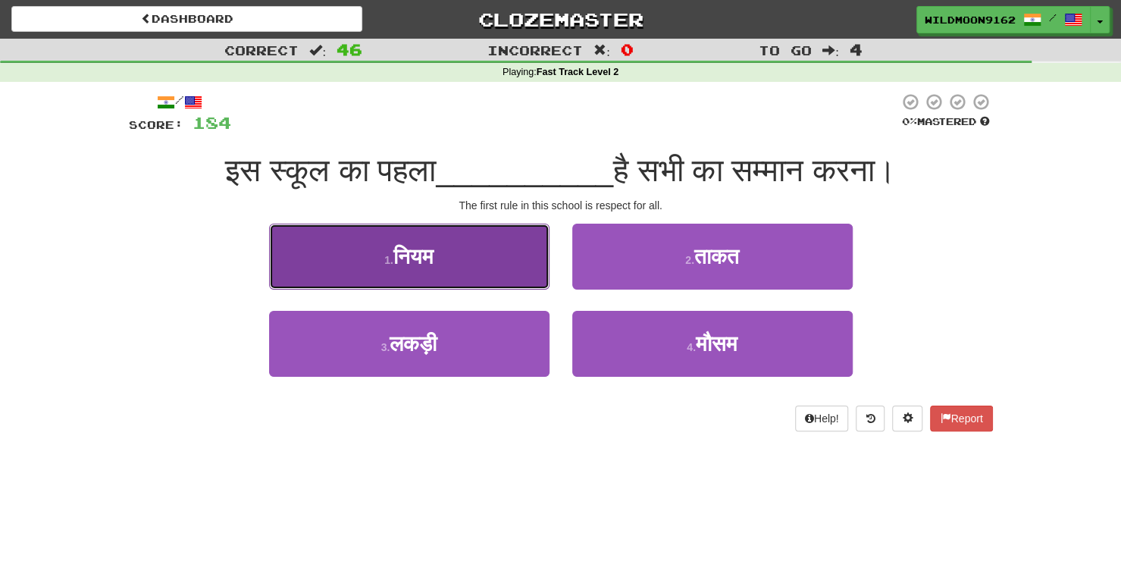
click at [488, 262] on button "1 . नियम" at bounding box center [409, 257] width 280 height 66
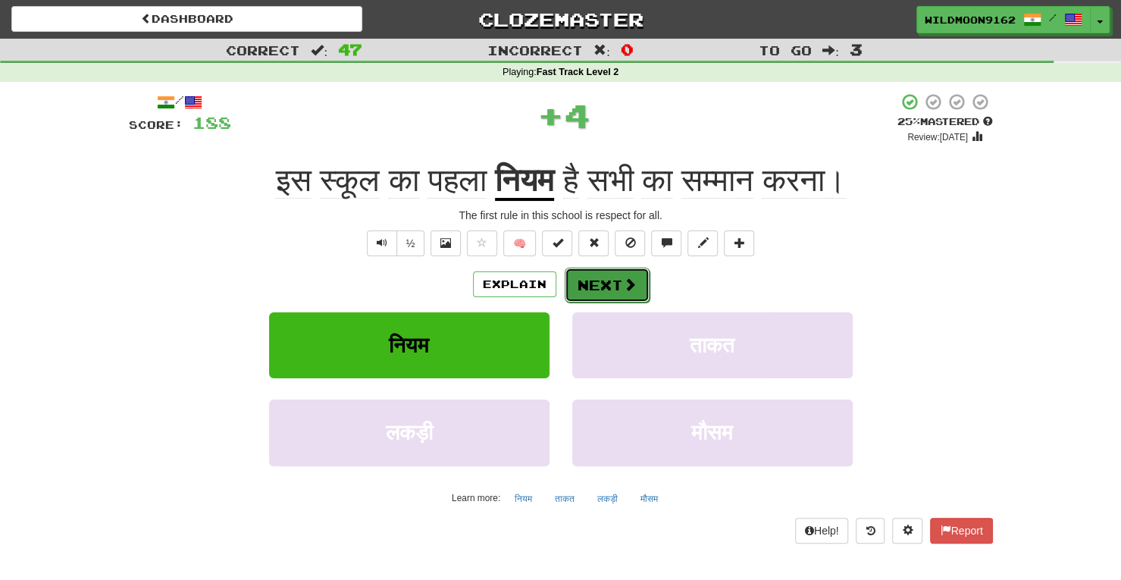
click at [597, 286] on button "Next" at bounding box center [607, 285] width 85 height 35
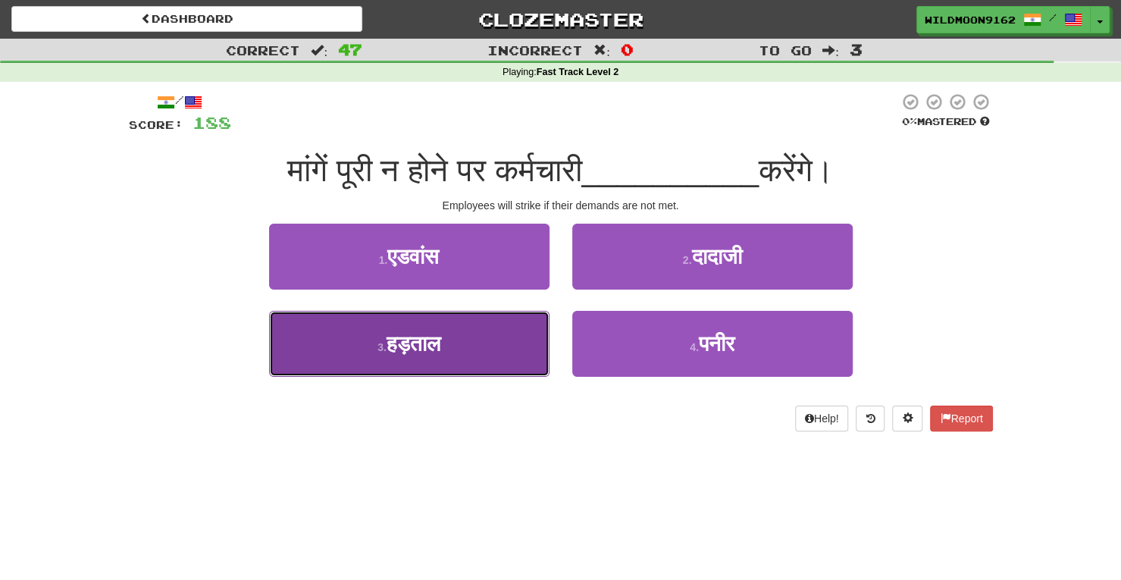
click at [432, 341] on span "हड़ताल" at bounding box center [414, 343] width 54 height 23
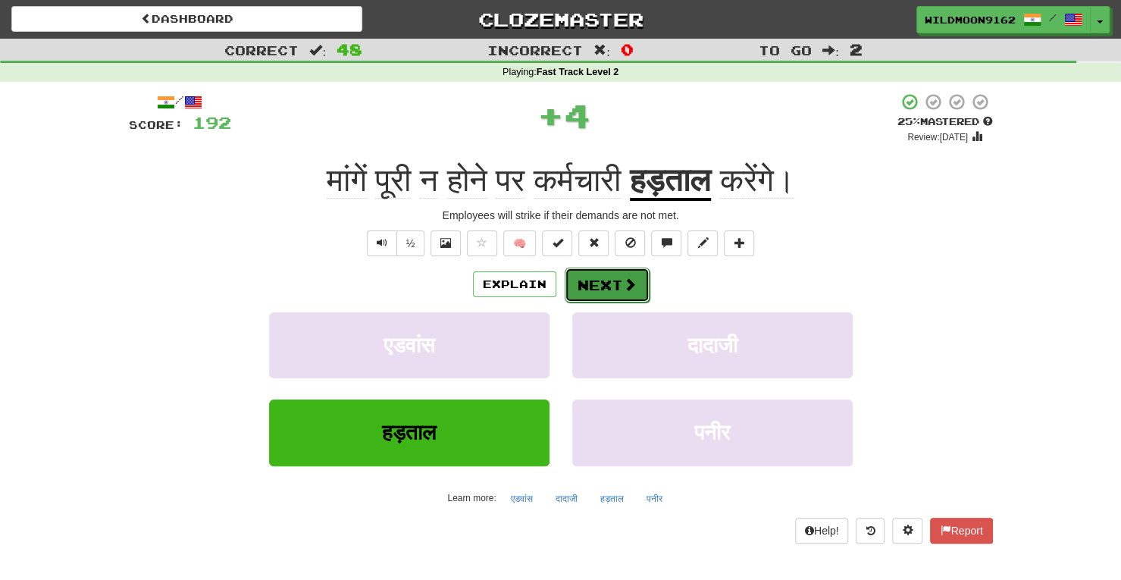
click at [585, 286] on button "Next" at bounding box center [607, 285] width 85 height 35
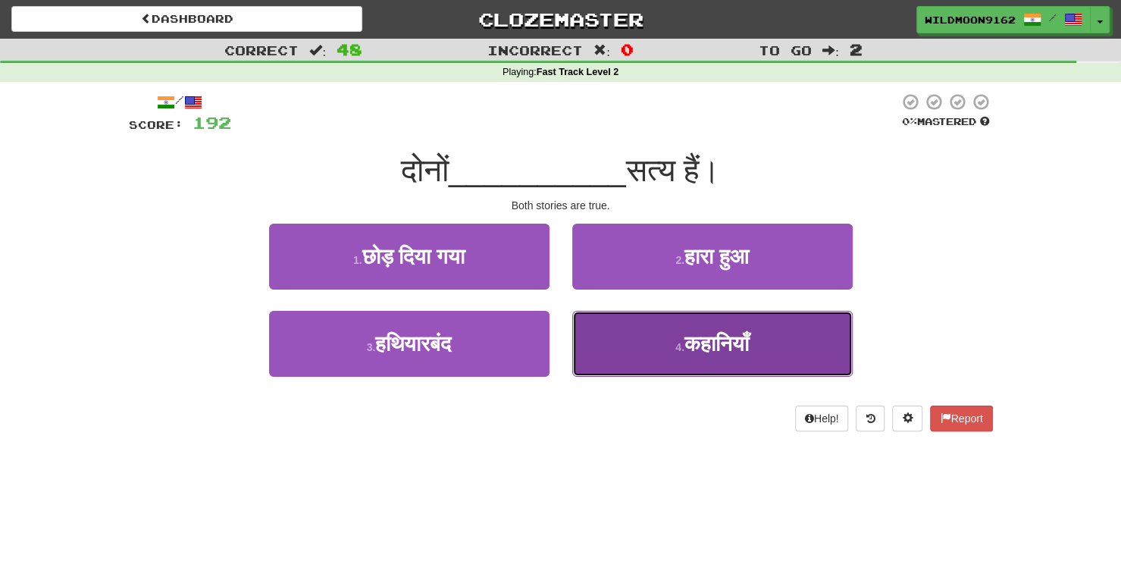
click at [647, 353] on button "4 . कहानियाँ" at bounding box center [712, 344] width 280 height 66
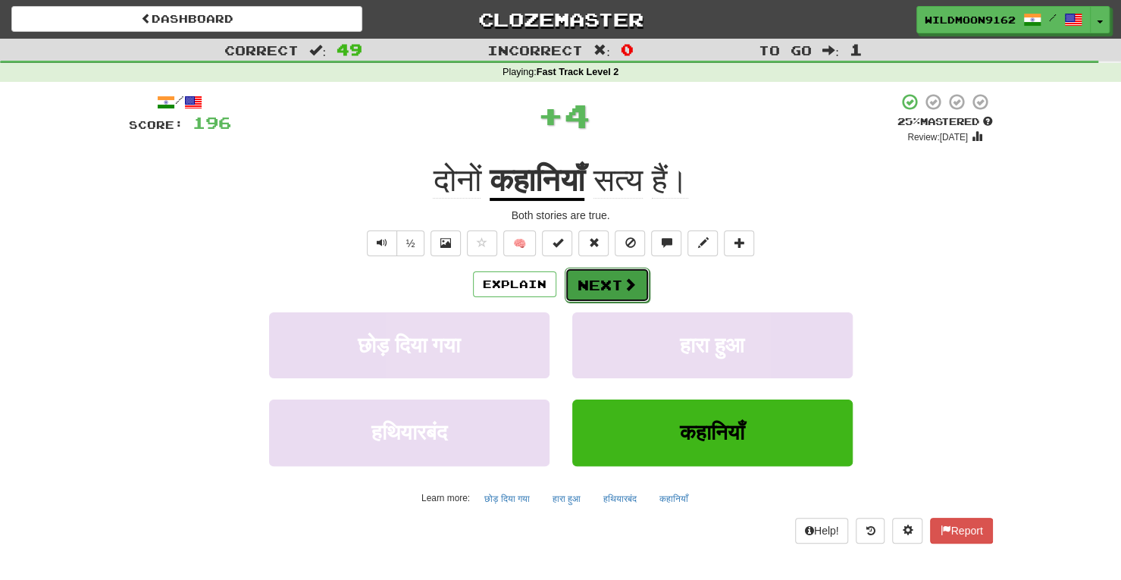
click at [600, 284] on button "Next" at bounding box center [607, 285] width 85 height 35
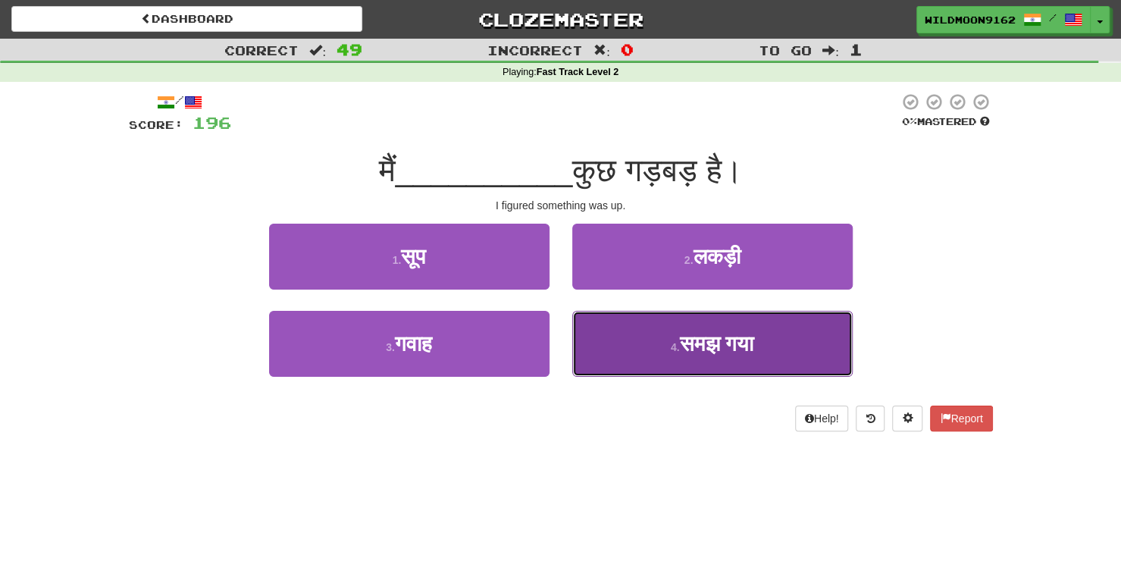
click at [679, 349] on span "समझ गया" at bounding box center [716, 343] width 74 height 23
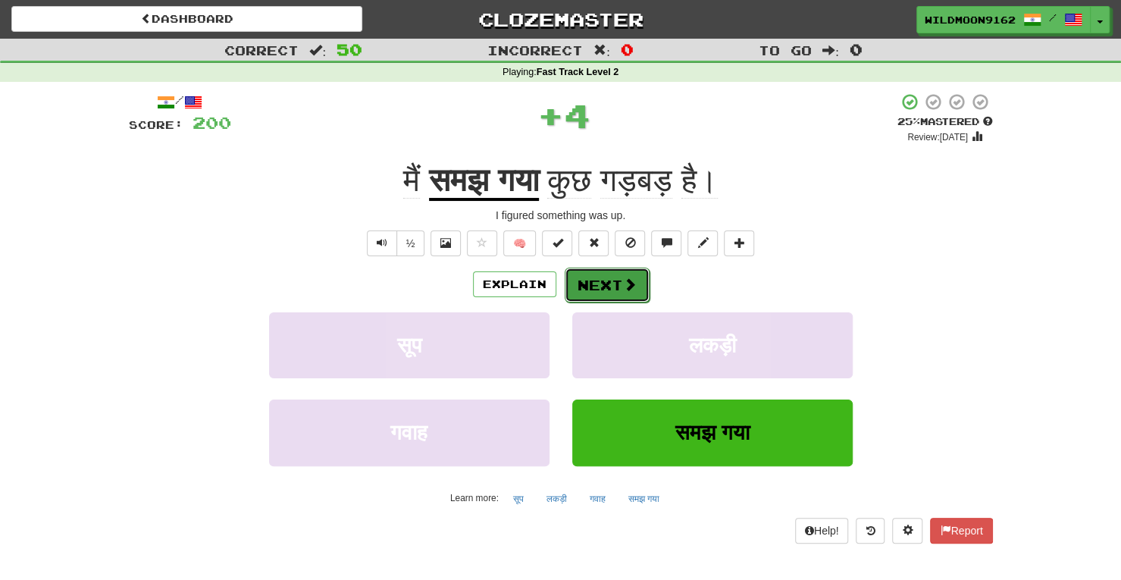
click at [610, 280] on button "Next" at bounding box center [607, 285] width 85 height 35
